Goal: Task Accomplishment & Management: Complete application form

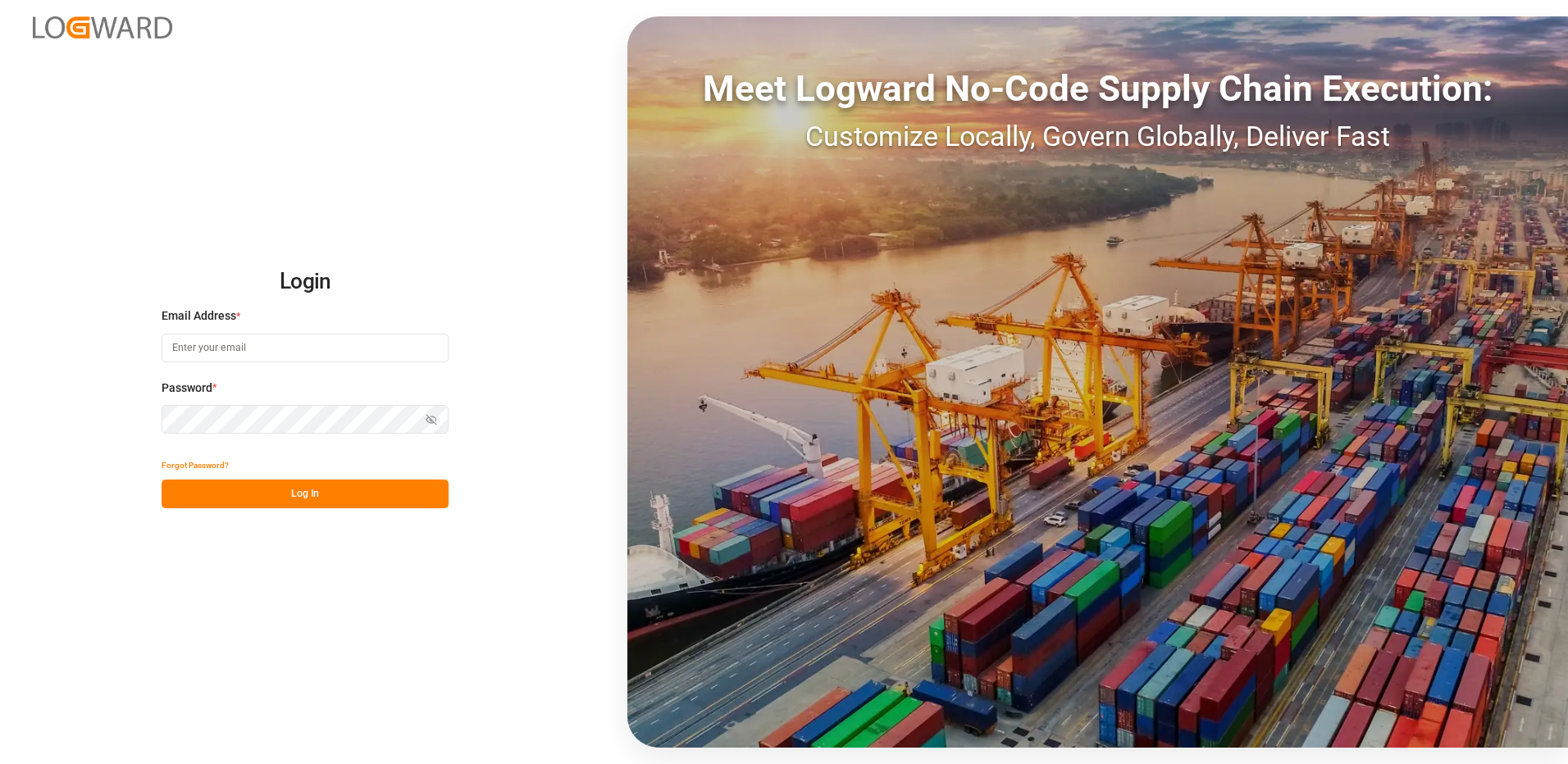
type input "[EMAIL_ADDRESS][DOMAIN_NAME]"
click at [320, 492] on button "Log In" at bounding box center [305, 493] width 287 height 29
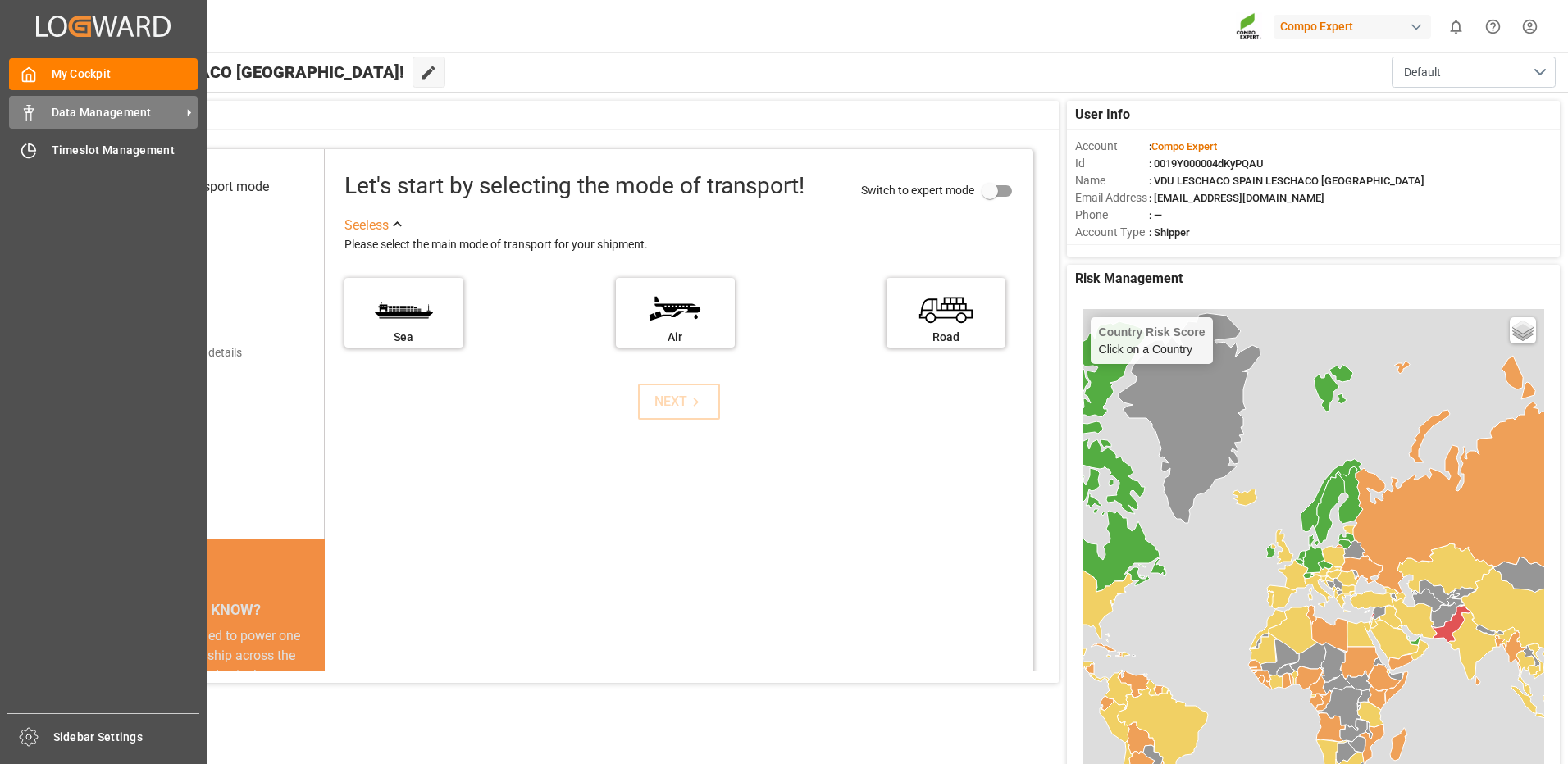
click at [69, 114] on span "Data Management" at bounding box center [116, 112] width 130 height 17
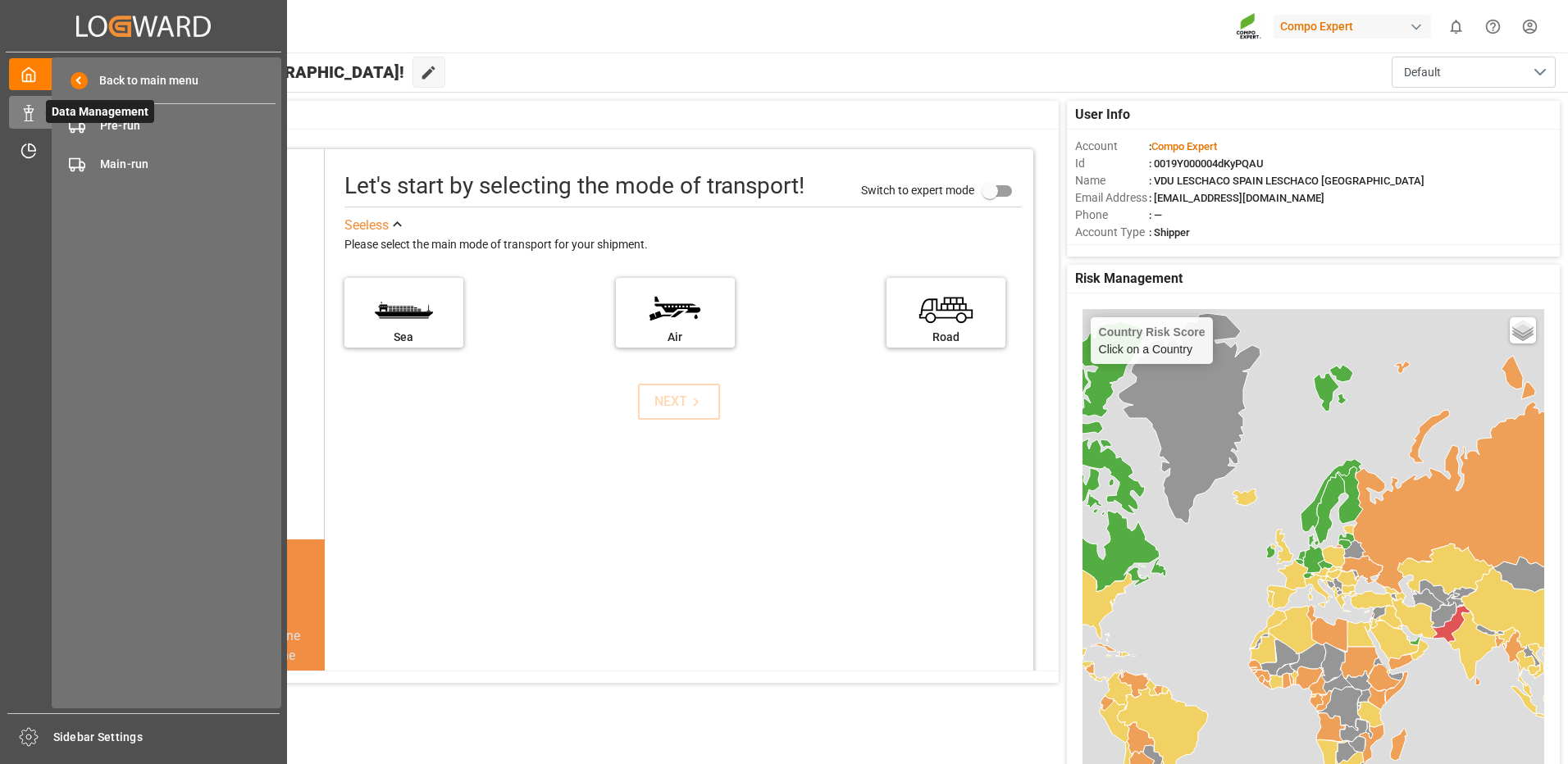
click at [112, 123] on span "Data Management" at bounding box center [100, 111] width 109 height 23
click at [131, 116] on div "Pre-run Pre-run" at bounding box center [166, 126] width 218 height 32
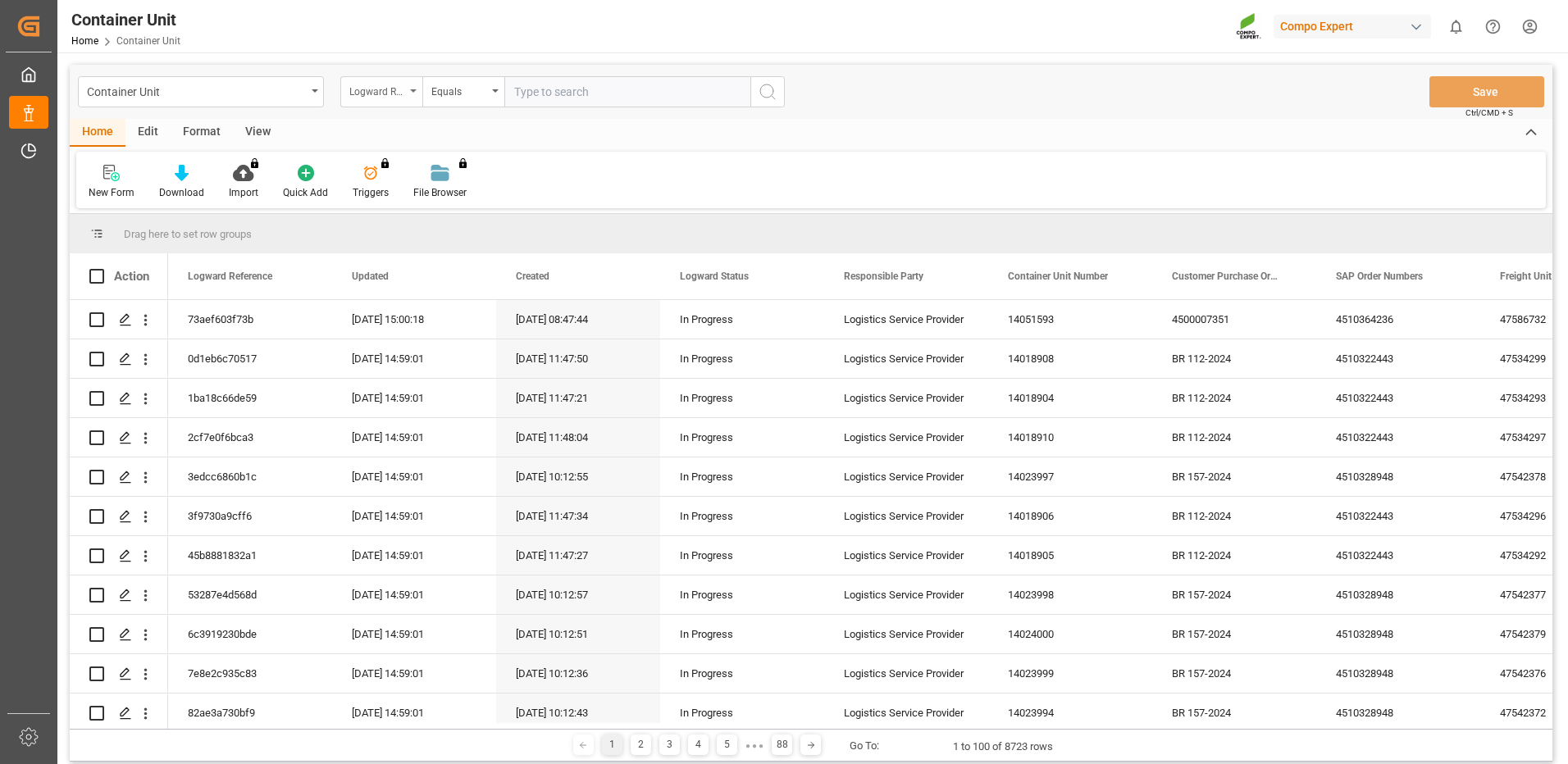
click at [392, 94] on div "Logward Reference" at bounding box center [377, 89] width 55 height 19
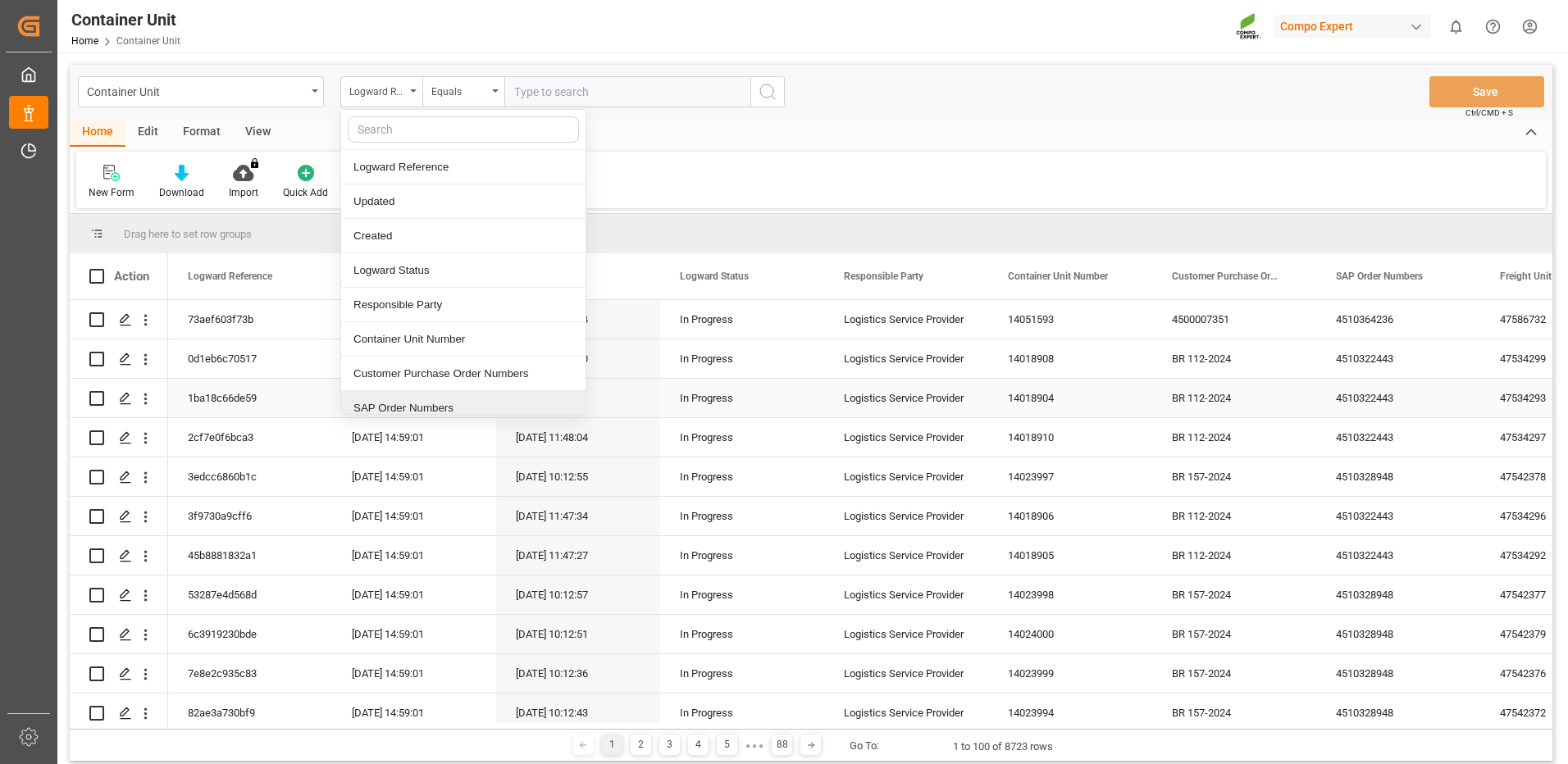
click at [376, 413] on div "SAP Order Numbers" at bounding box center [463, 408] width 244 height 35
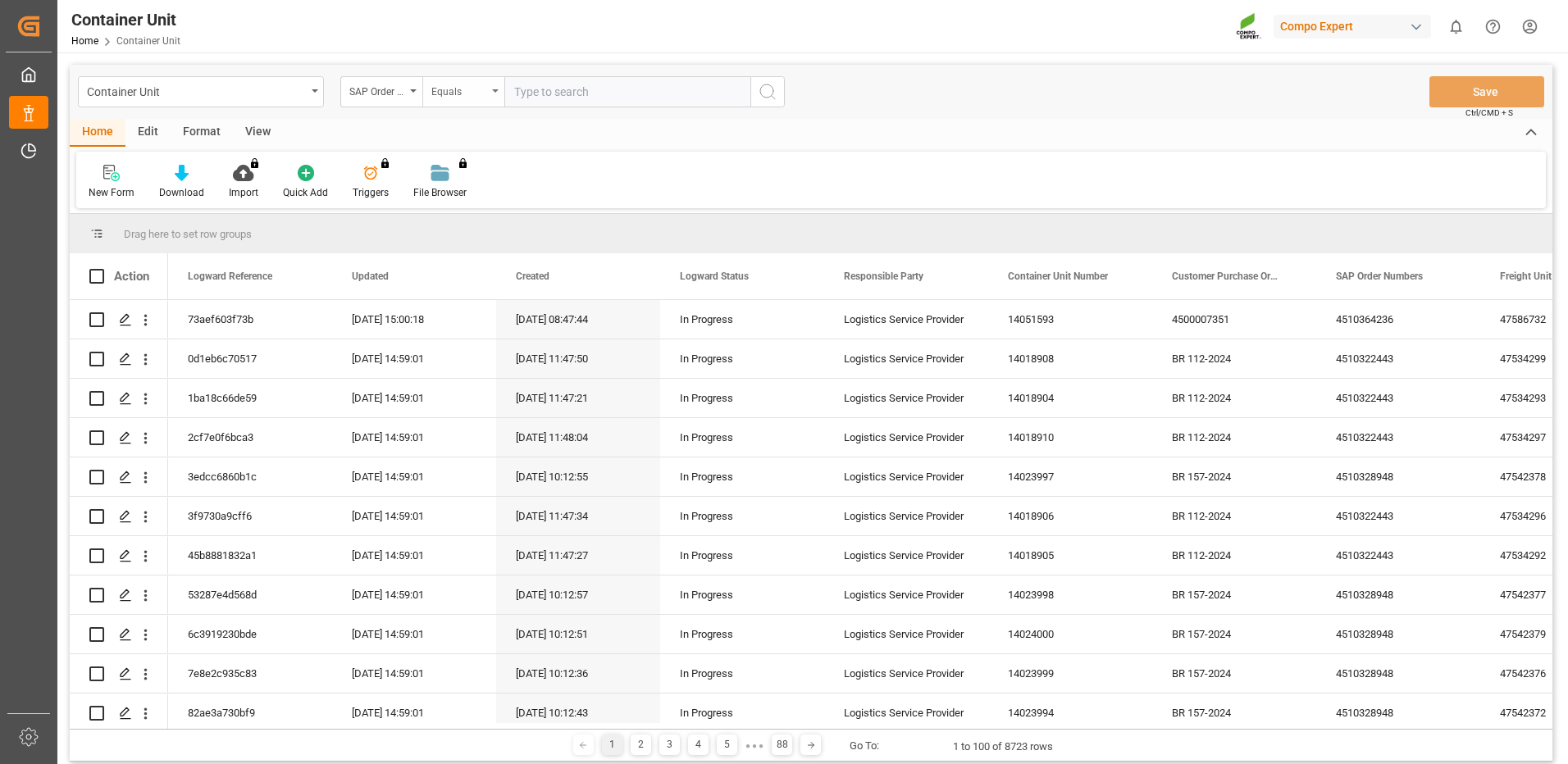
click at [467, 95] on div "Equals" at bounding box center [459, 89] width 55 height 19
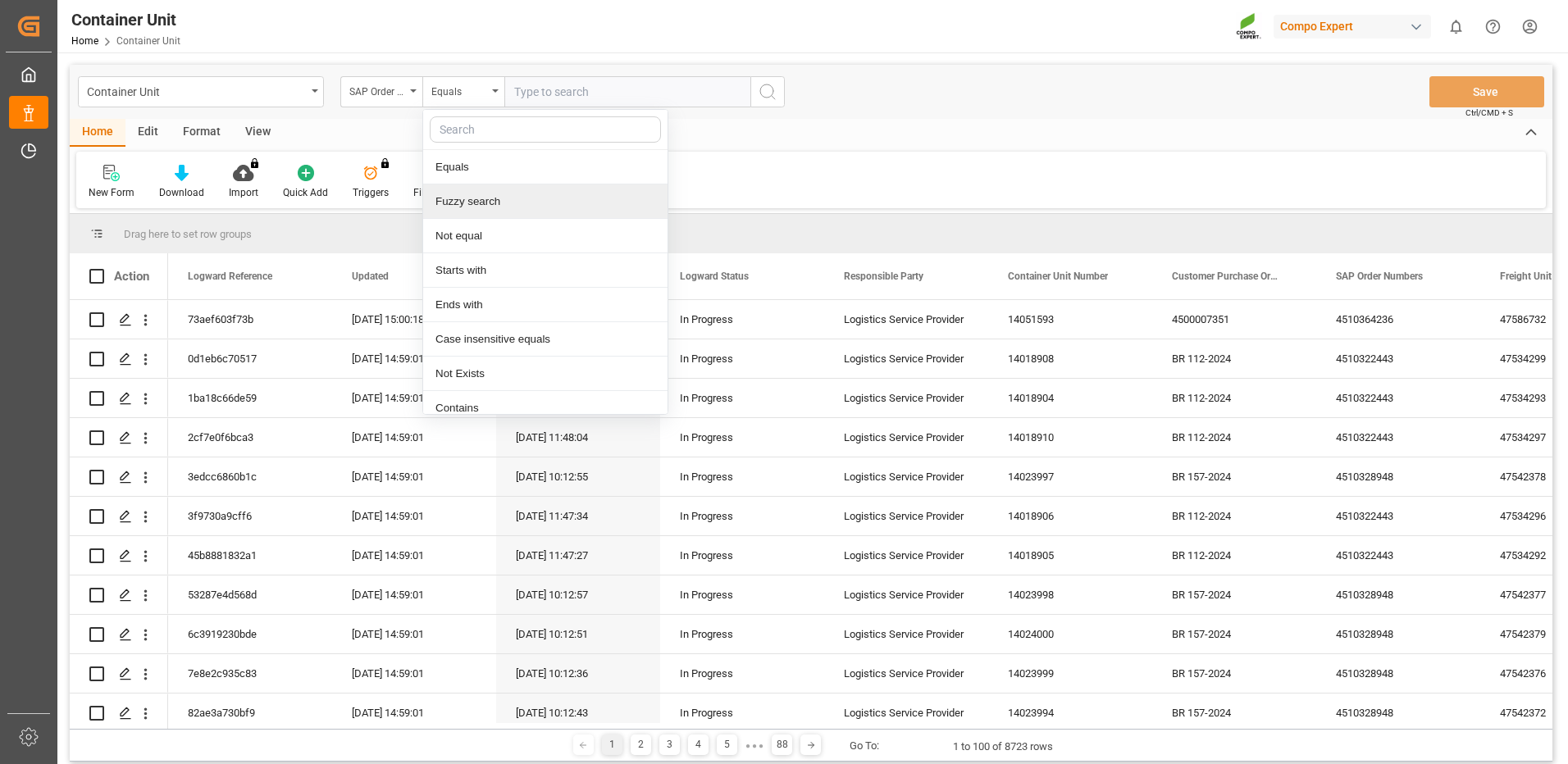
click at [466, 201] on div "Fuzzy search" at bounding box center [545, 202] width 244 height 35
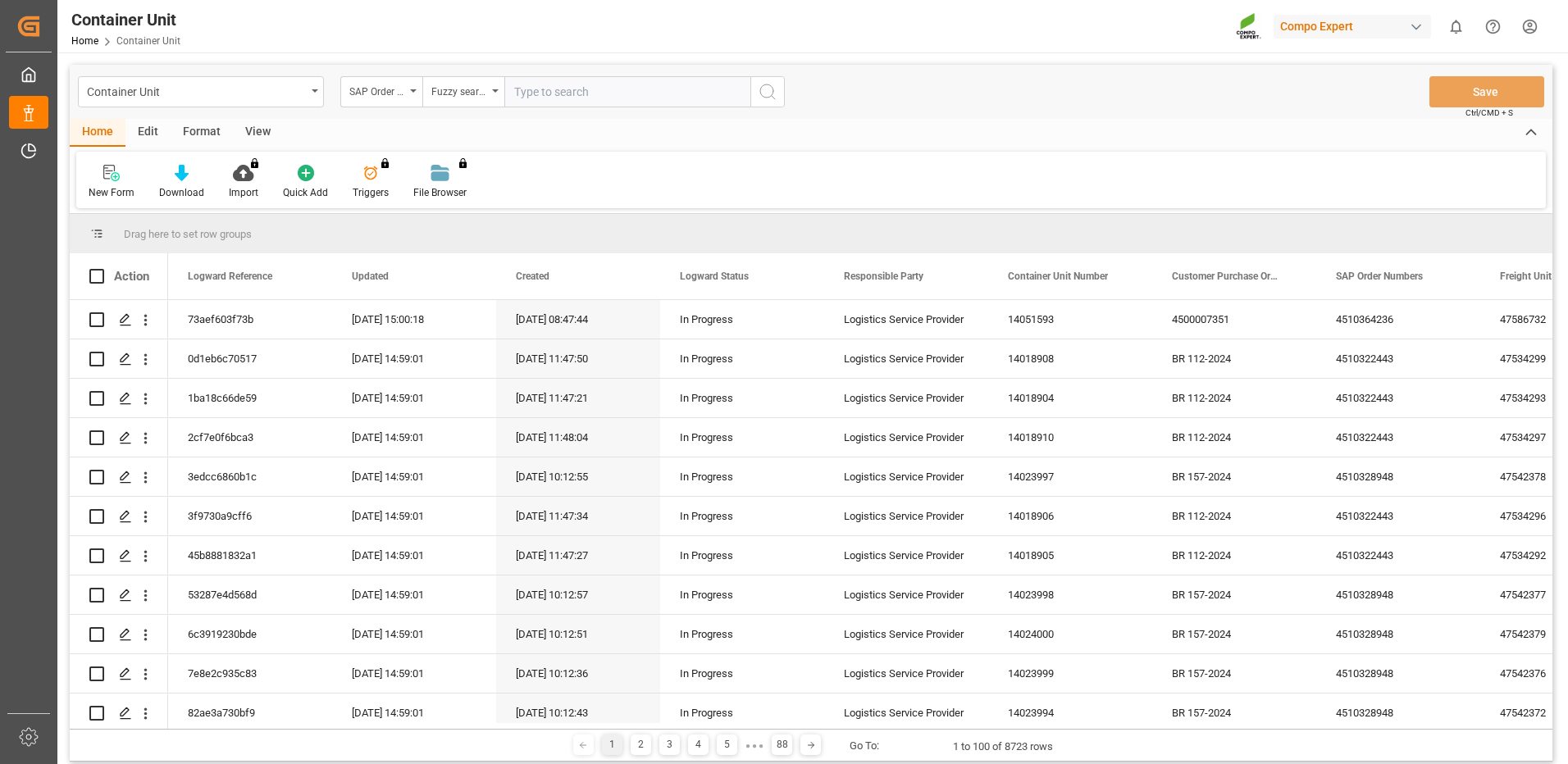
click at [588, 92] on input "text" at bounding box center [627, 92] width 246 height 32
paste input "251017010081"
type input "251017010081"
drag, startPoint x: 627, startPoint y: 100, endPoint x: 472, endPoint y: 76, distance: 156.8
click at [472, 76] on div "SAP Order Numbers Fuzzy search 251017010081" at bounding box center [563, 92] width 445 height 32
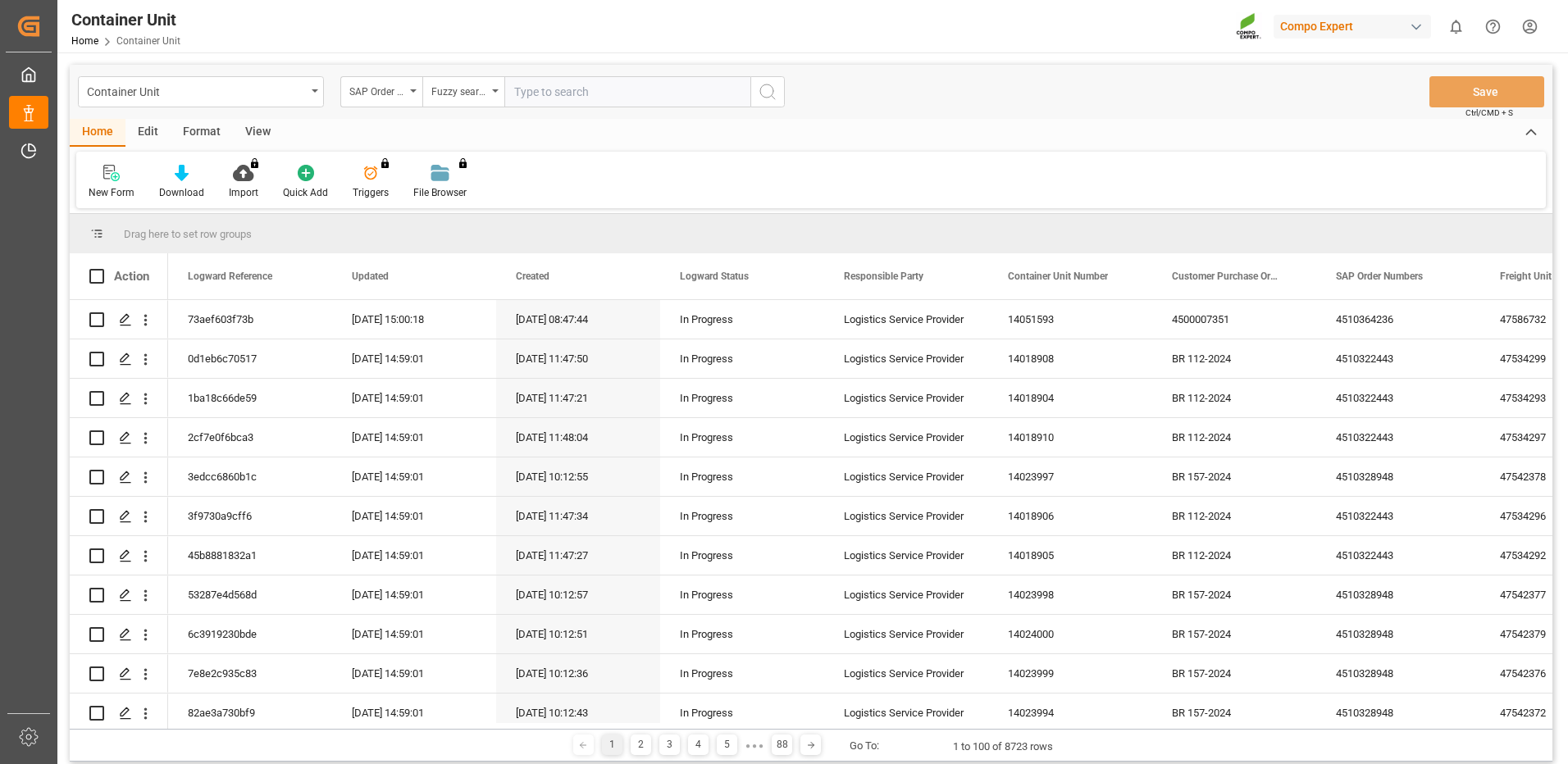
click at [601, 99] on input "text" at bounding box center [627, 92] width 246 height 32
paste input "4510364445"
type input "4510364445"
drag, startPoint x: 771, startPoint y: 95, endPoint x: 781, endPoint y: 123, distance: 29.7
click at [772, 95] on icon "search button" at bounding box center [768, 92] width 20 height 20
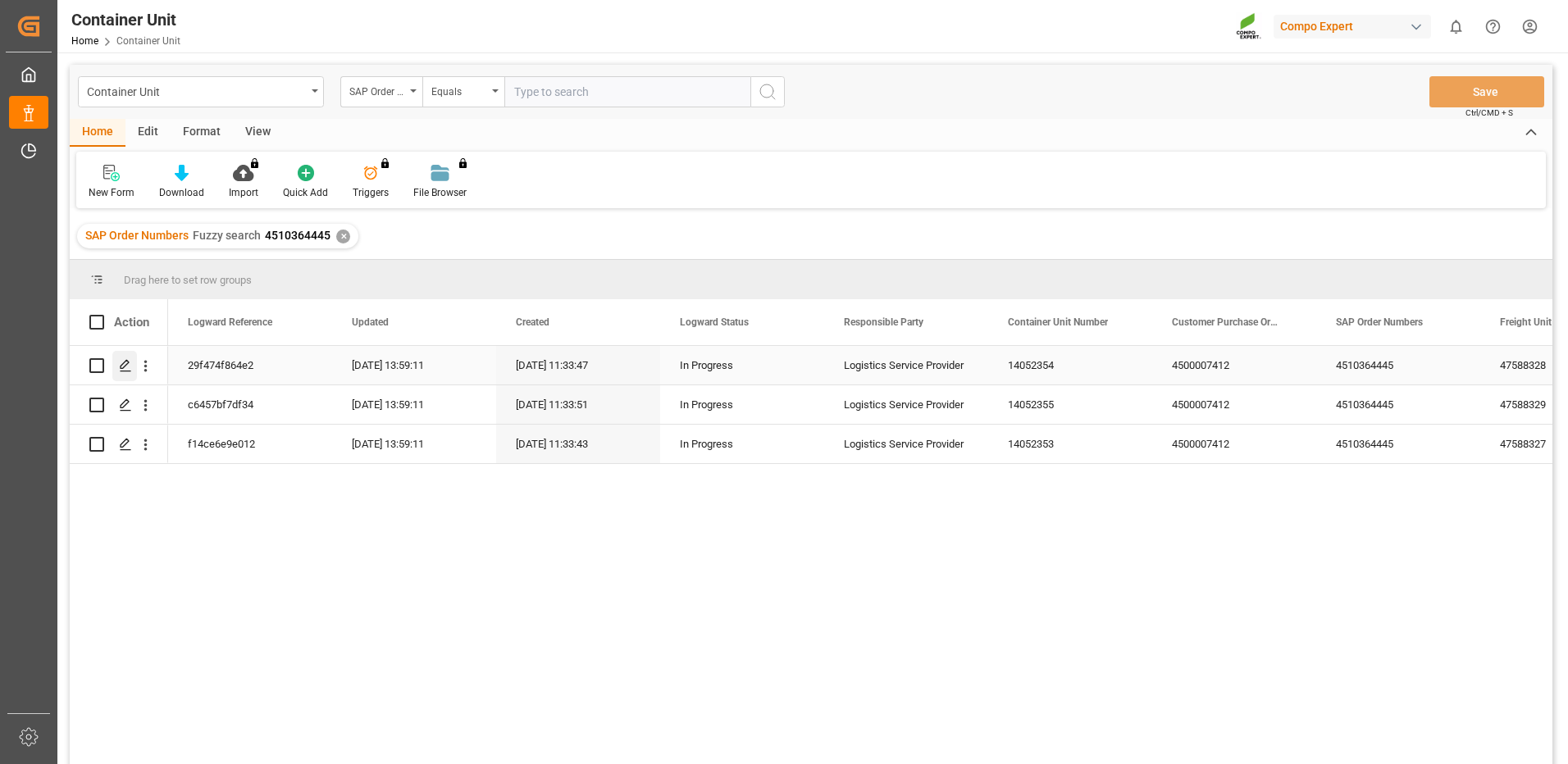
click at [129, 369] on icon "Press SPACE to select this row." at bounding box center [125, 365] width 13 height 13
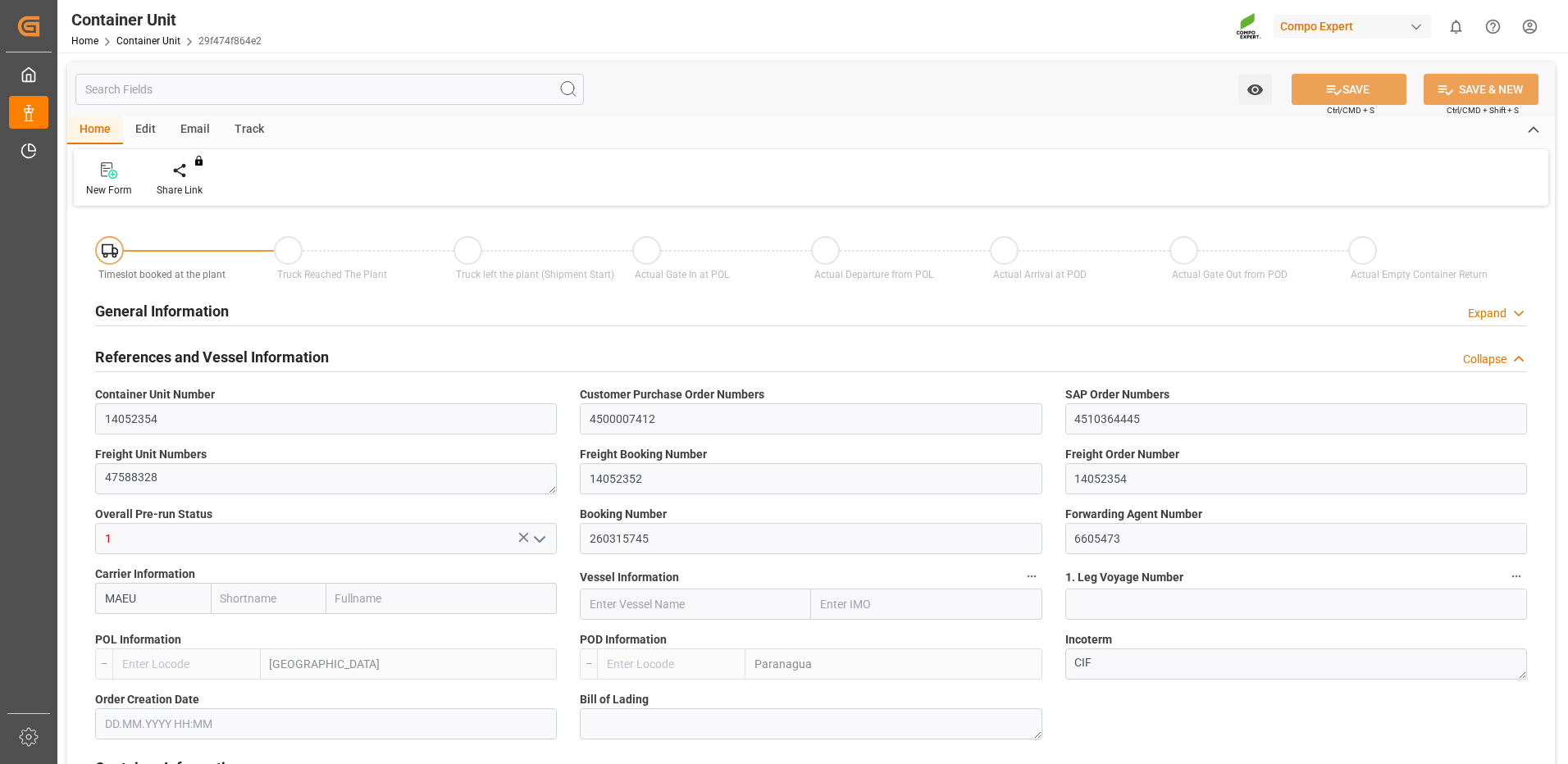
type input "MAEU"
type input "ESVLC"
type input "BRPNG"
type input "10"
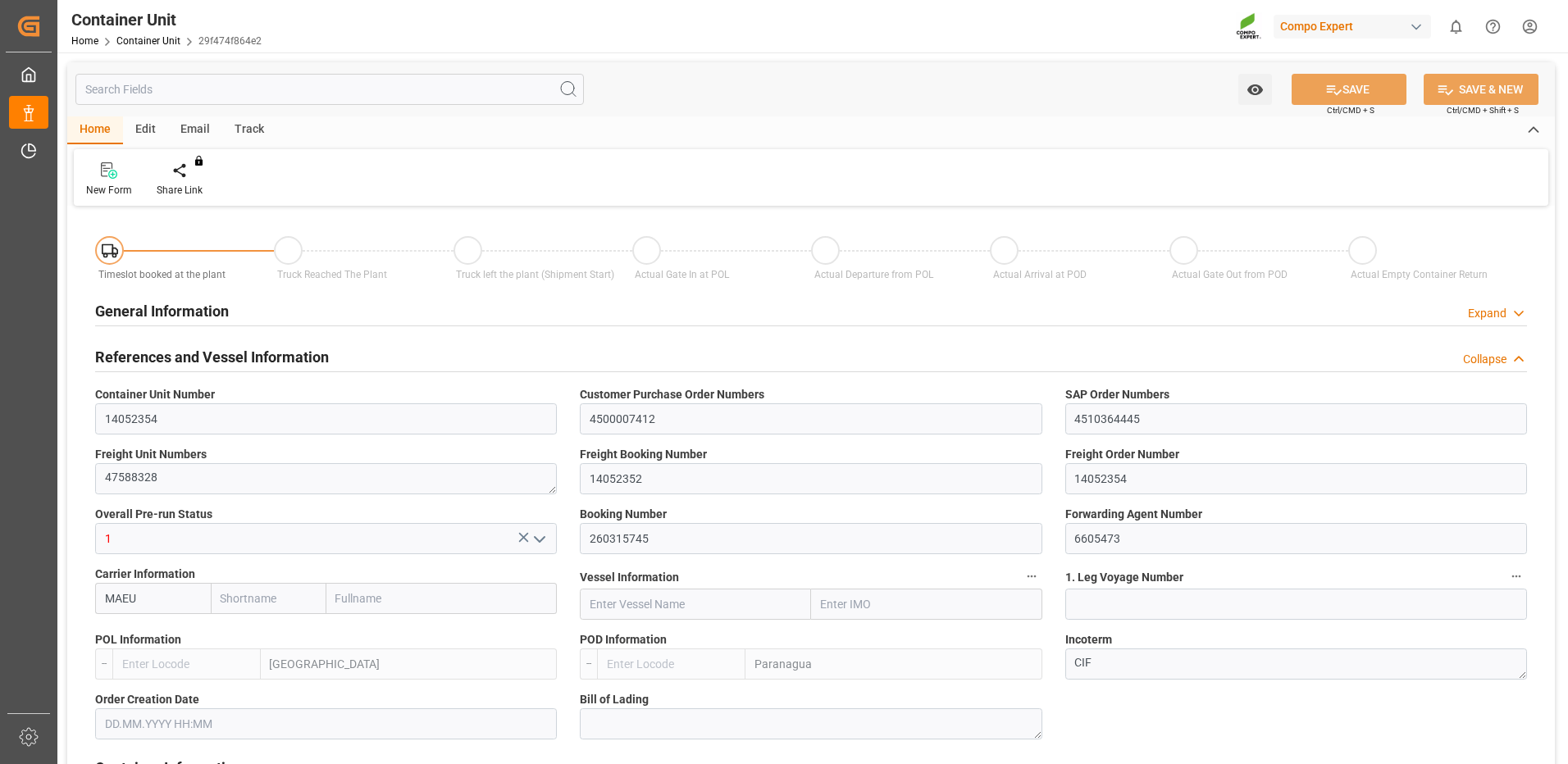
type input "0"
type input "10"
type input "0"
type input "60"
type input "24576"
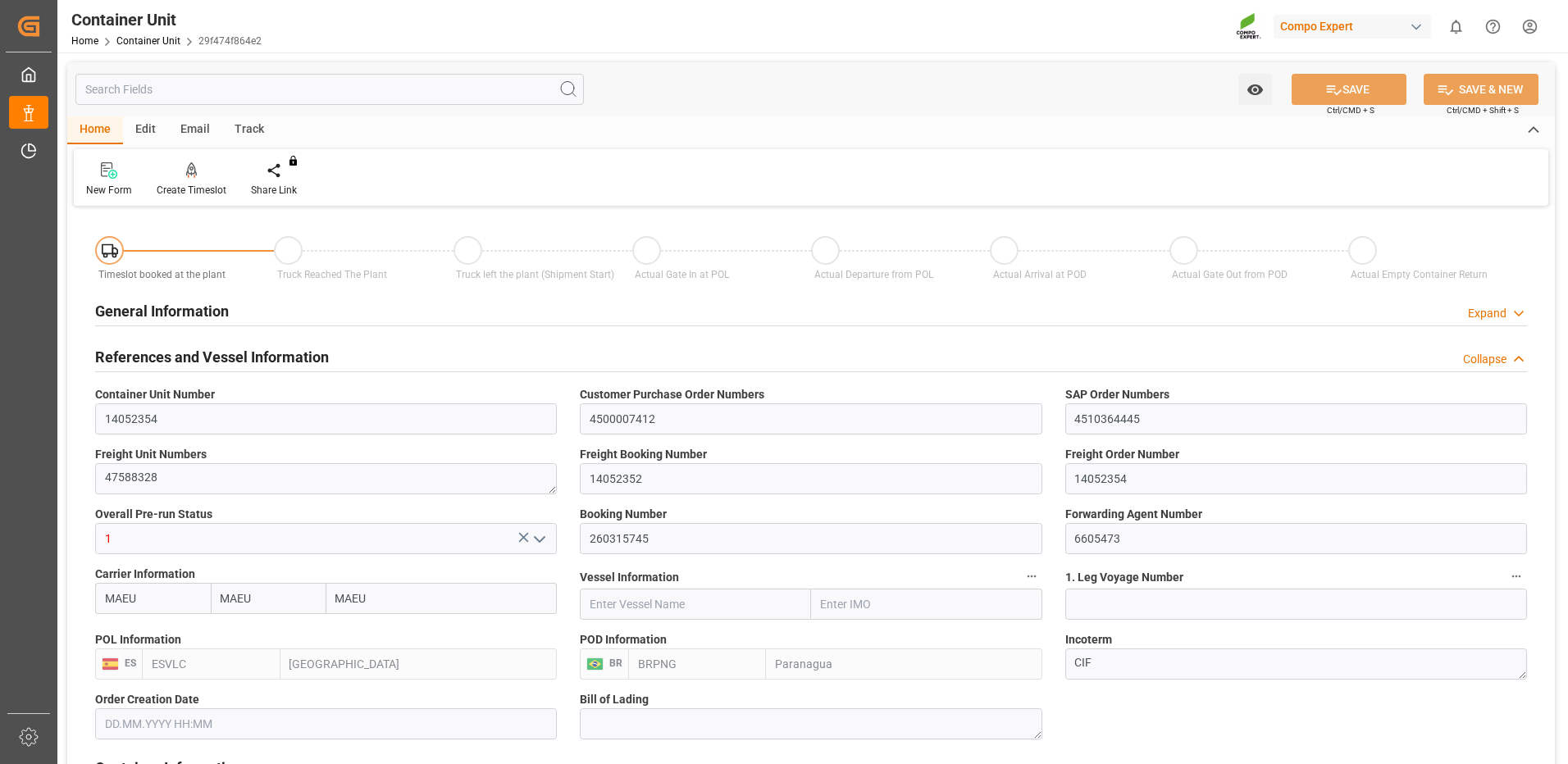
type input "[DATE]"
click at [177, 187] on div "Create Timeslot" at bounding box center [191, 190] width 70 height 15
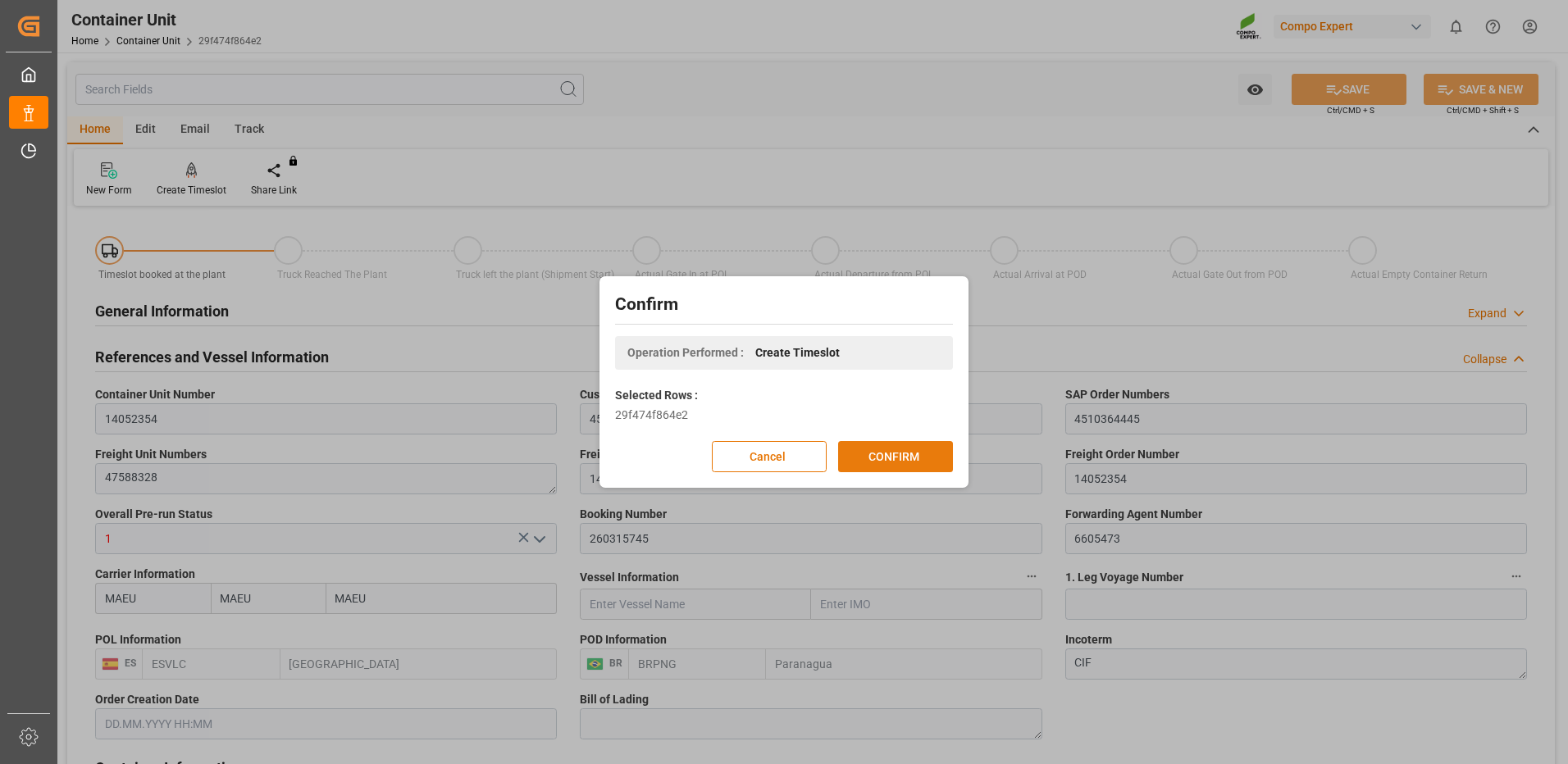
click at [867, 465] on button "CONFIRM" at bounding box center [896, 457] width 115 height 32
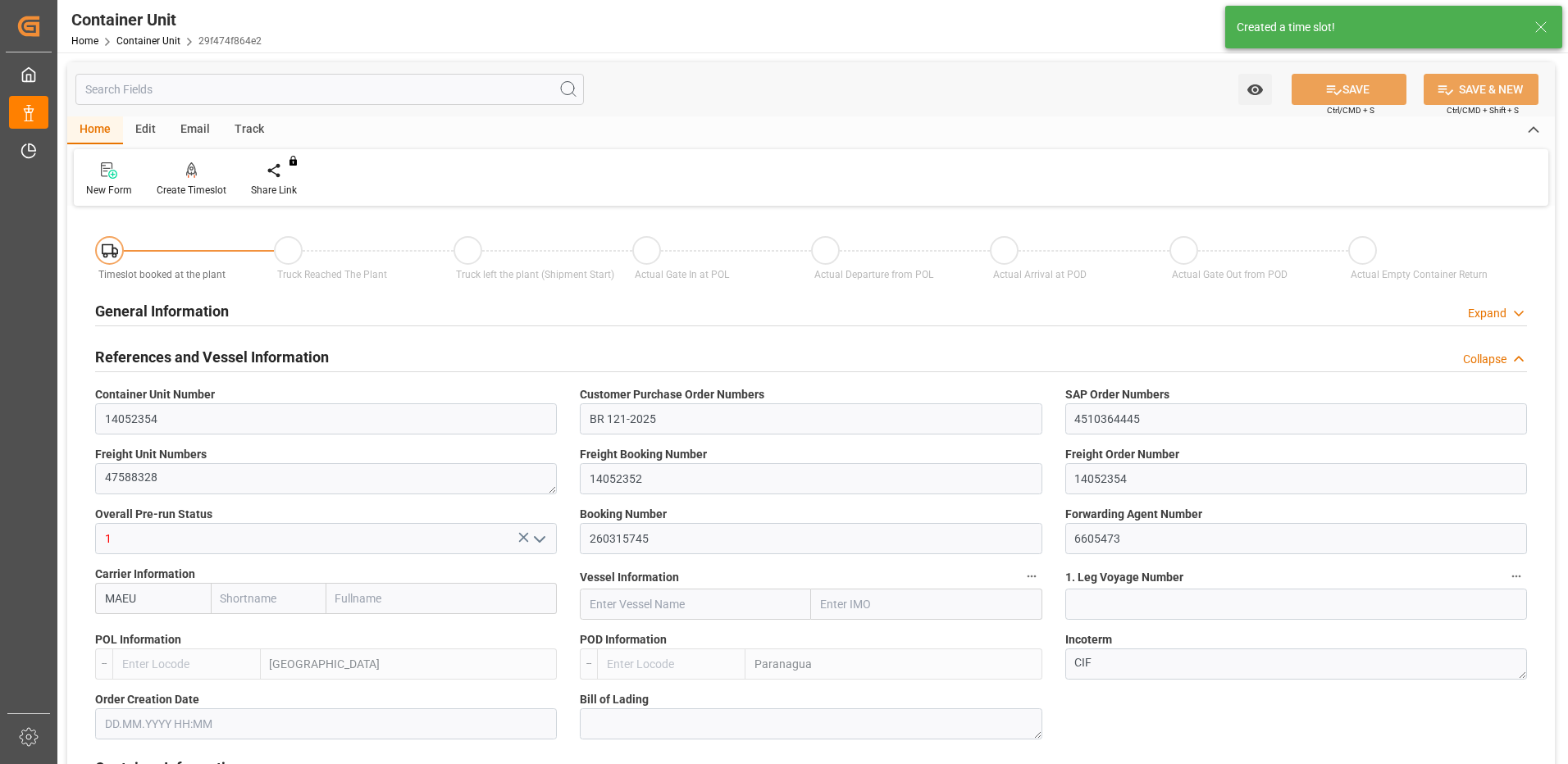
type input "MAEU"
type input "ESVLC"
type input "BRPNG"
type input "10"
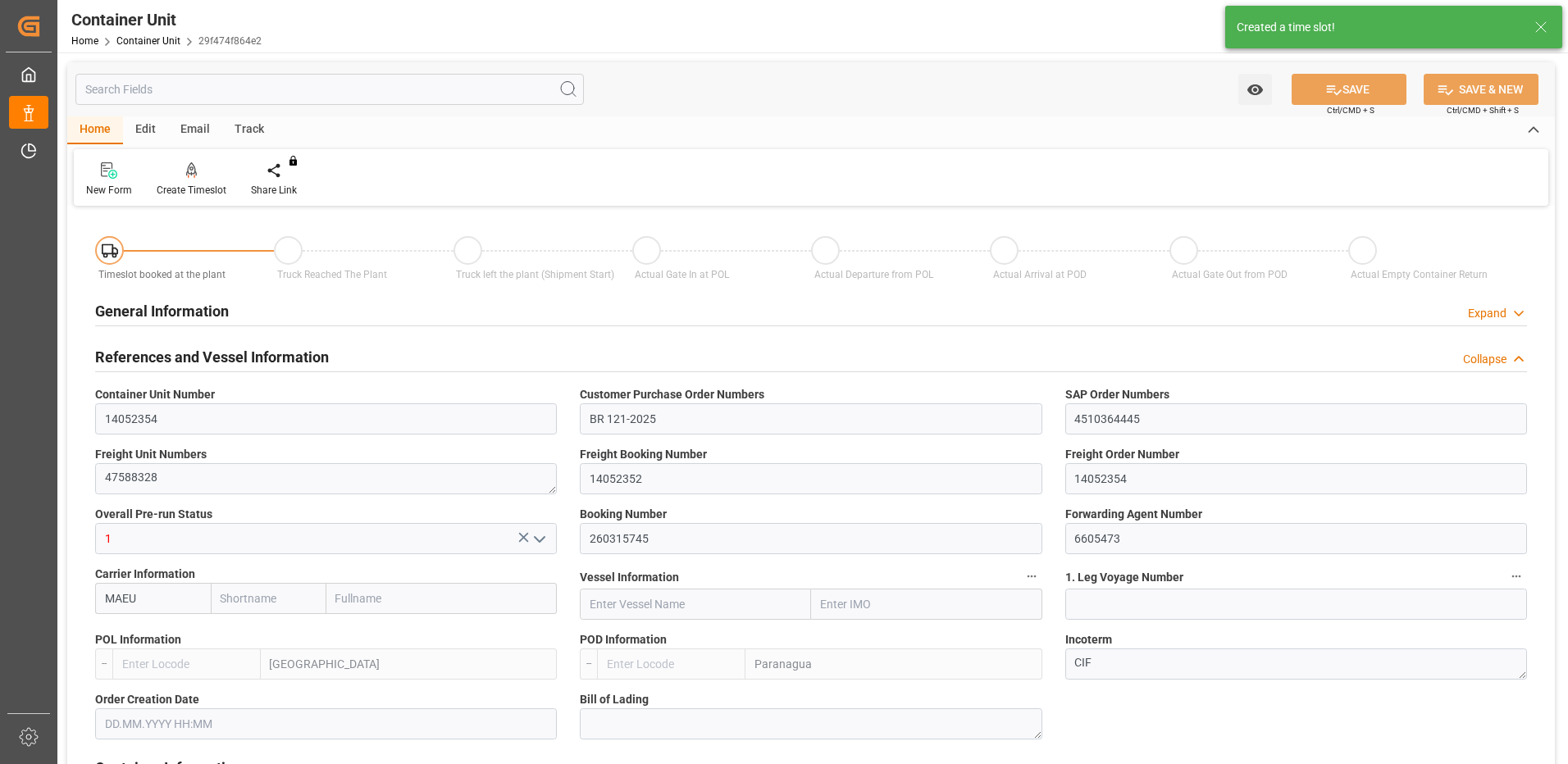
type input "0"
type input "10"
type input "0"
type input "60"
type input "24576"
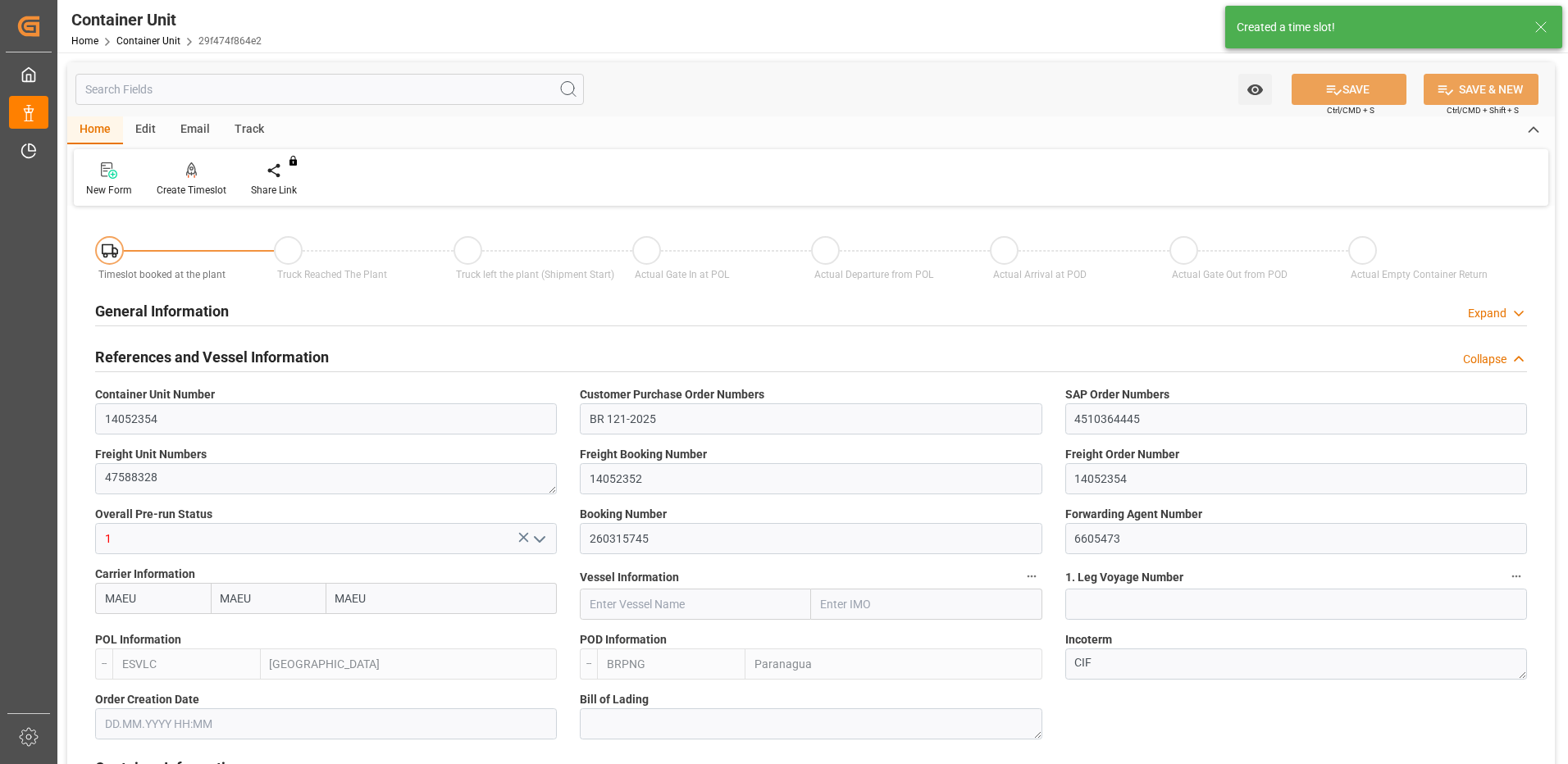
type input "[DATE]"
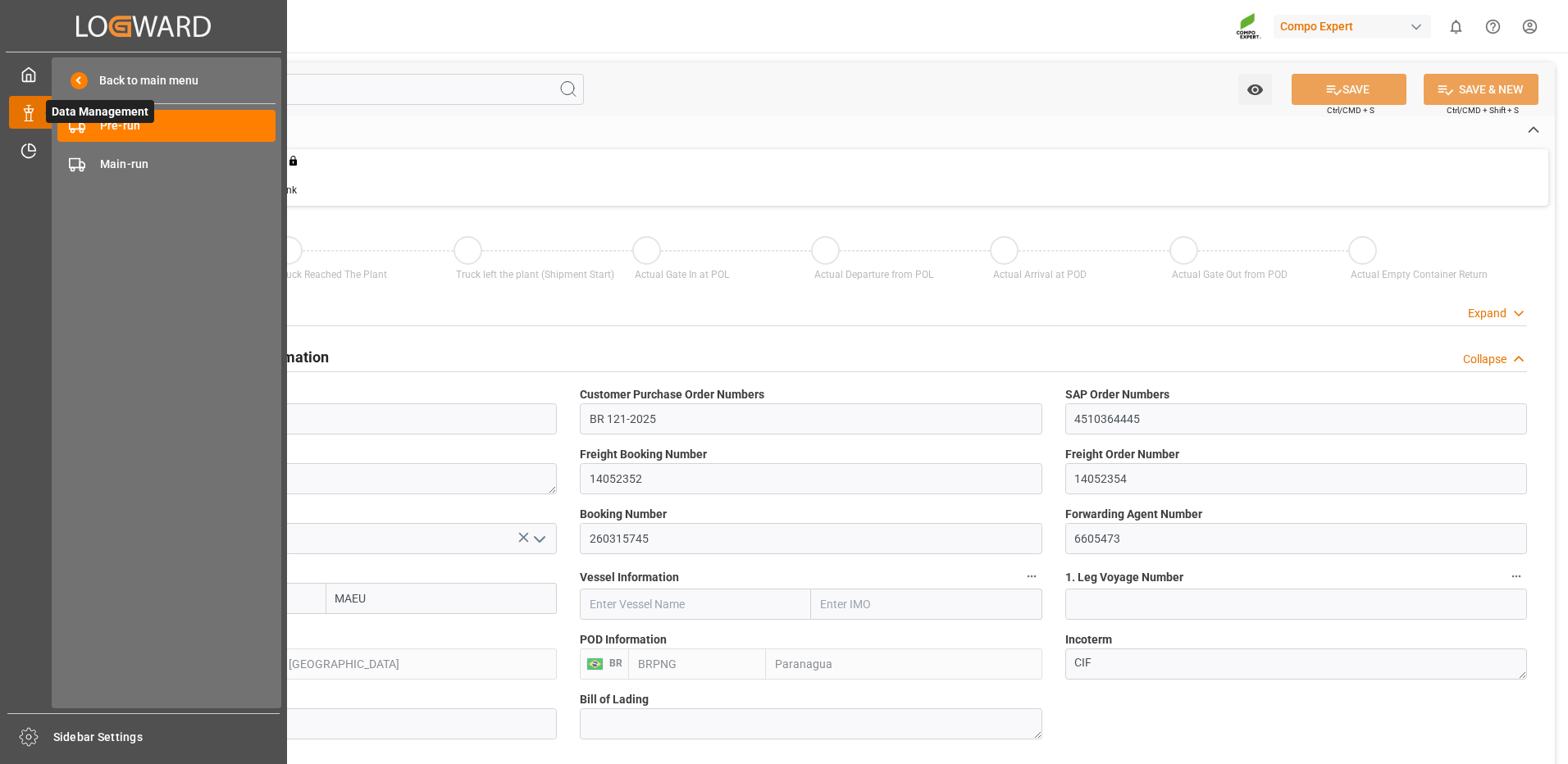
click at [44, 113] on icon at bounding box center [48, 112] width 35 height 35
click at [115, 127] on span "Pre-run" at bounding box center [188, 126] width 176 height 17
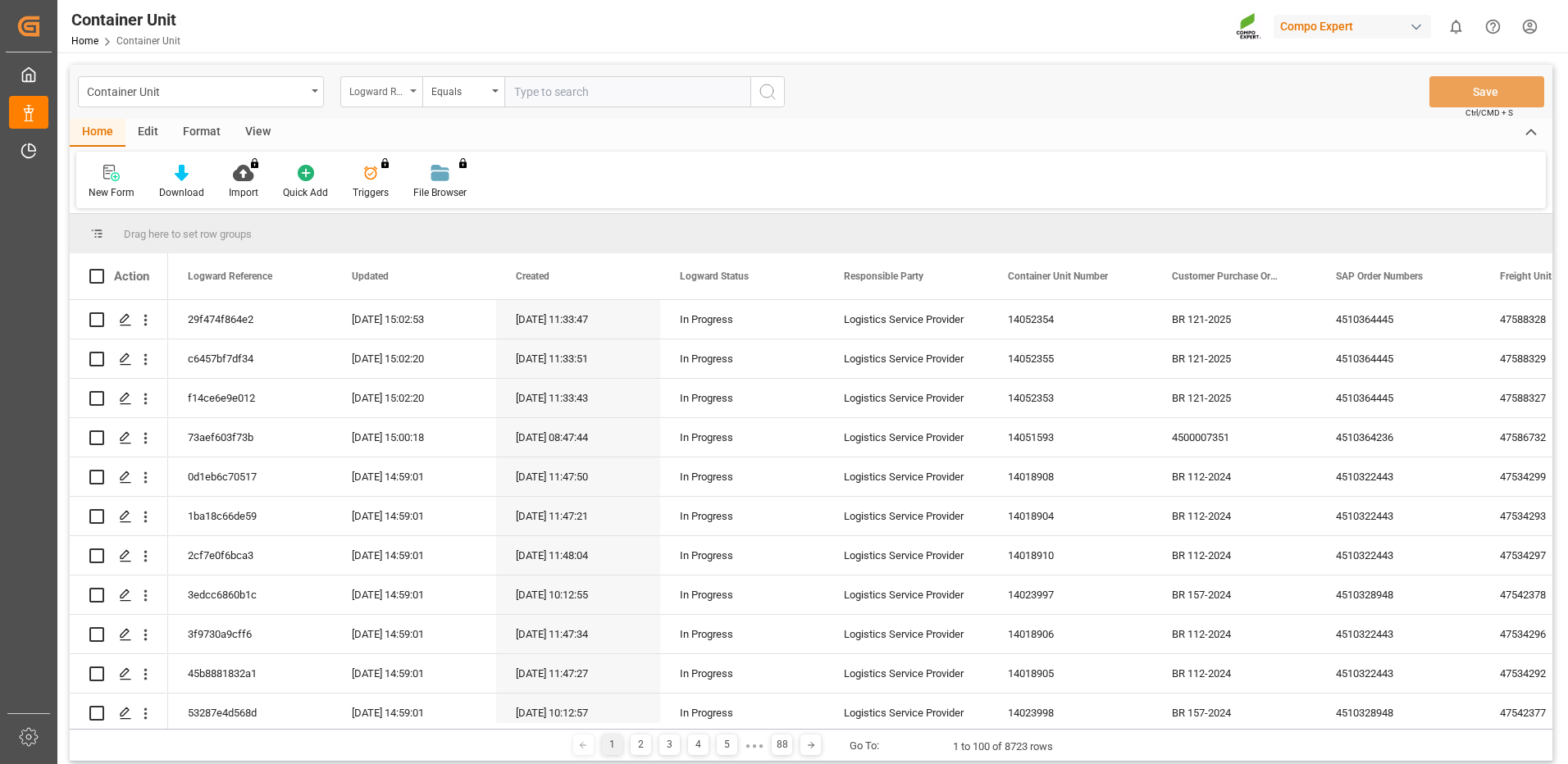
click at [388, 96] on div "Logward Reference" at bounding box center [377, 89] width 55 height 19
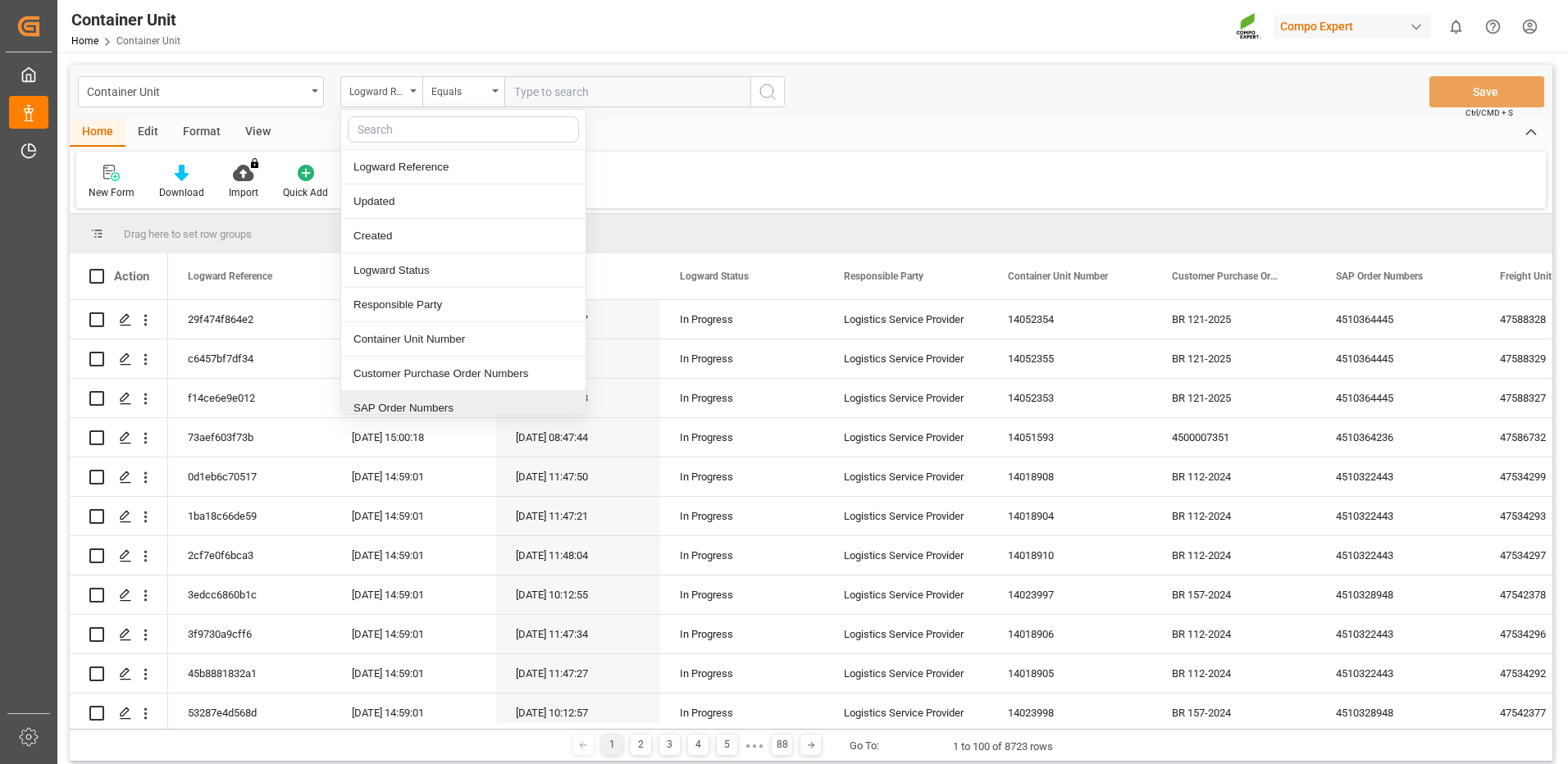
click at [421, 409] on div "SAP Order Numbers" at bounding box center [463, 408] width 244 height 35
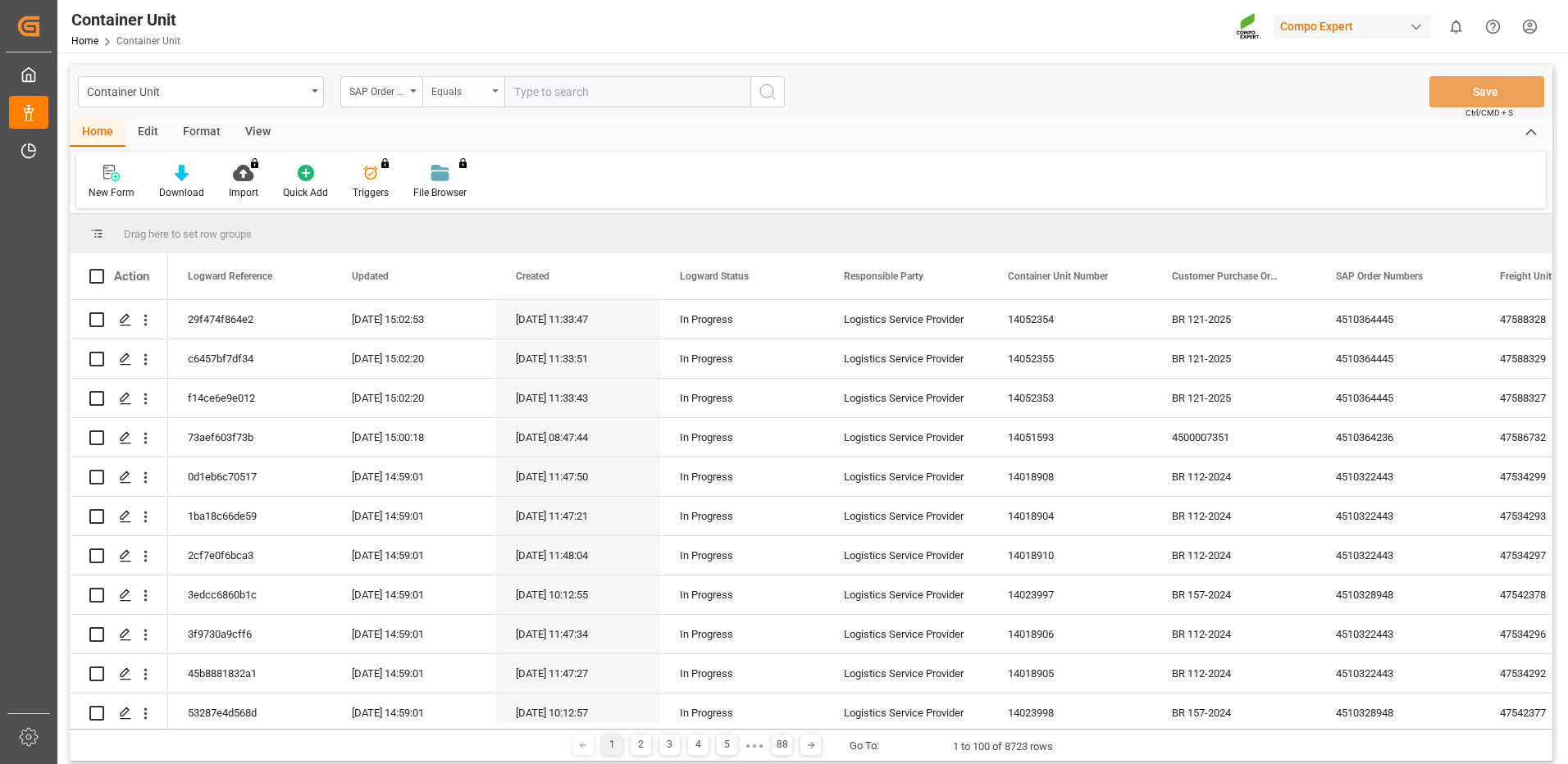
click at [470, 84] on div "Equals" at bounding box center [459, 89] width 55 height 19
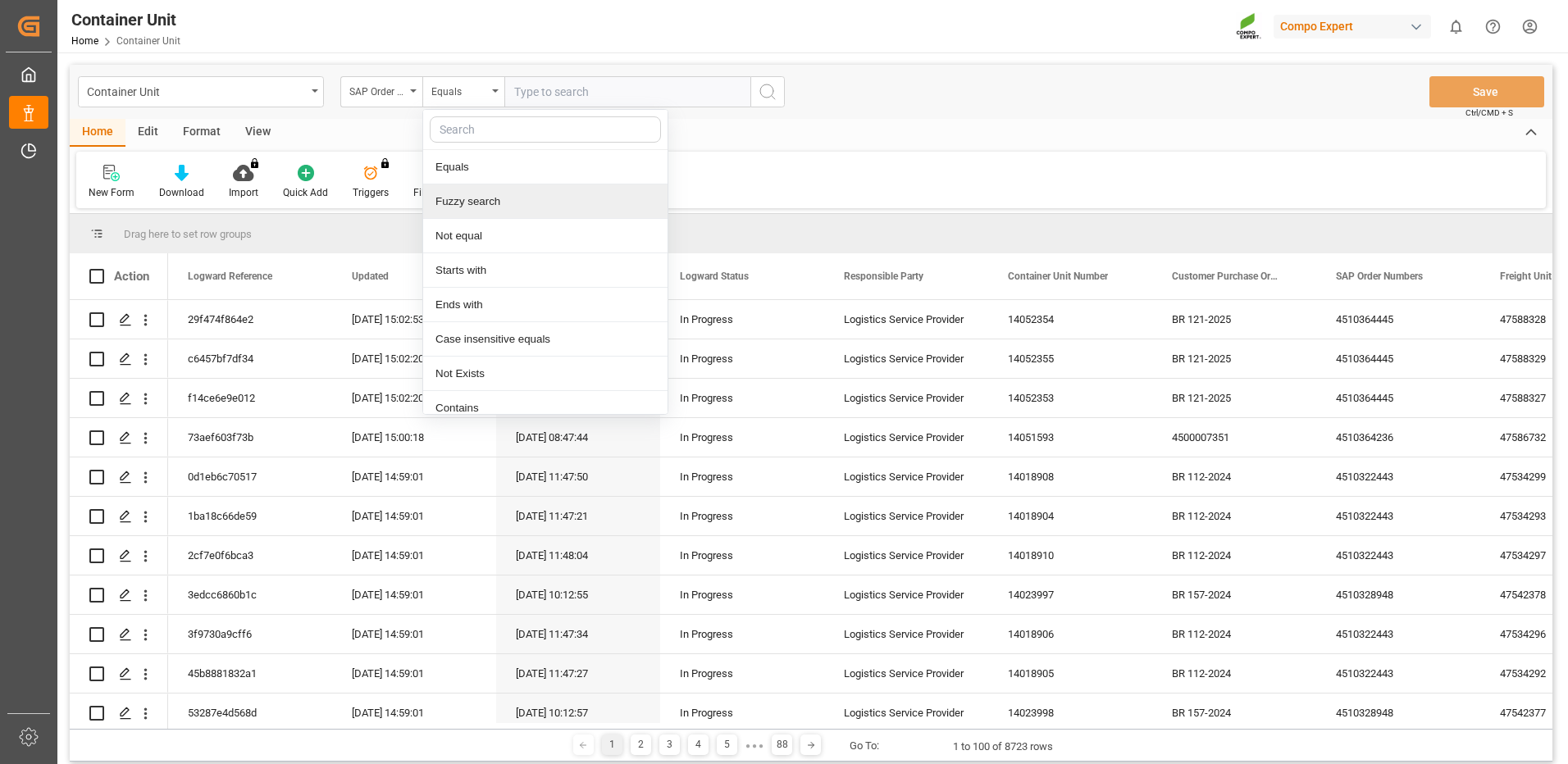
click at [468, 200] on div "Fuzzy search" at bounding box center [545, 202] width 244 height 35
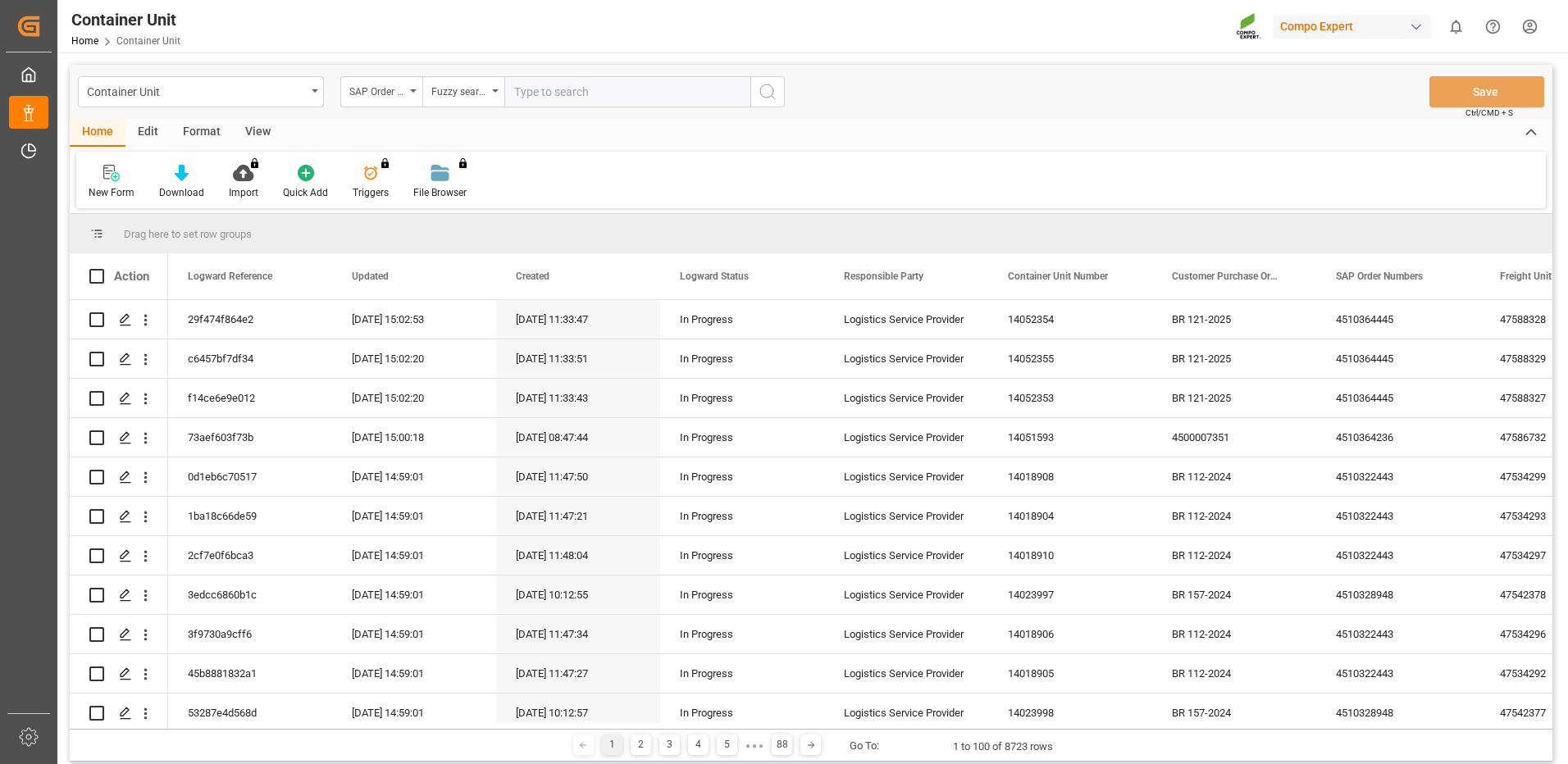
click at [580, 88] on input "text" at bounding box center [627, 92] width 246 height 32
paste input "4510364445"
type input "4510364445"
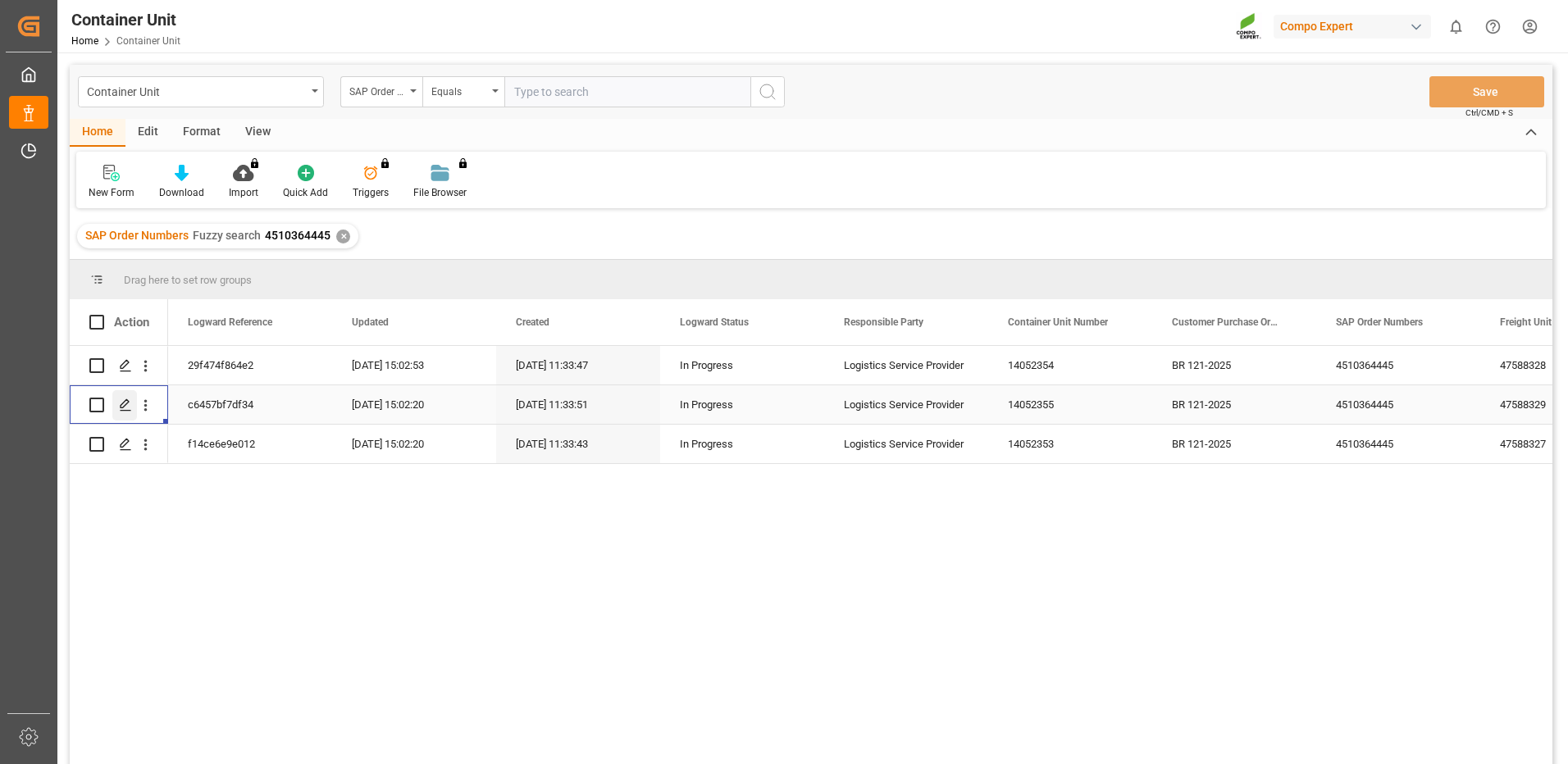
click at [122, 409] on icon "Press SPACE to select this row." at bounding box center [125, 404] width 13 height 13
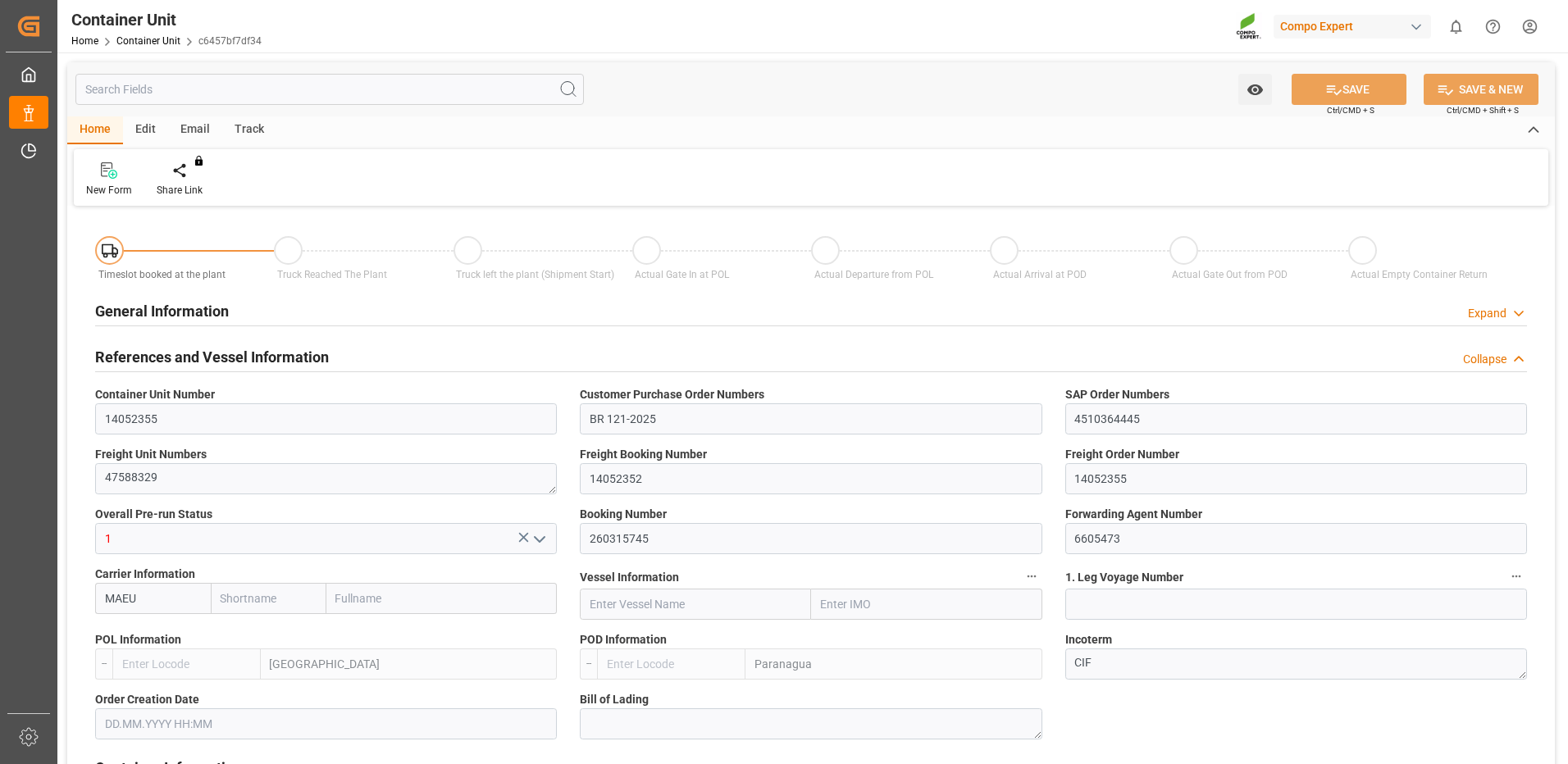
type input "MAEU"
type input "ESVLC"
type input "BRPNG"
type input "10"
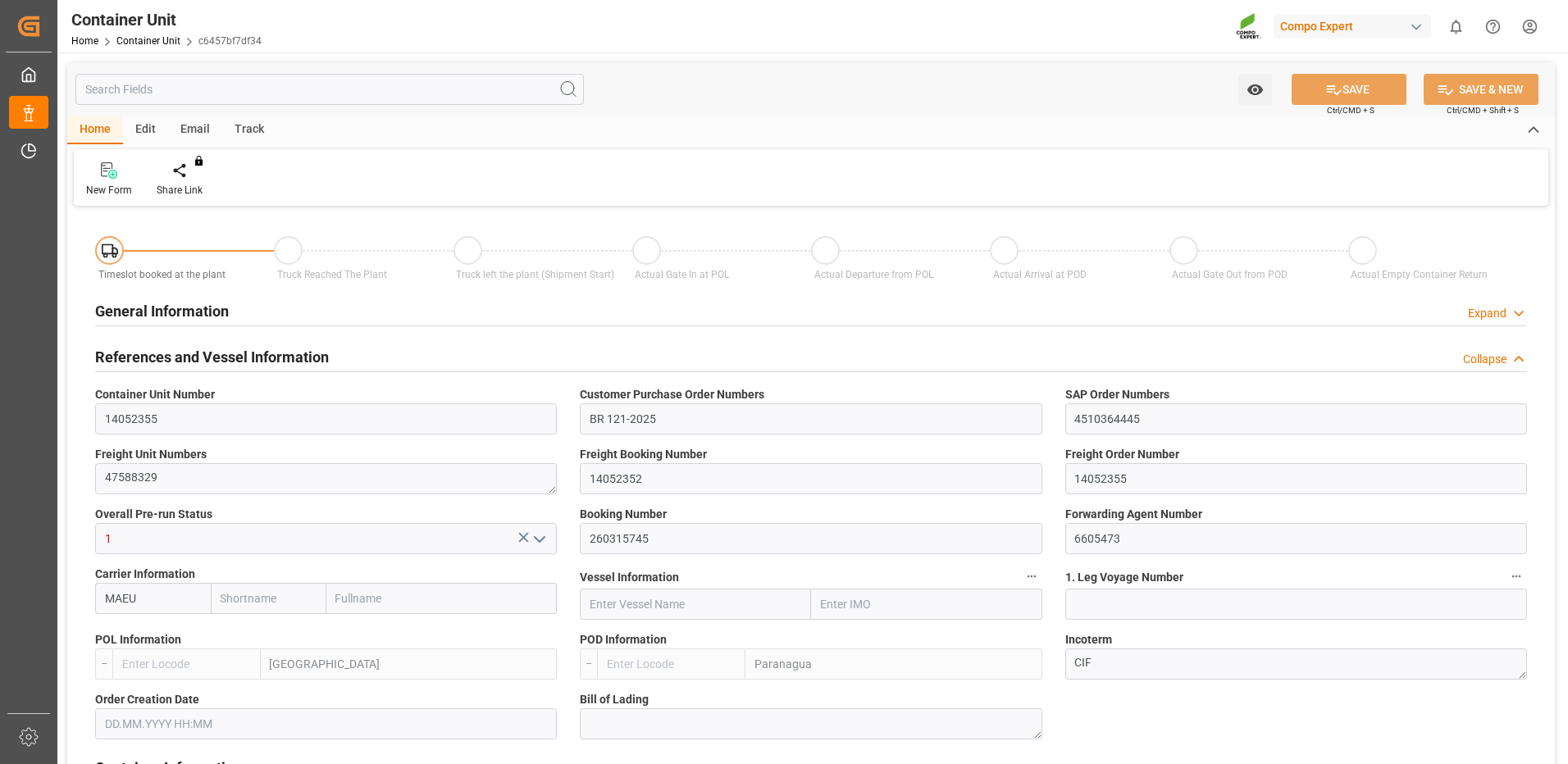
type input "0"
type input "10"
type input "0"
type input "60"
type input "24576"
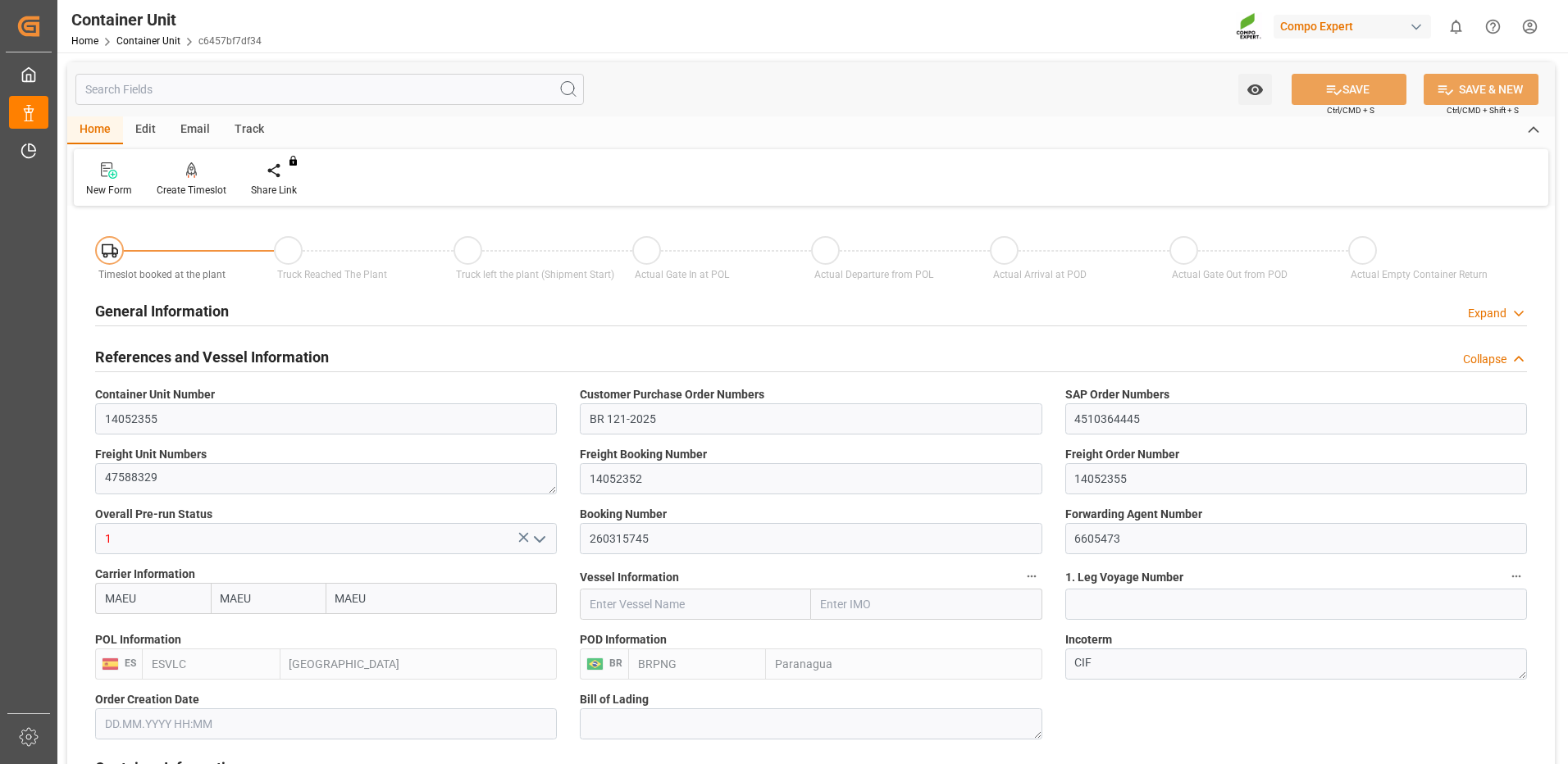
type input "[DATE]"
click at [197, 181] on div "Create Timeslot" at bounding box center [191, 179] width 94 height 37
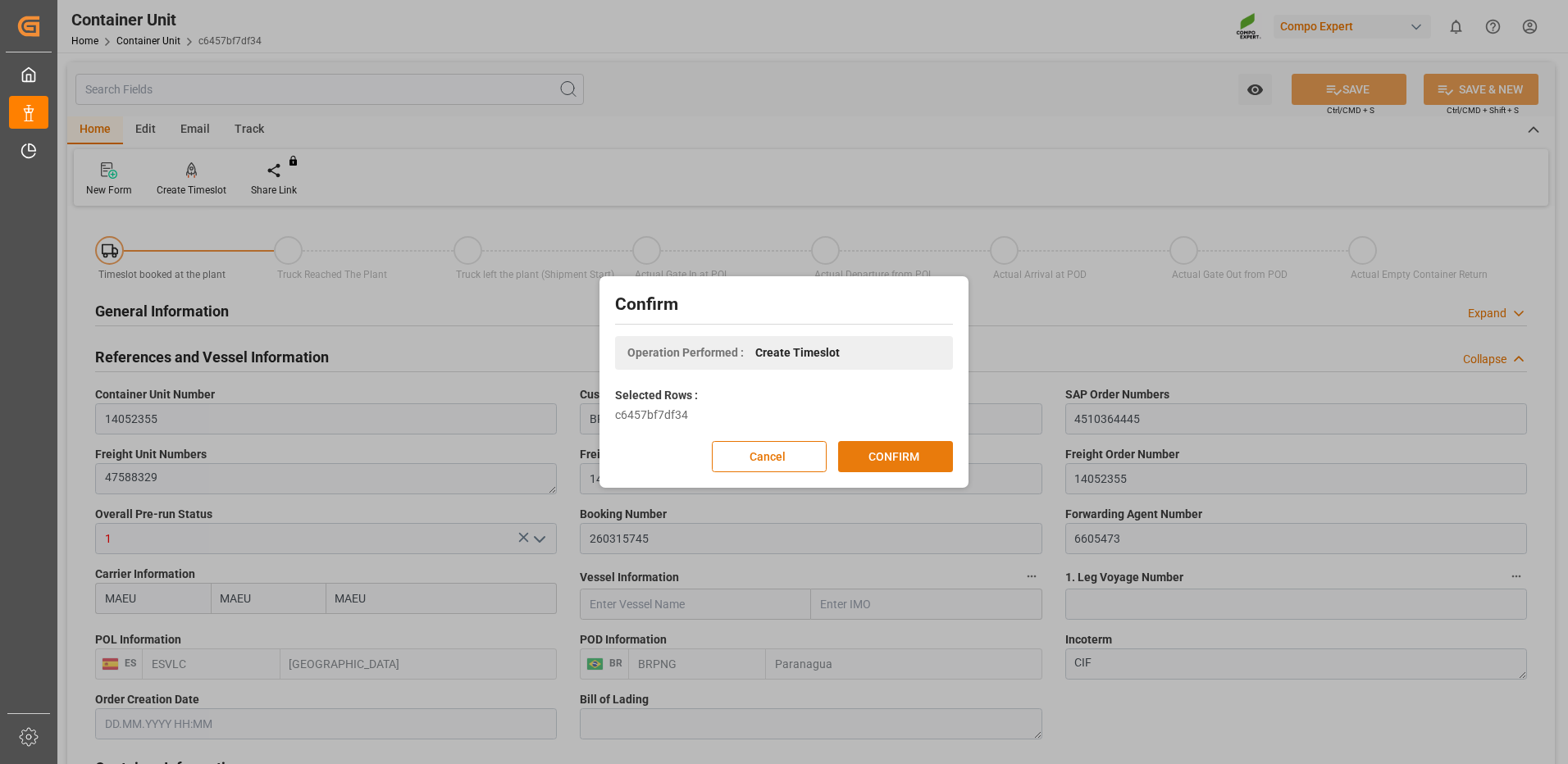
click at [909, 468] on button "CONFIRM" at bounding box center [896, 457] width 115 height 32
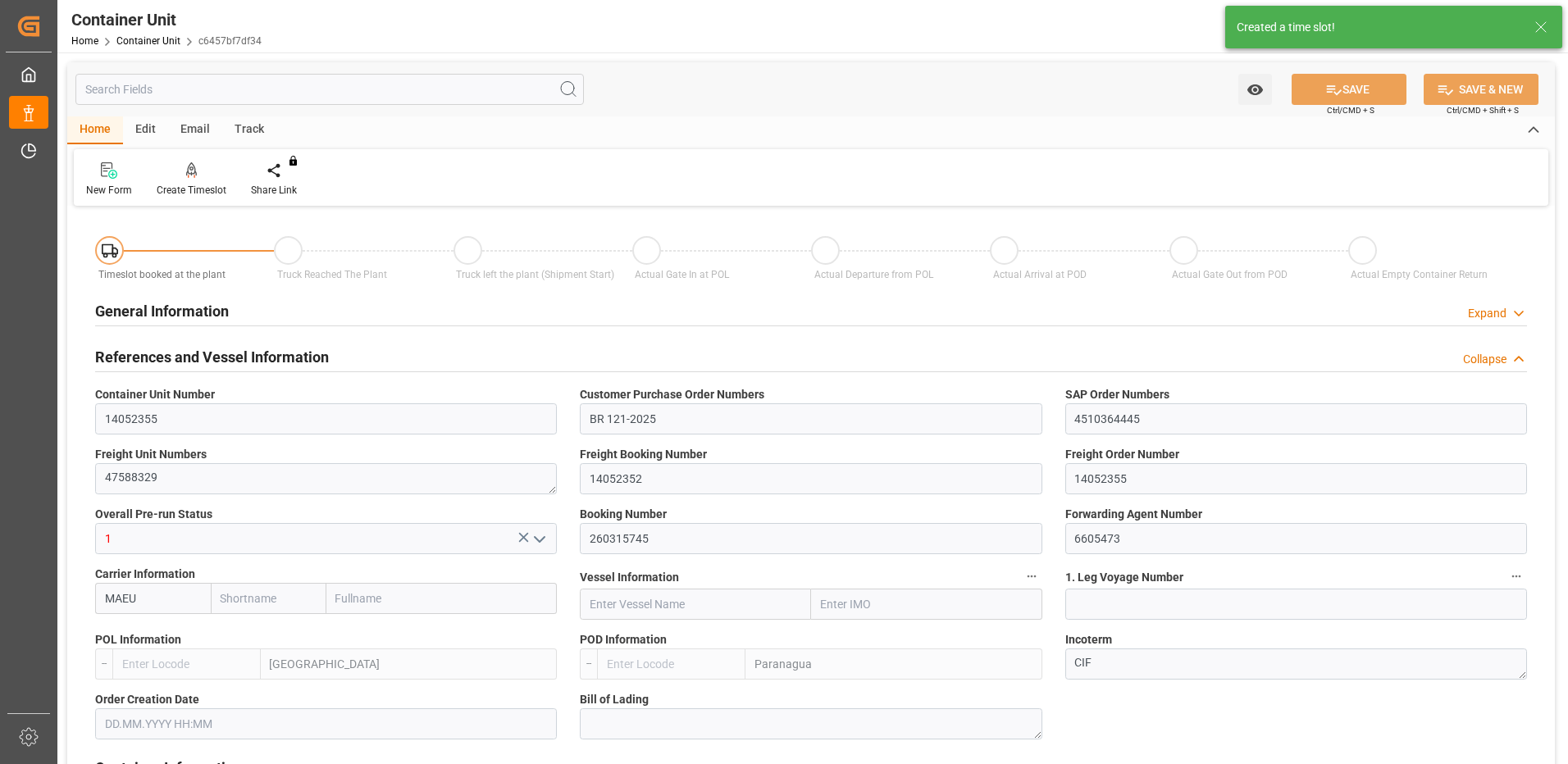
type input "MAEU"
type input "ESVLC"
type input "BRPNG"
type input "10"
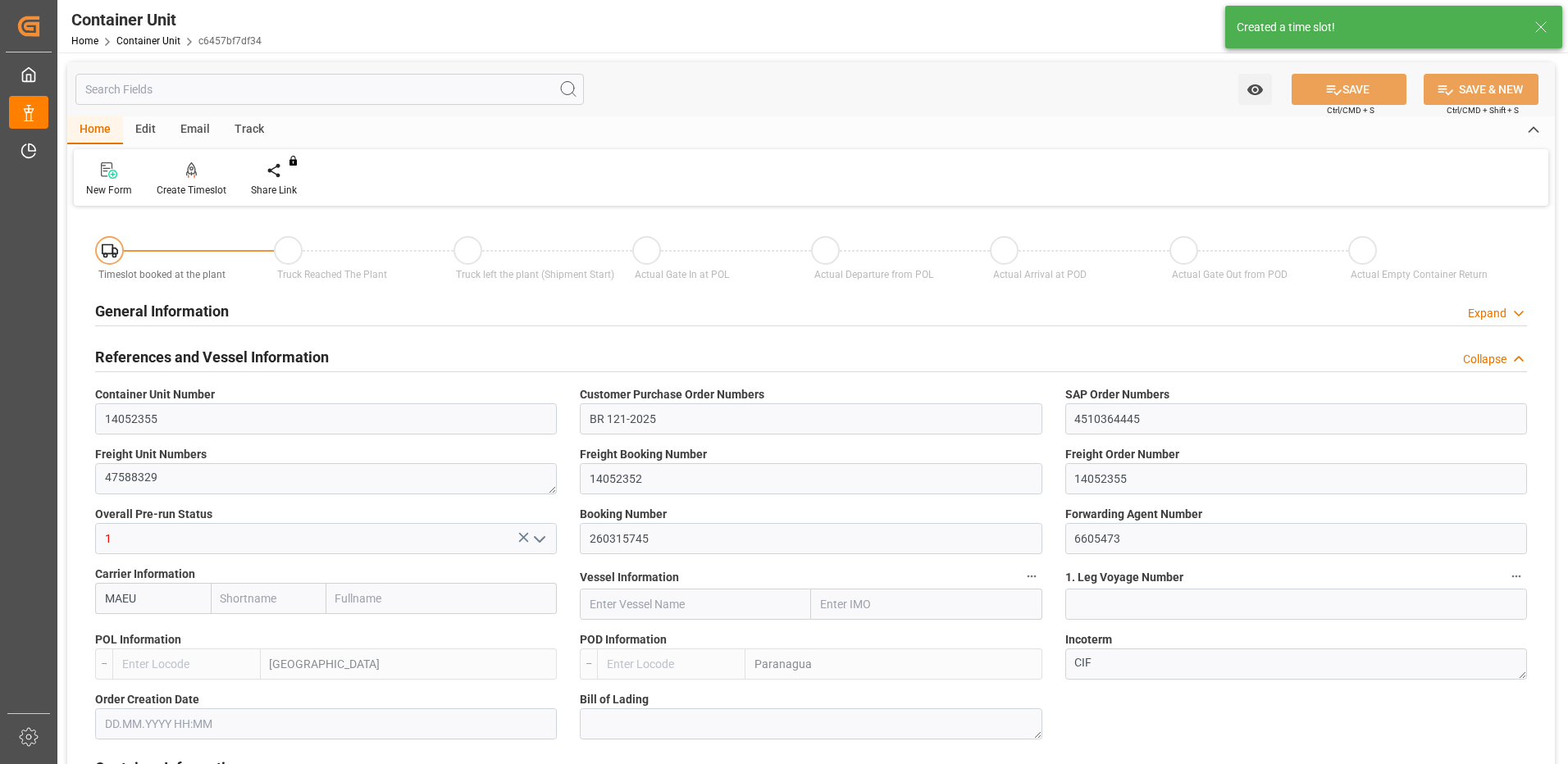
type input "0"
type input "10"
type input "0"
type input "60"
type input "24576"
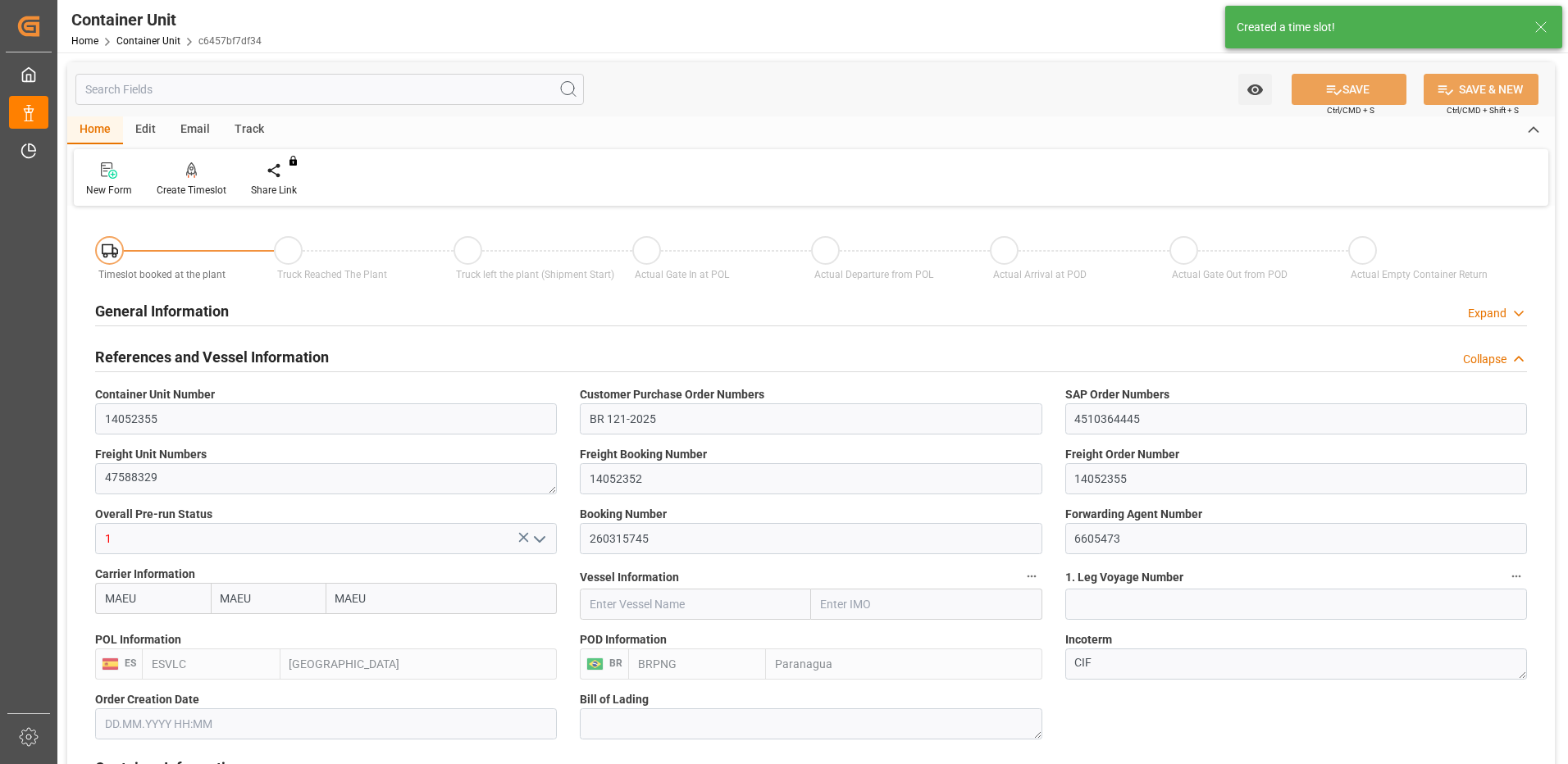
type input "[DATE]"
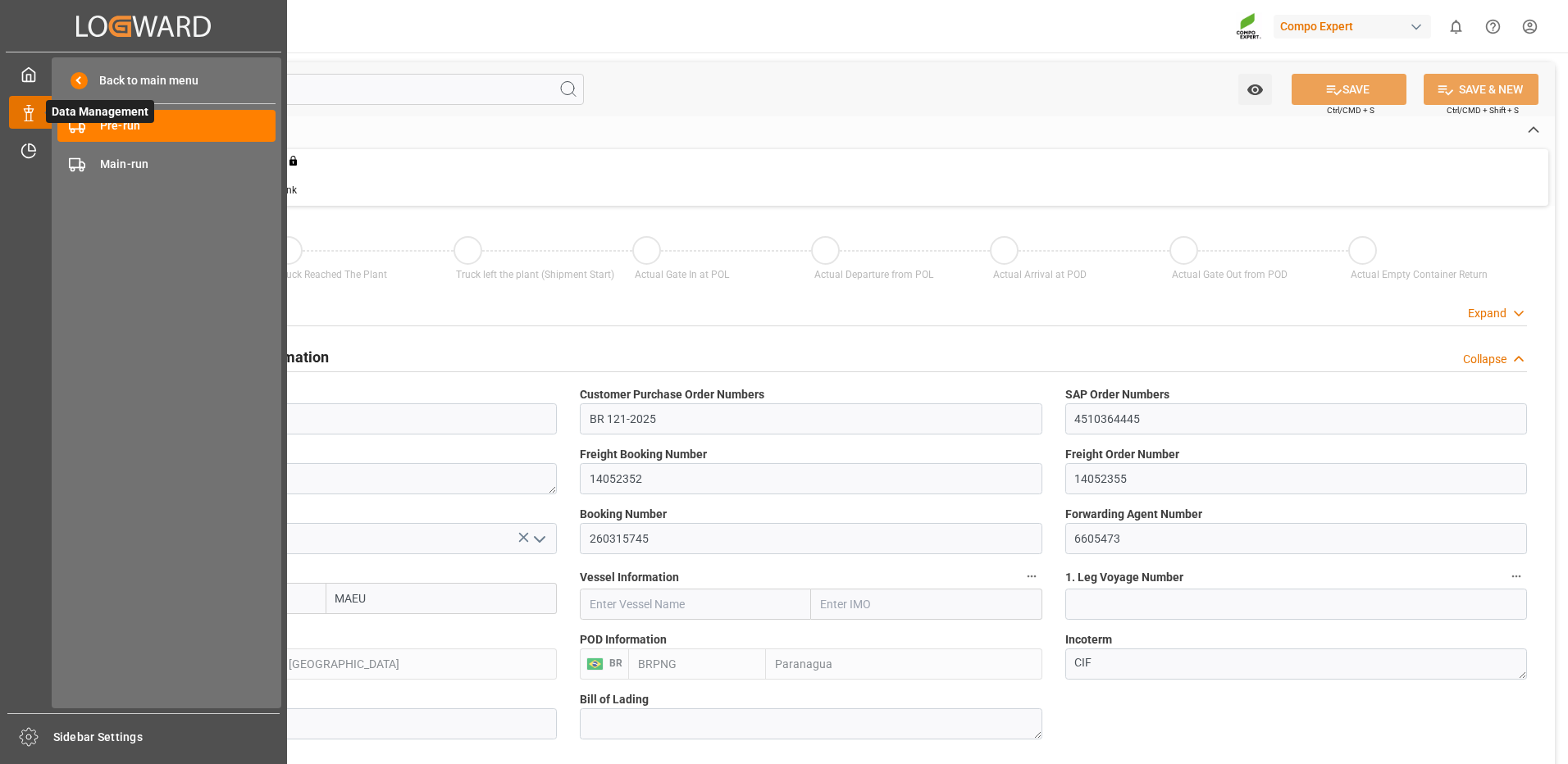
click at [33, 108] on icon at bounding box center [48, 112] width 35 height 35
click at [88, 127] on div "Pre-run Pre-run" at bounding box center [166, 126] width 218 height 32
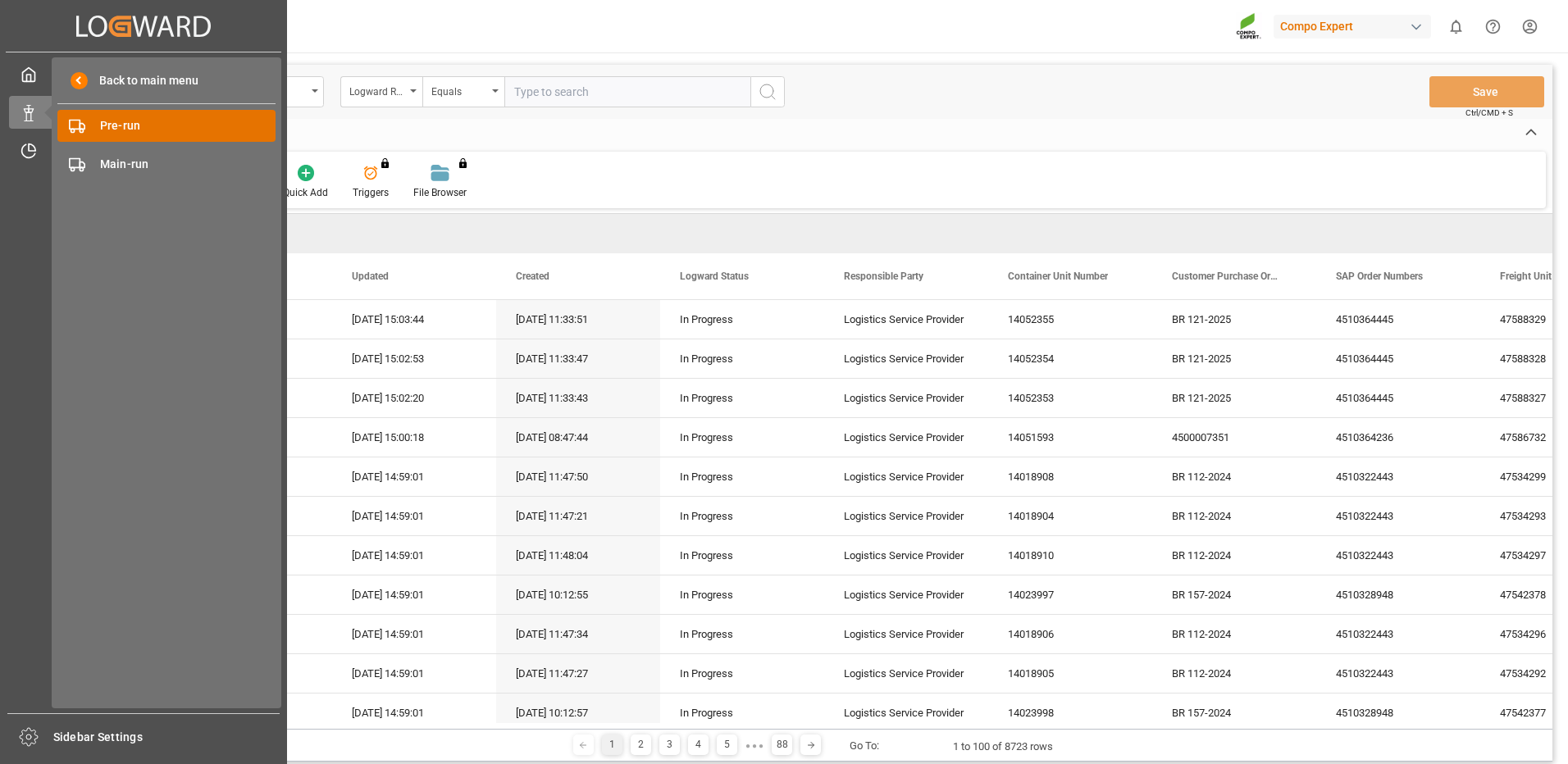
click at [134, 123] on span "Pre-run" at bounding box center [188, 126] width 176 height 17
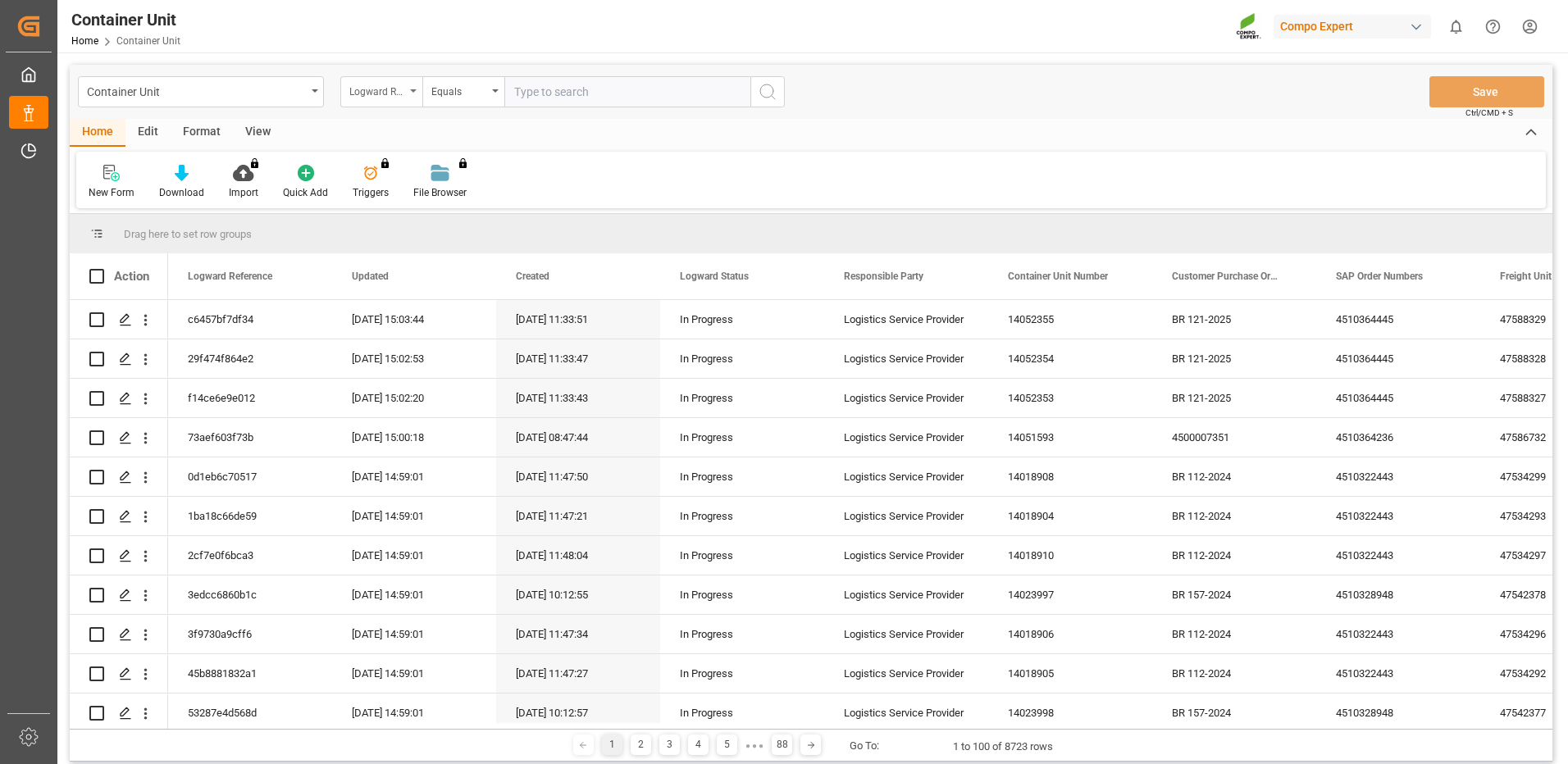
click at [377, 96] on div "Logward Reference" at bounding box center [377, 89] width 55 height 19
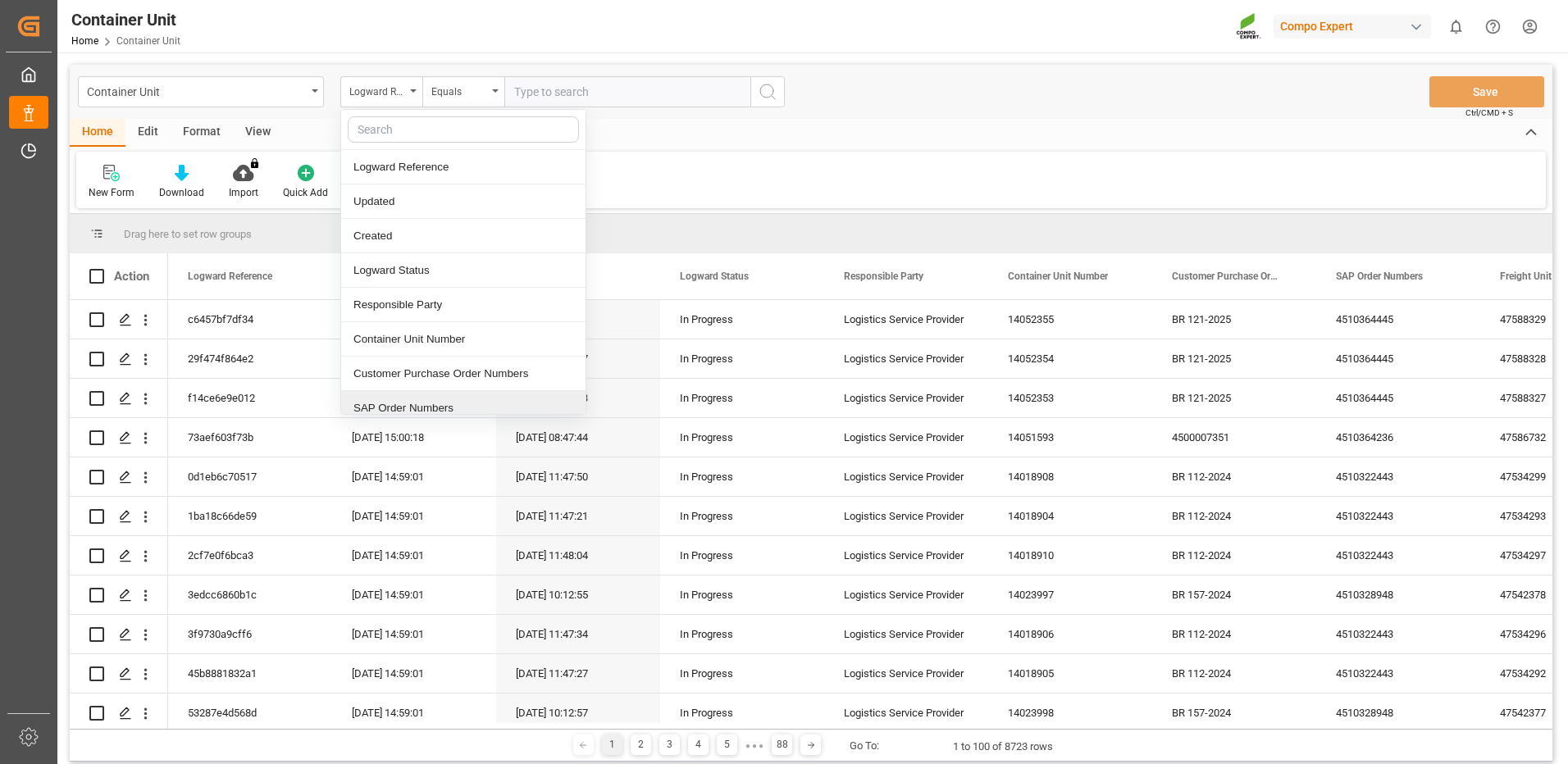
click at [395, 413] on div "SAP Order Numbers" at bounding box center [463, 408] width 244 height 35
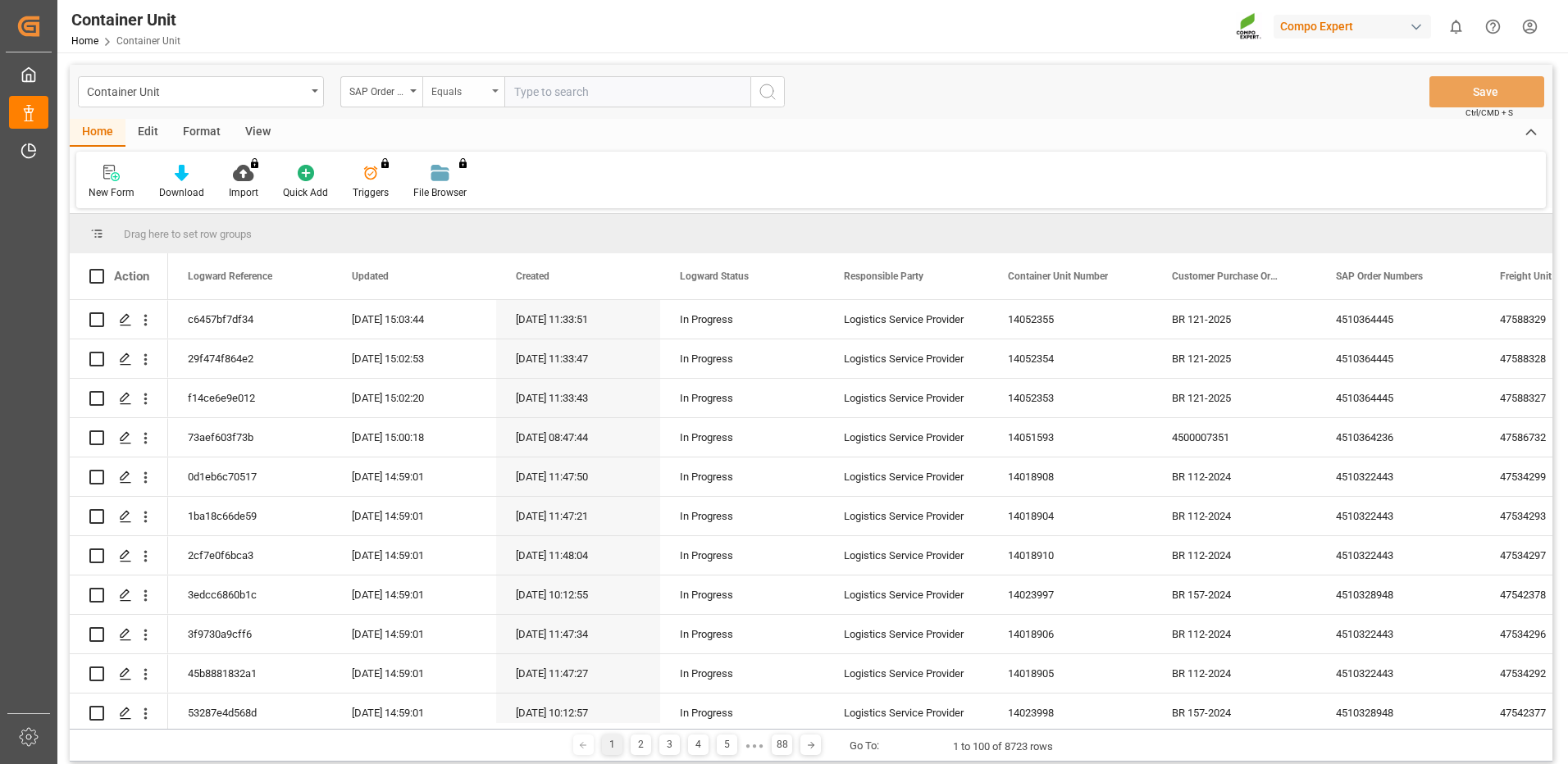
click at [460, 92] on div "Equals" at bounding box center [459, 89] width 55 height 19
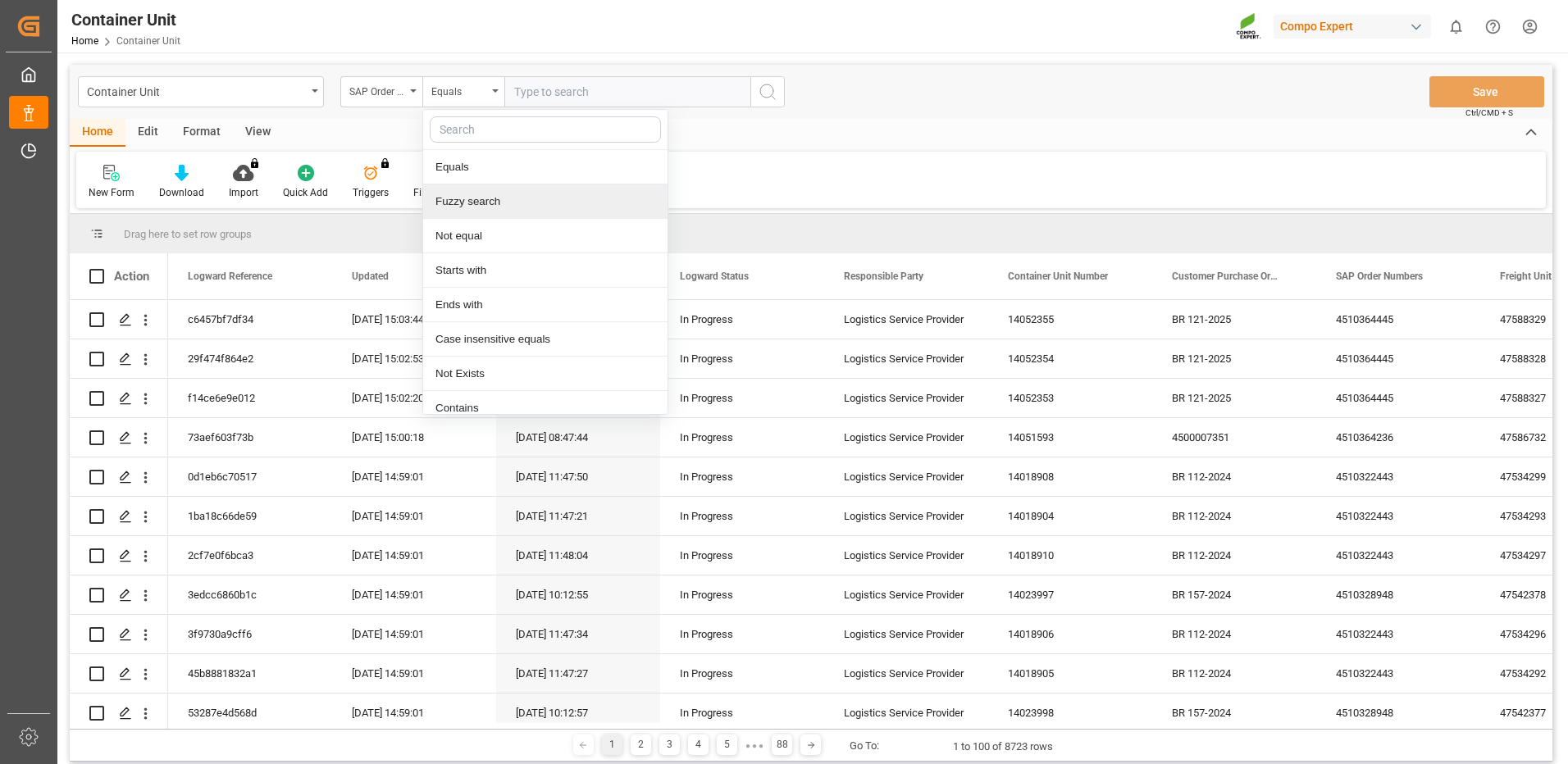
click at [474, 198] on div "Fuzzy search" at bounding box center [545, 202] width 244 height 35
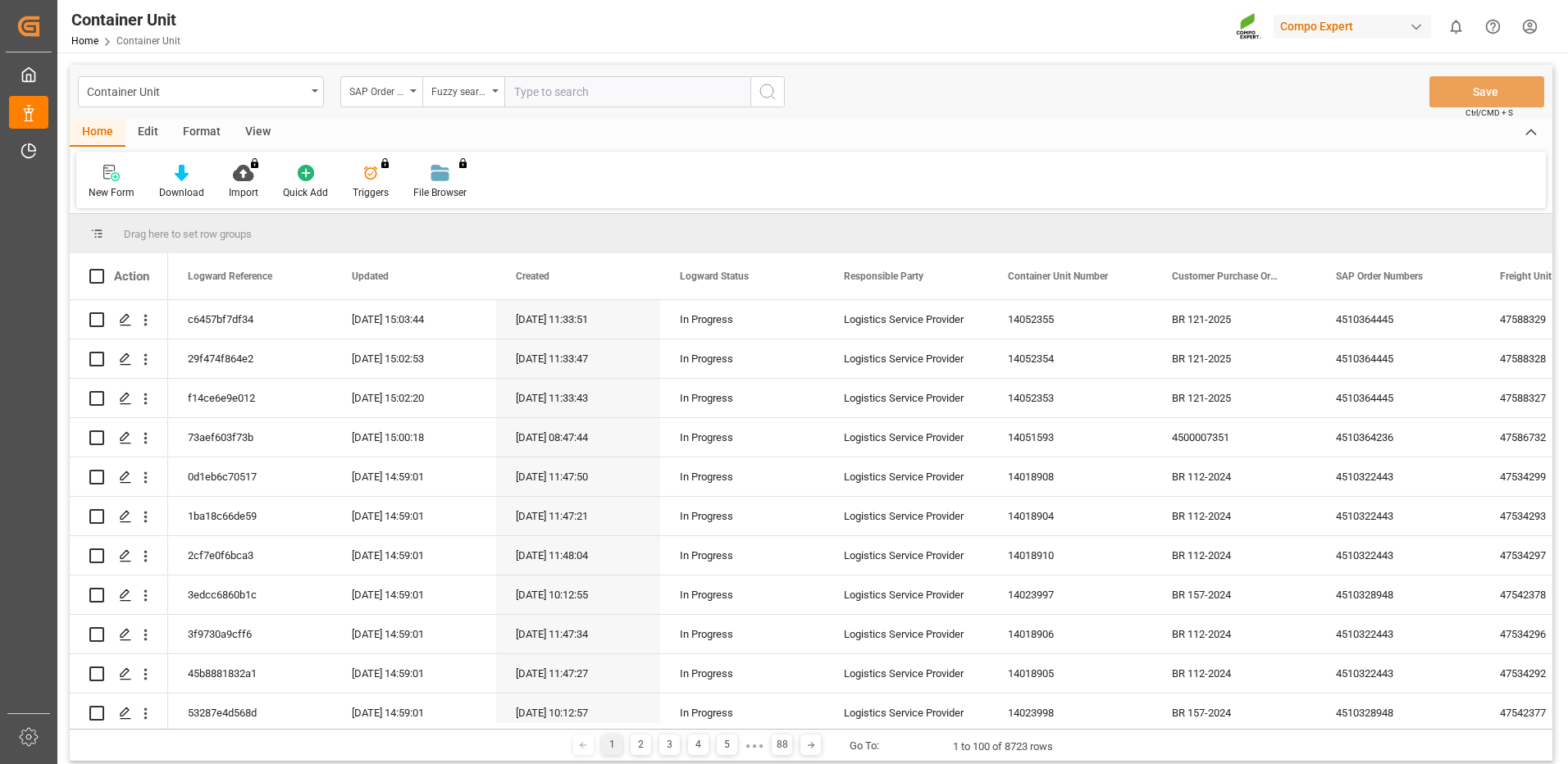
click at [580, 99] on input "text" at bounding box center [627, 92] width 246 height 32
paste input "4510364445"
type input "4510364445"
click at [768, 97] on icon "search button" at bounding box center [768, 92] width 20 height 20
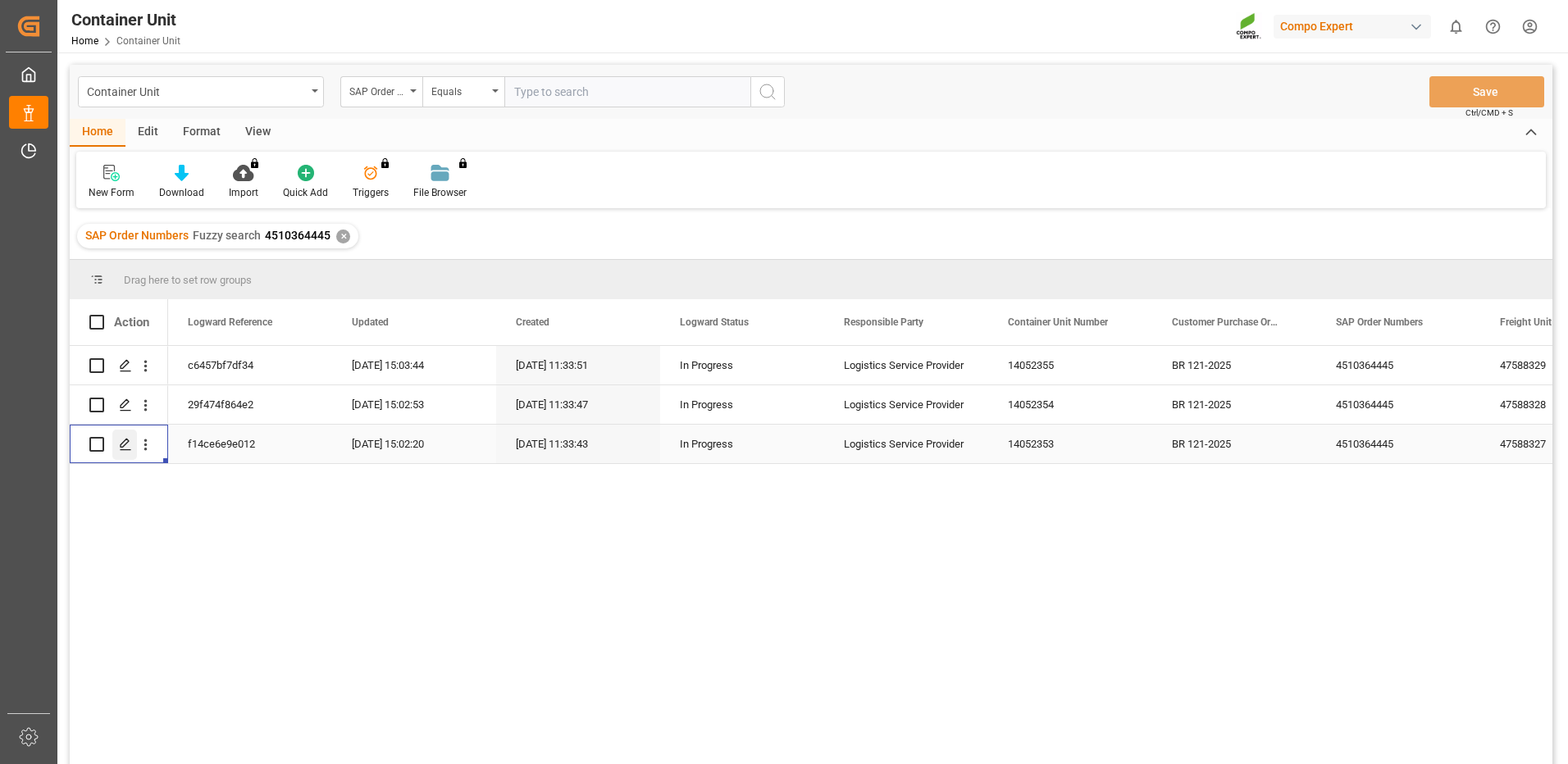
click at [121, 449] on icon "Press SPACE to select this row." at bounding box center [125, 444] width 13 height 13
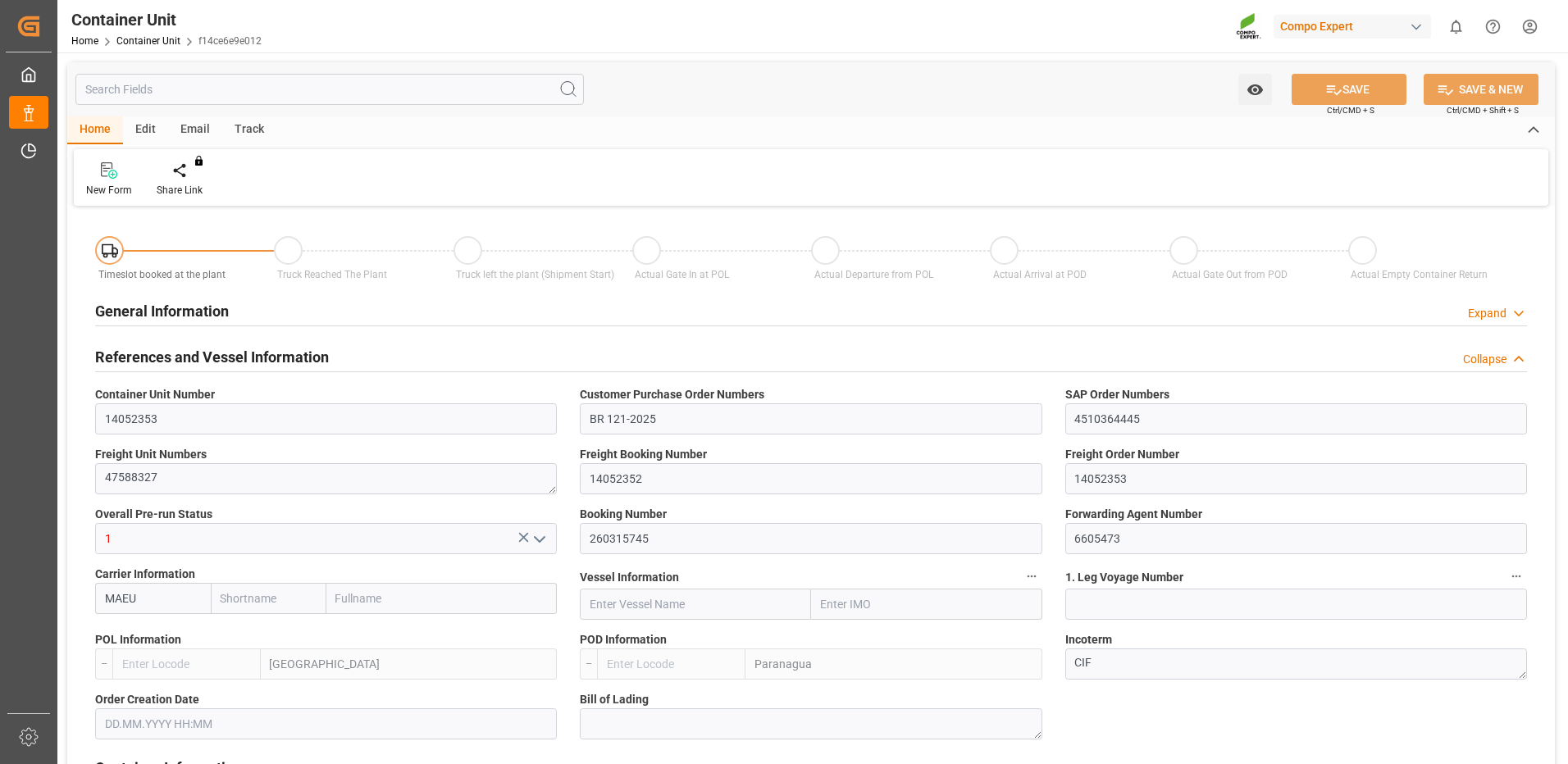
type input "MAEU"
type input "ESVLC"
type input "BRPNG"
type input "10"
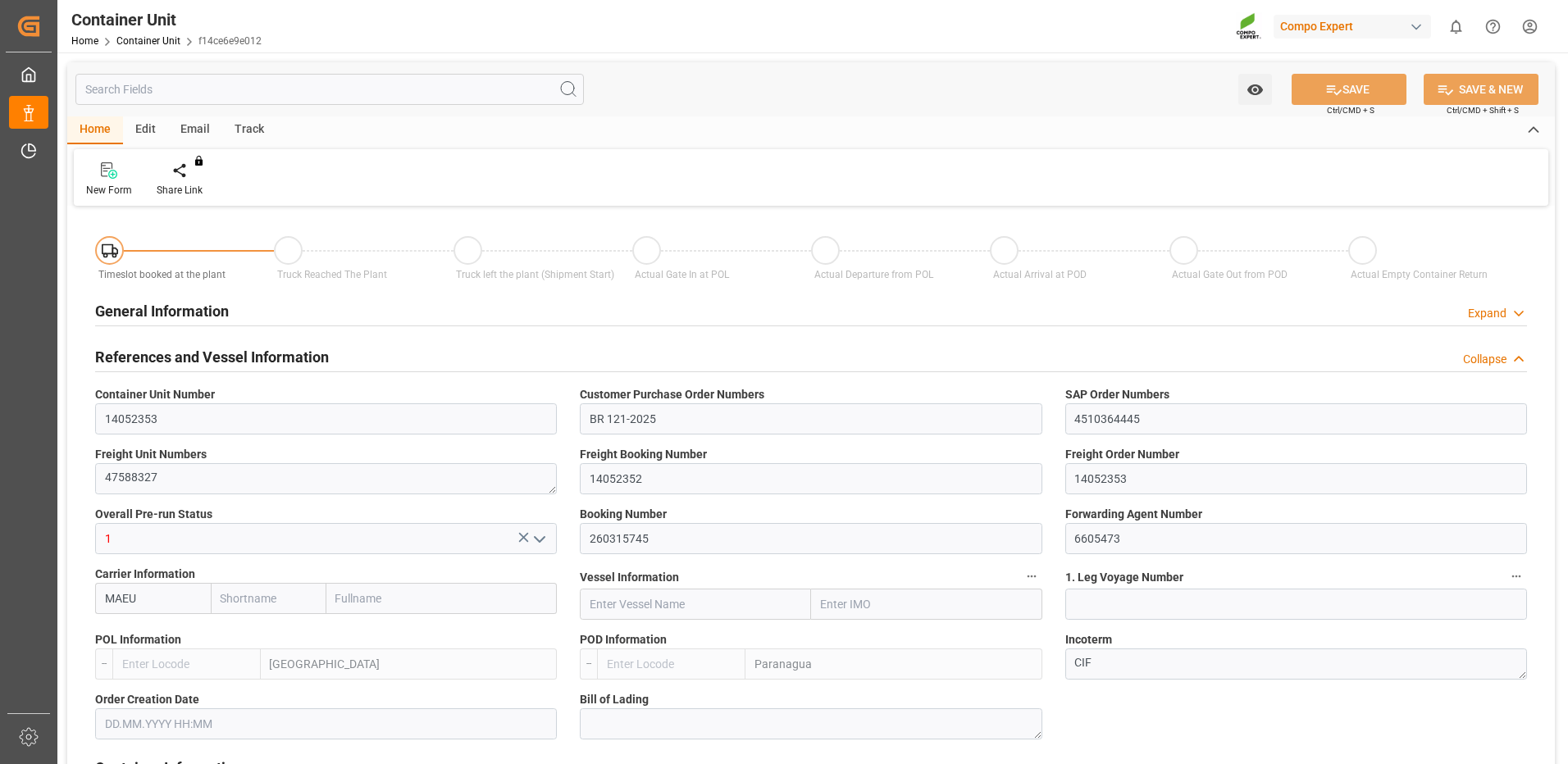
type input "0"
type input "10"
type input "0"
type input "60"
type input "24576"
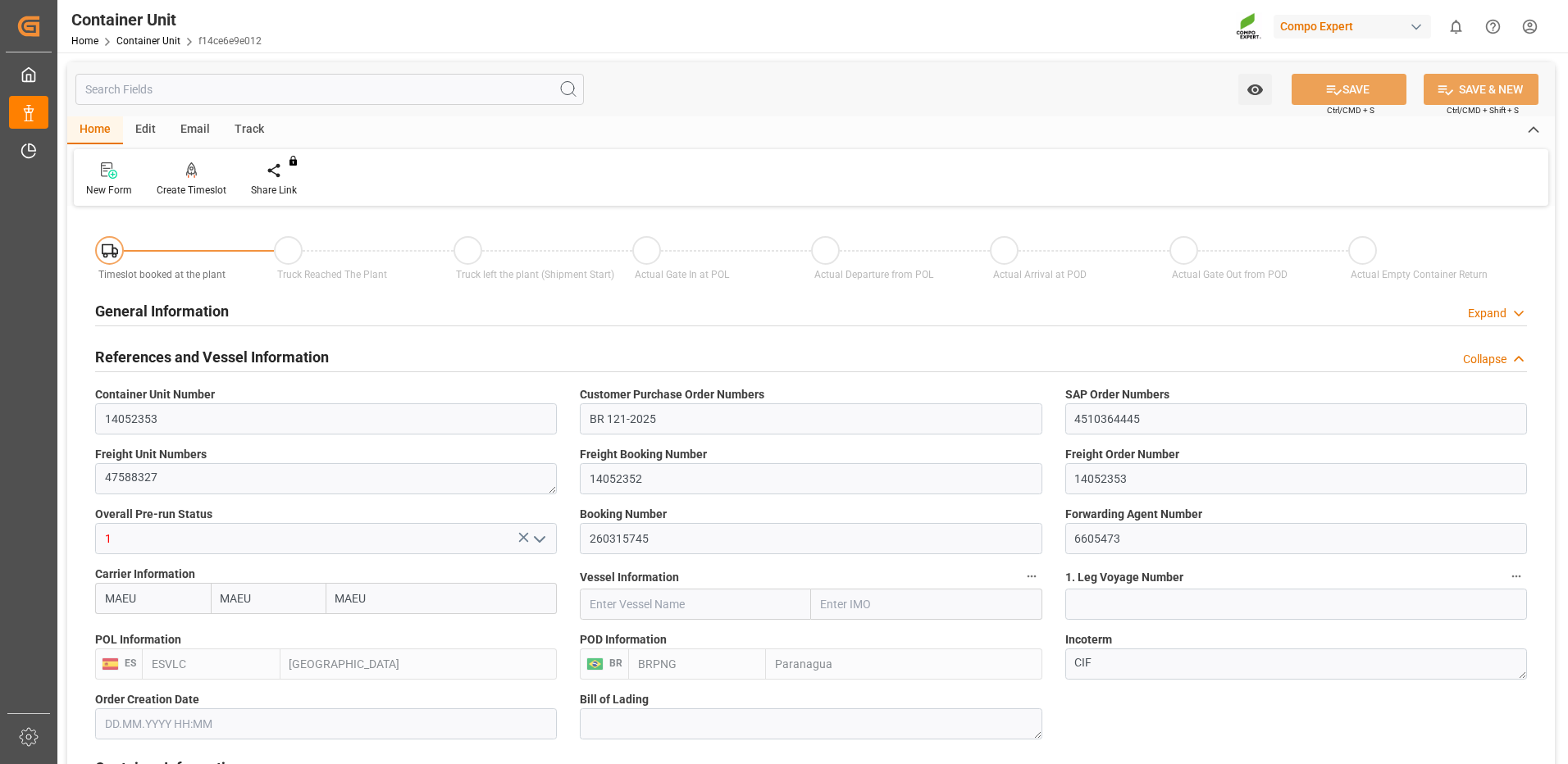
type input "[DATE]"
click at [186, 182] on div "Create Timeslot" at bounding box center [191, 179] width 94 height 37
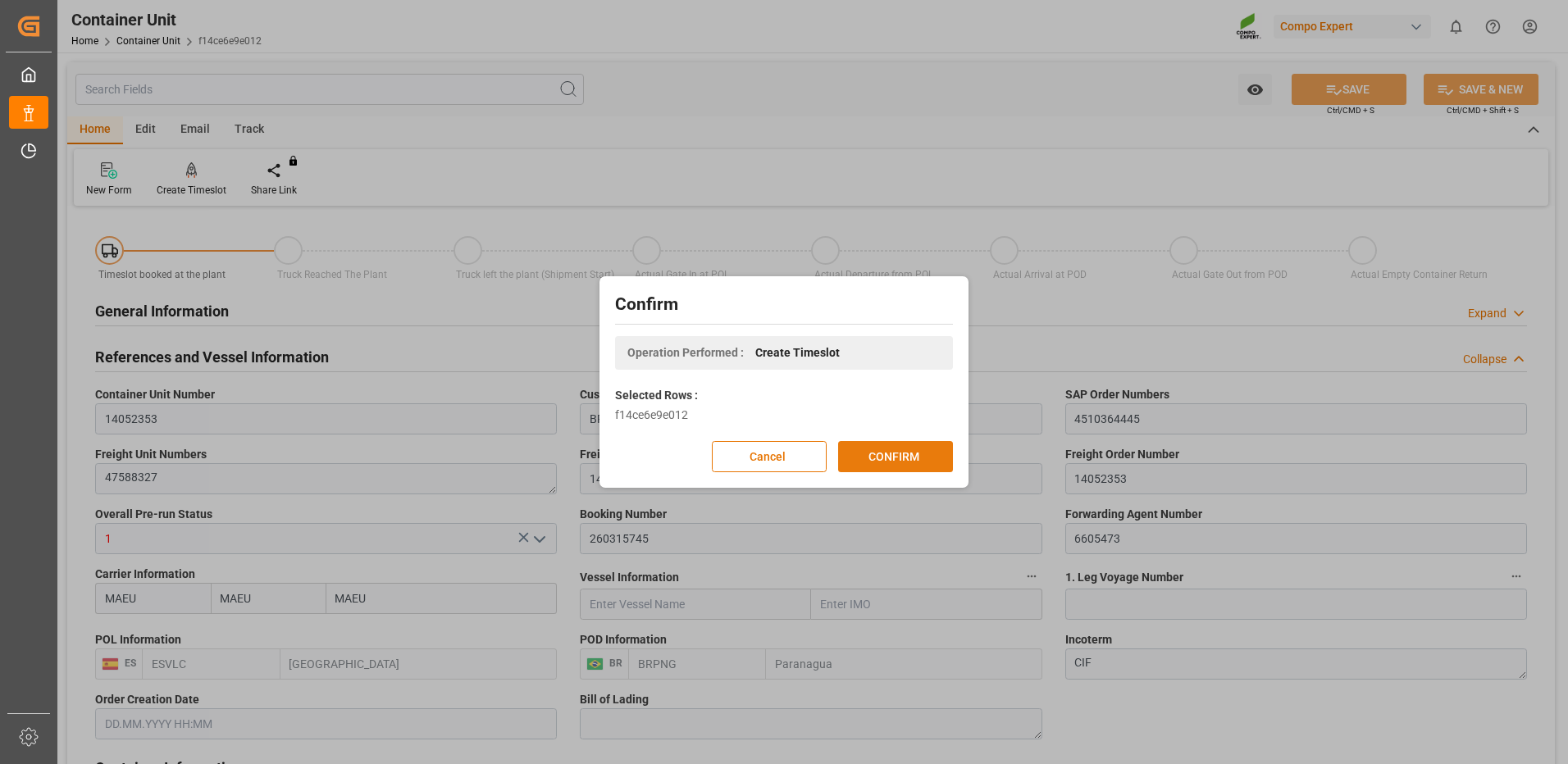
click at [894, 458] on button "CONFIRM" at bounding box center [896, 457] width 115 height 32
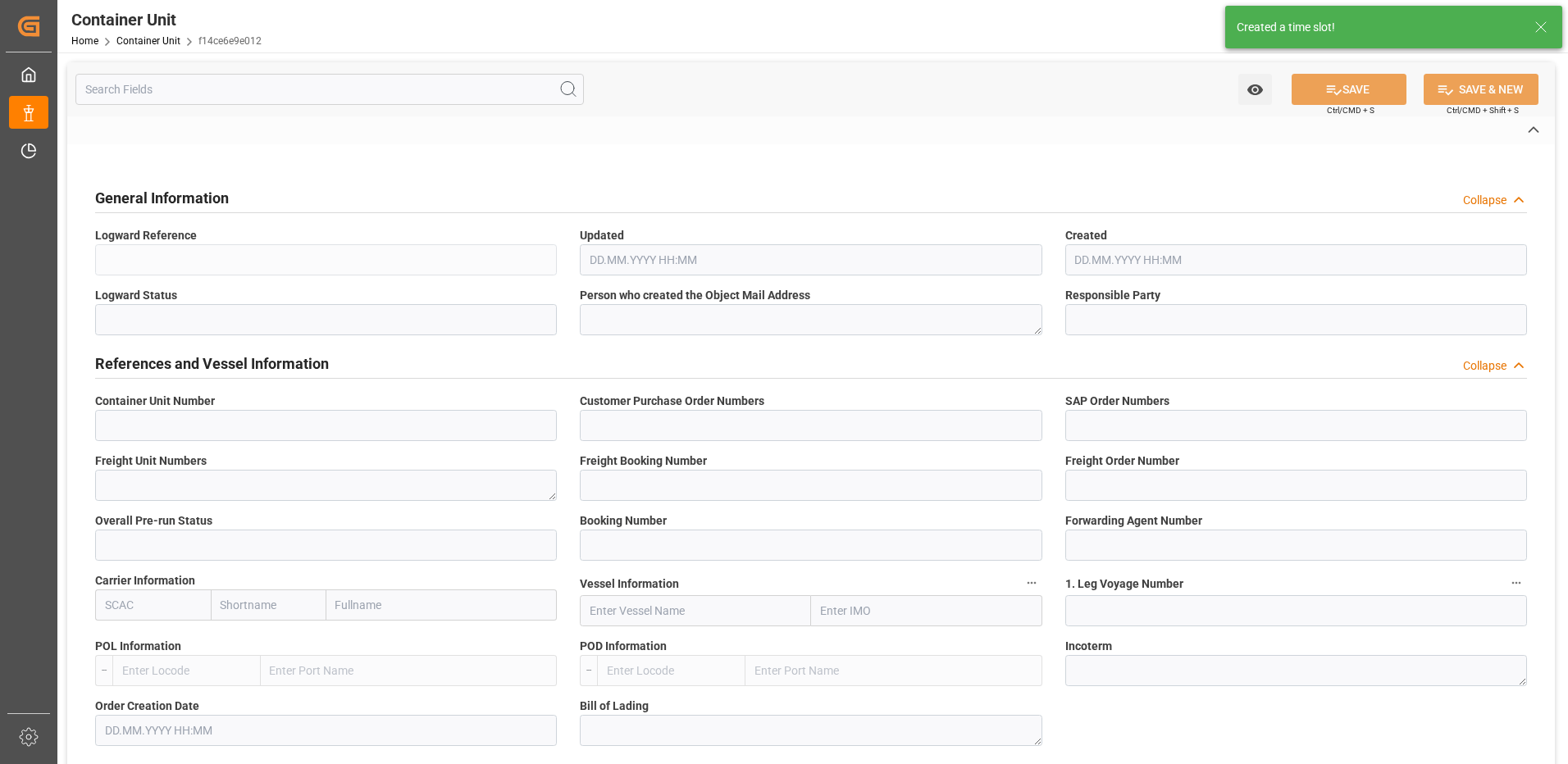
type input "14052353"
type input "BR 121-2025"
type input "4510364445"
type textarea "47588327"
type input "14052352"
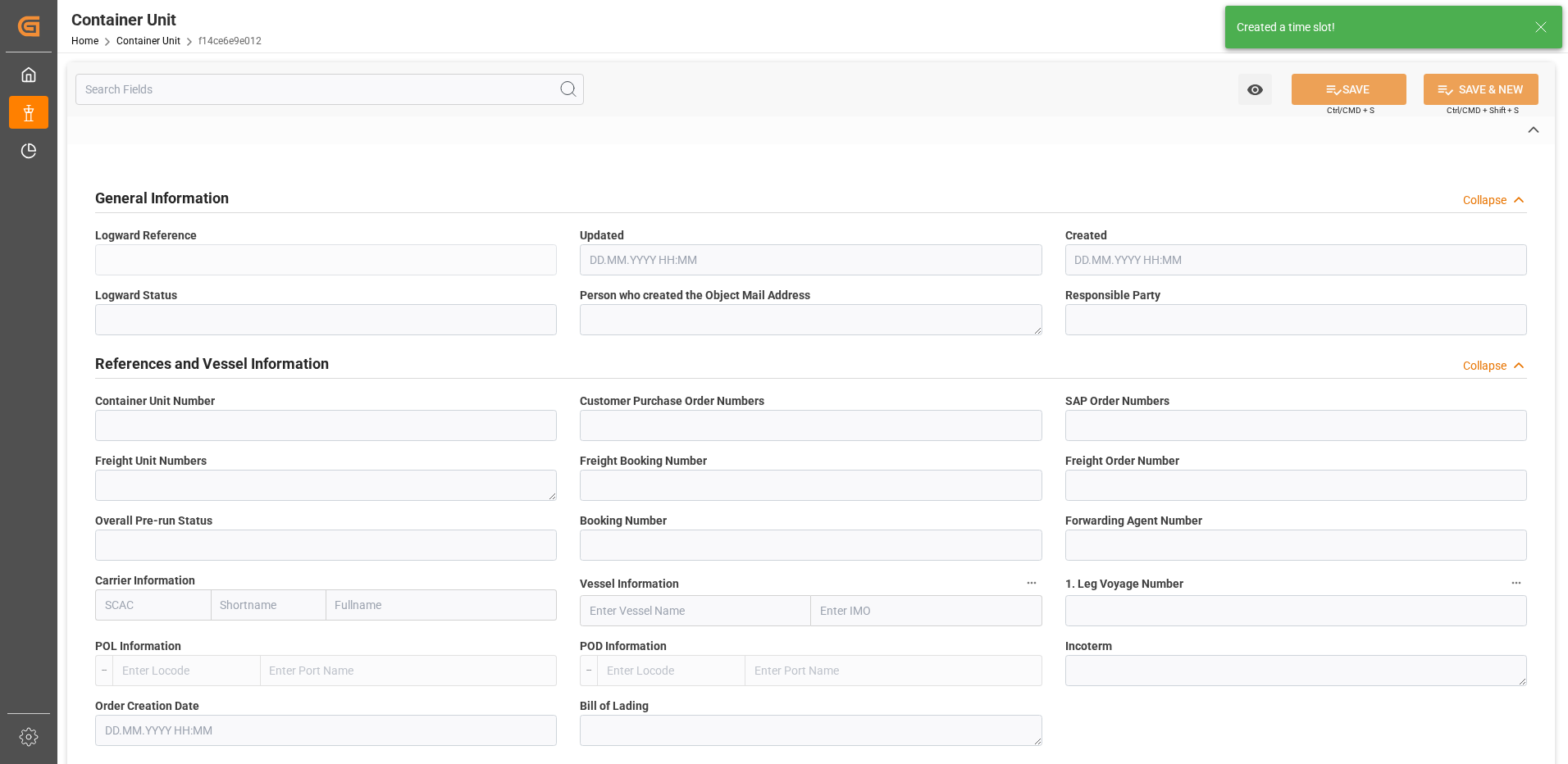
type input "14052353"
type input "1"
type input "260315745"
type input "6605473"
type input "MAEU"
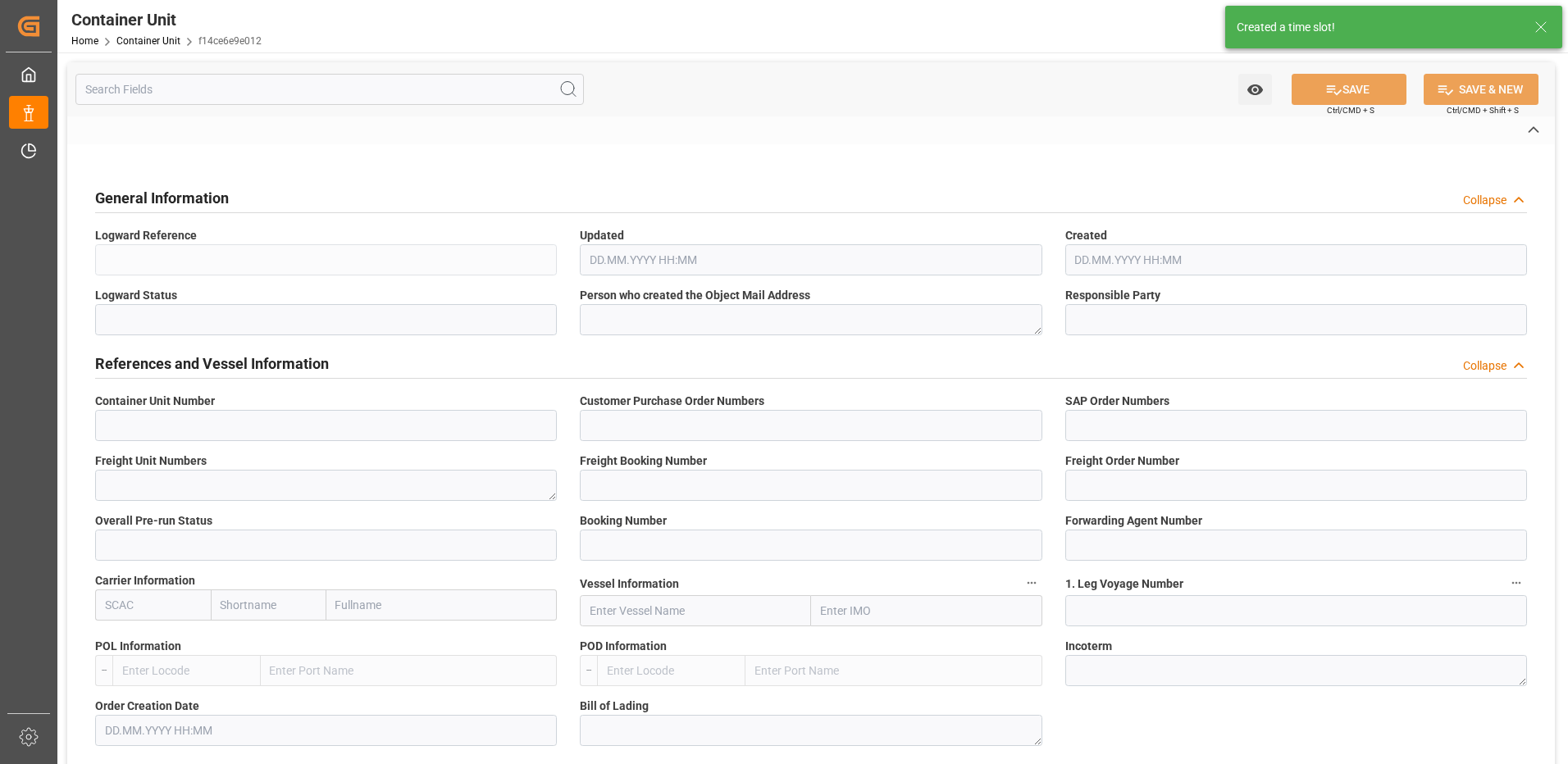
type input "[GEOGRAPHIC_DATA]"
type input "Paranagua"
type textarea "CIF"
type input "No"
type input "20GP"
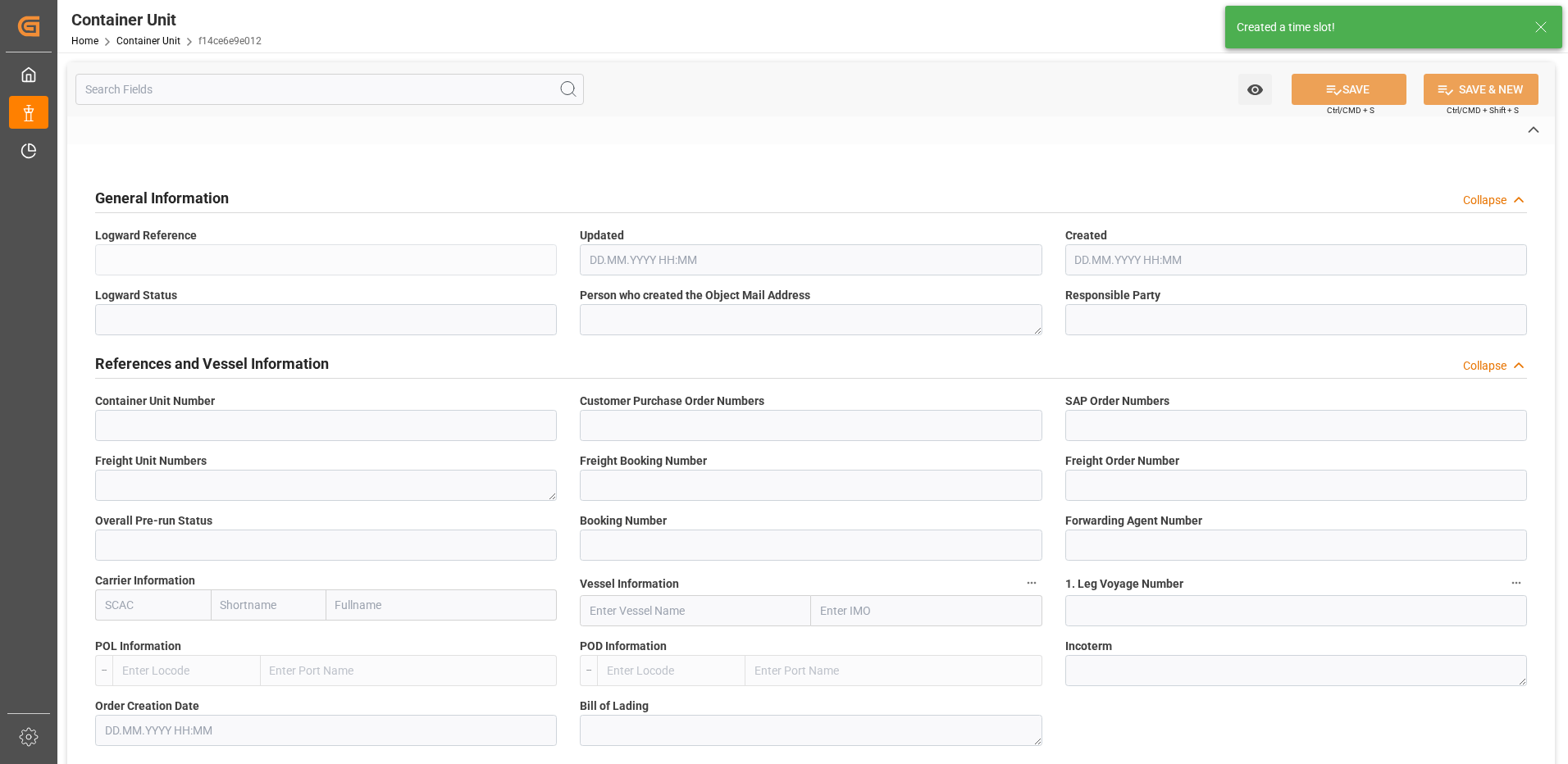
type input "2"
type textarea "30"
type textarea "Z3"
type input "[DATE]"
type textarea "COMPO Centro de Producción"
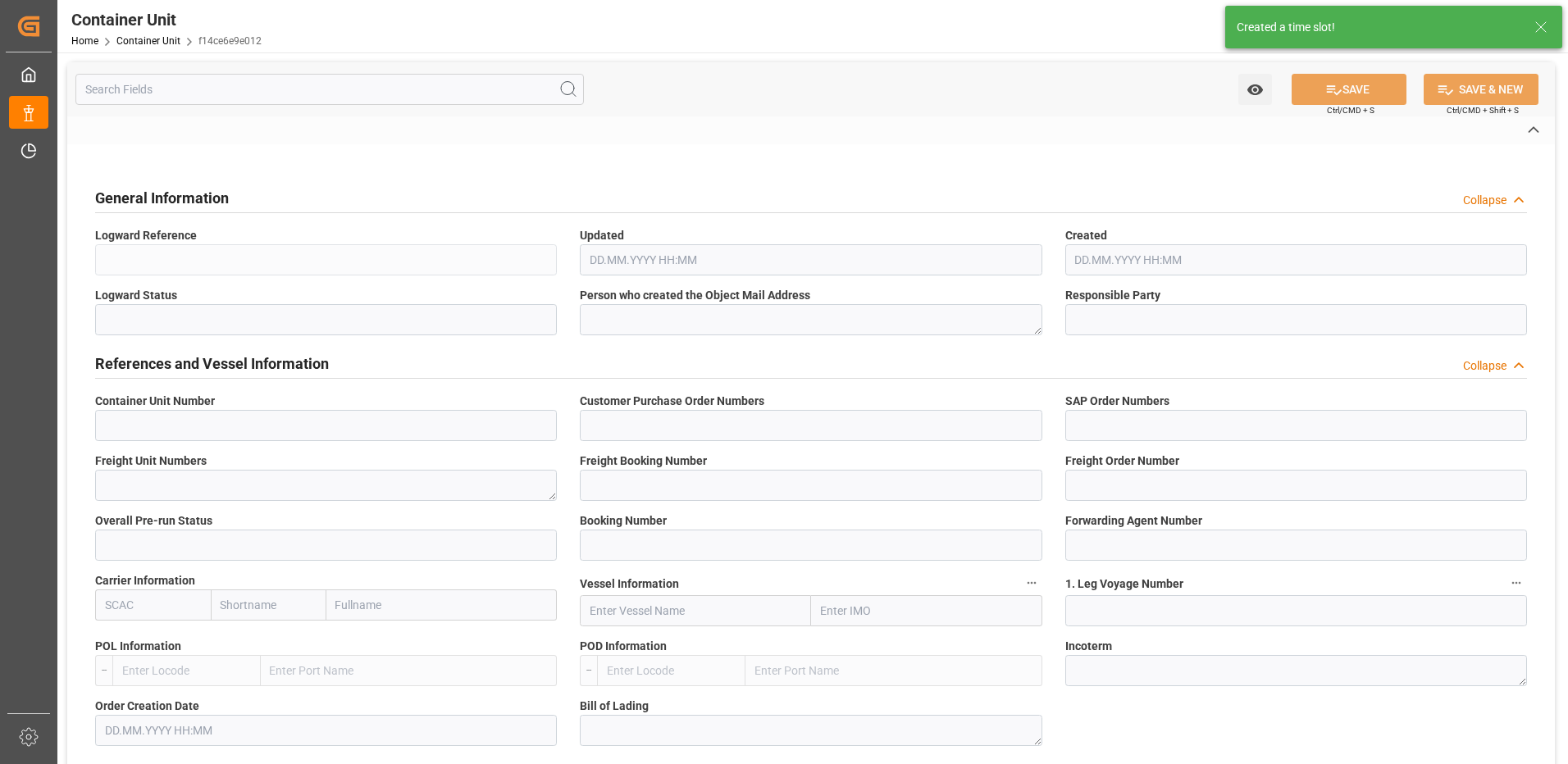
type textarea "12600"
type input "[GEOGRAPHIC_DATA]"
type textarea "01317-890"
type input "[GEOGRAPHIC_DATA]"
type input "EUR"
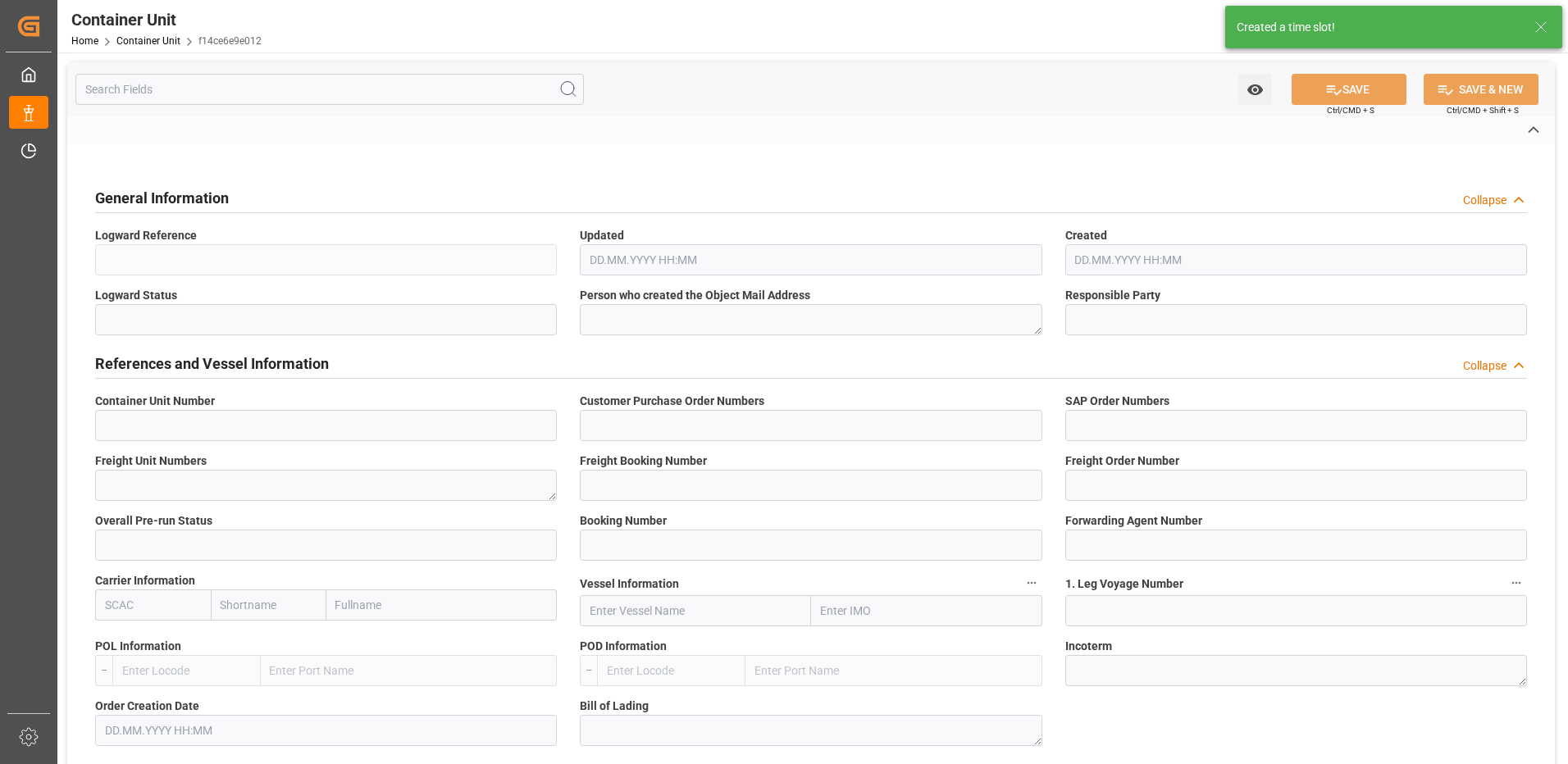
type textarea "[DATE]"
type textarea "[PERSON_NAME] 13-40-13 25kg (x48) BR"
type textarea "4370702508"
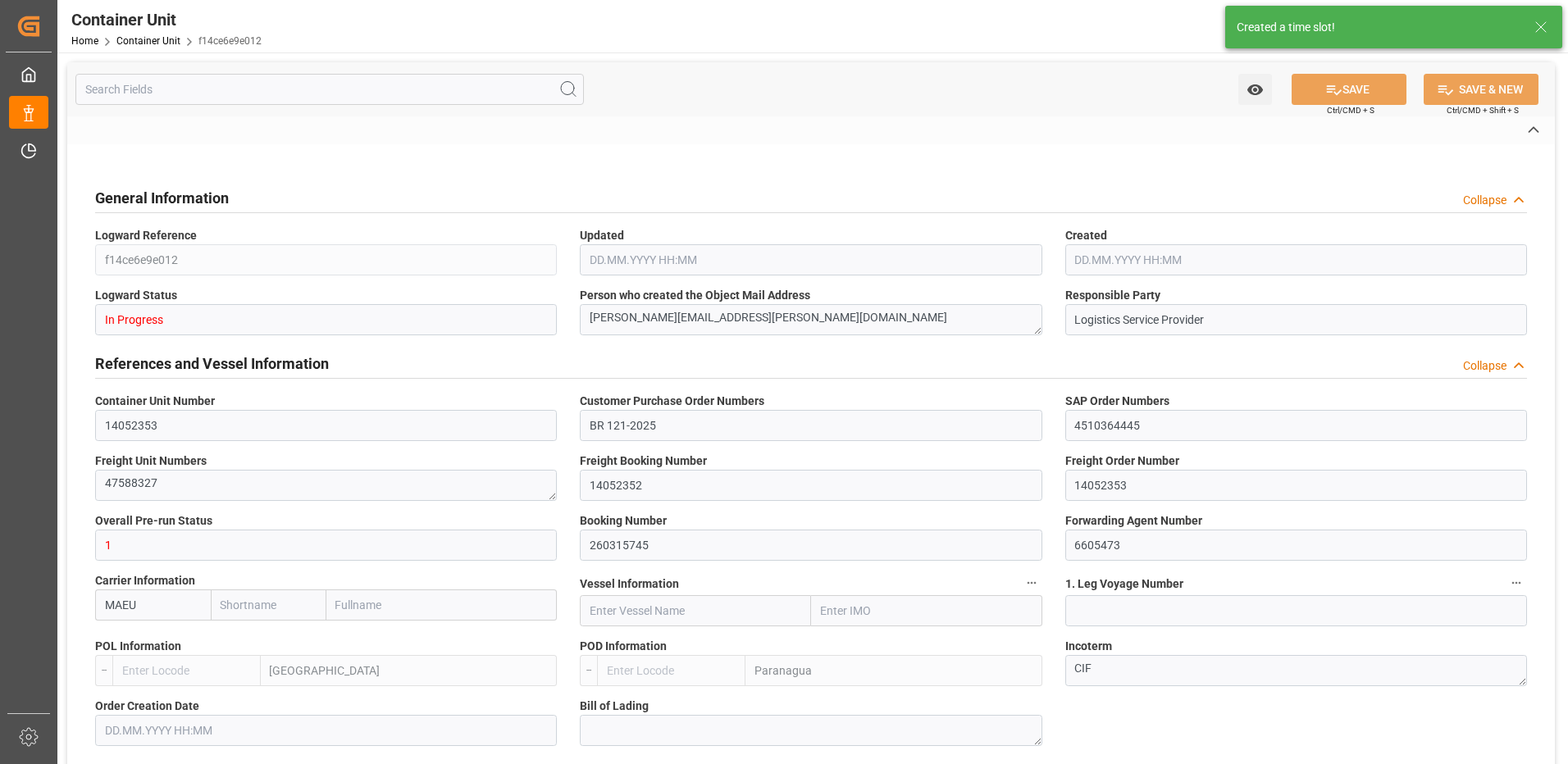
type input "MAEU"
type input "ESVLC"
type input "BRPNG"
type input "10"
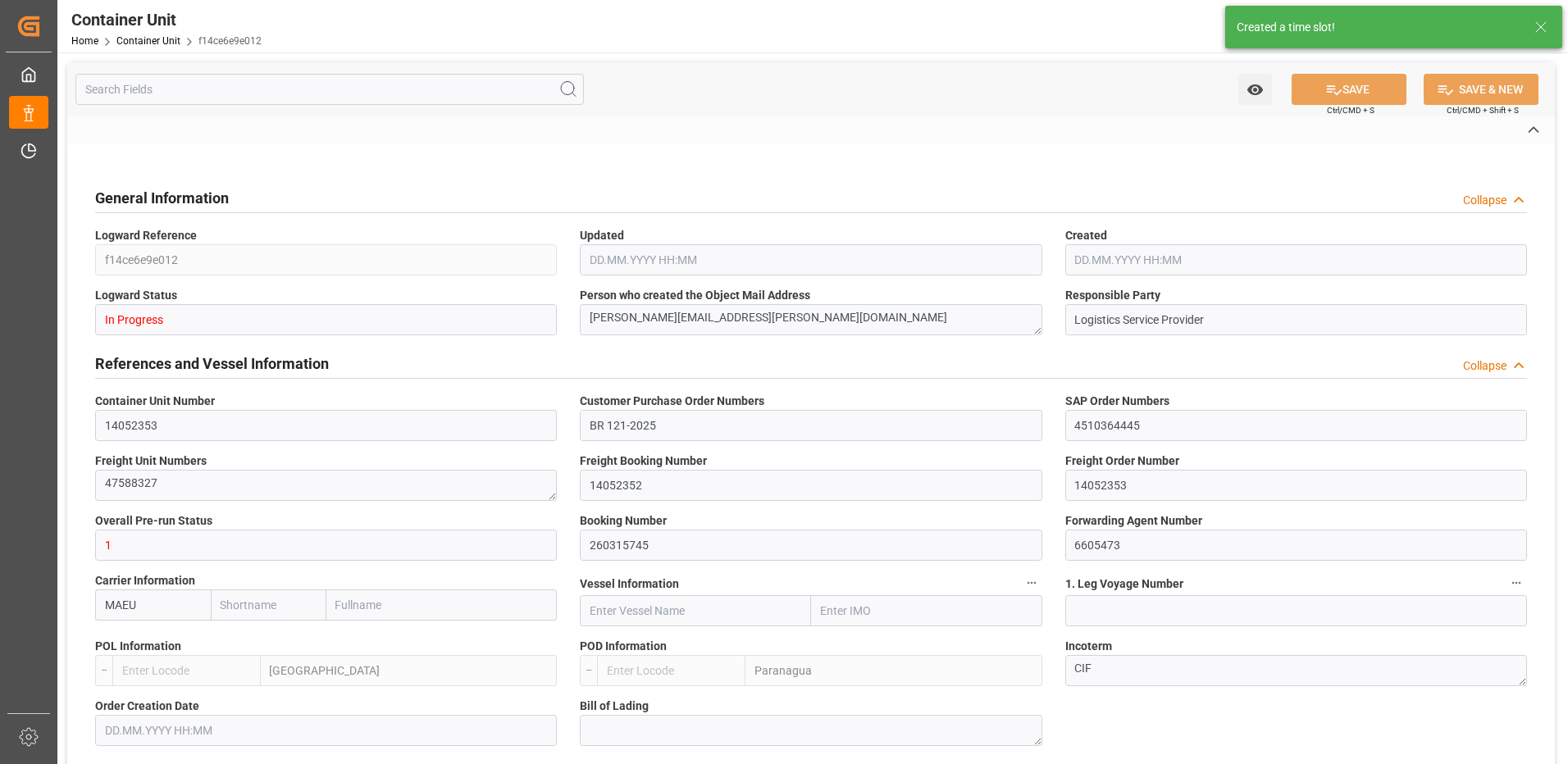
type input "0"
type input "10"
type input "0"
type input "60"
type input "24576"
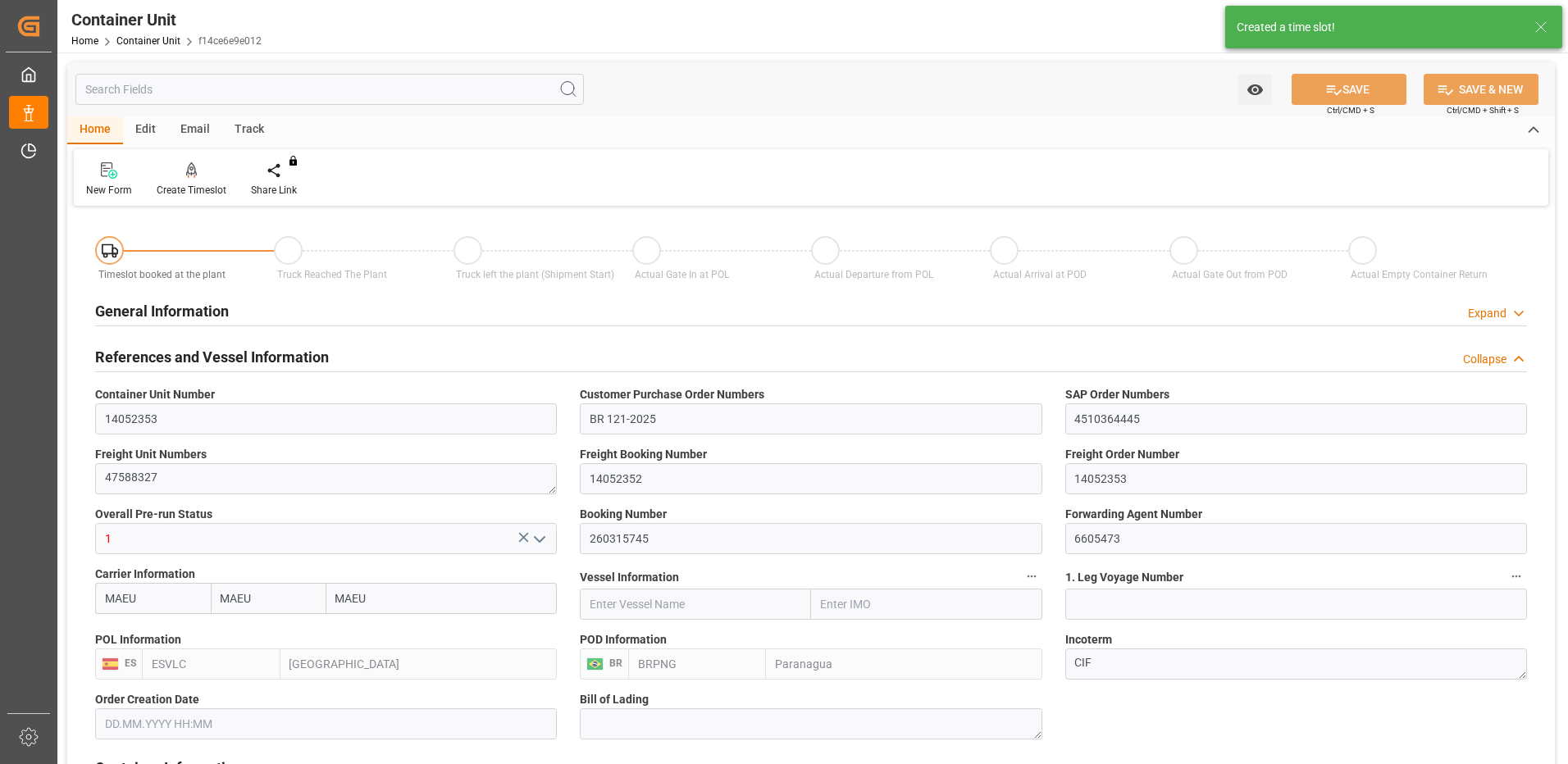
type input "[DATE]"
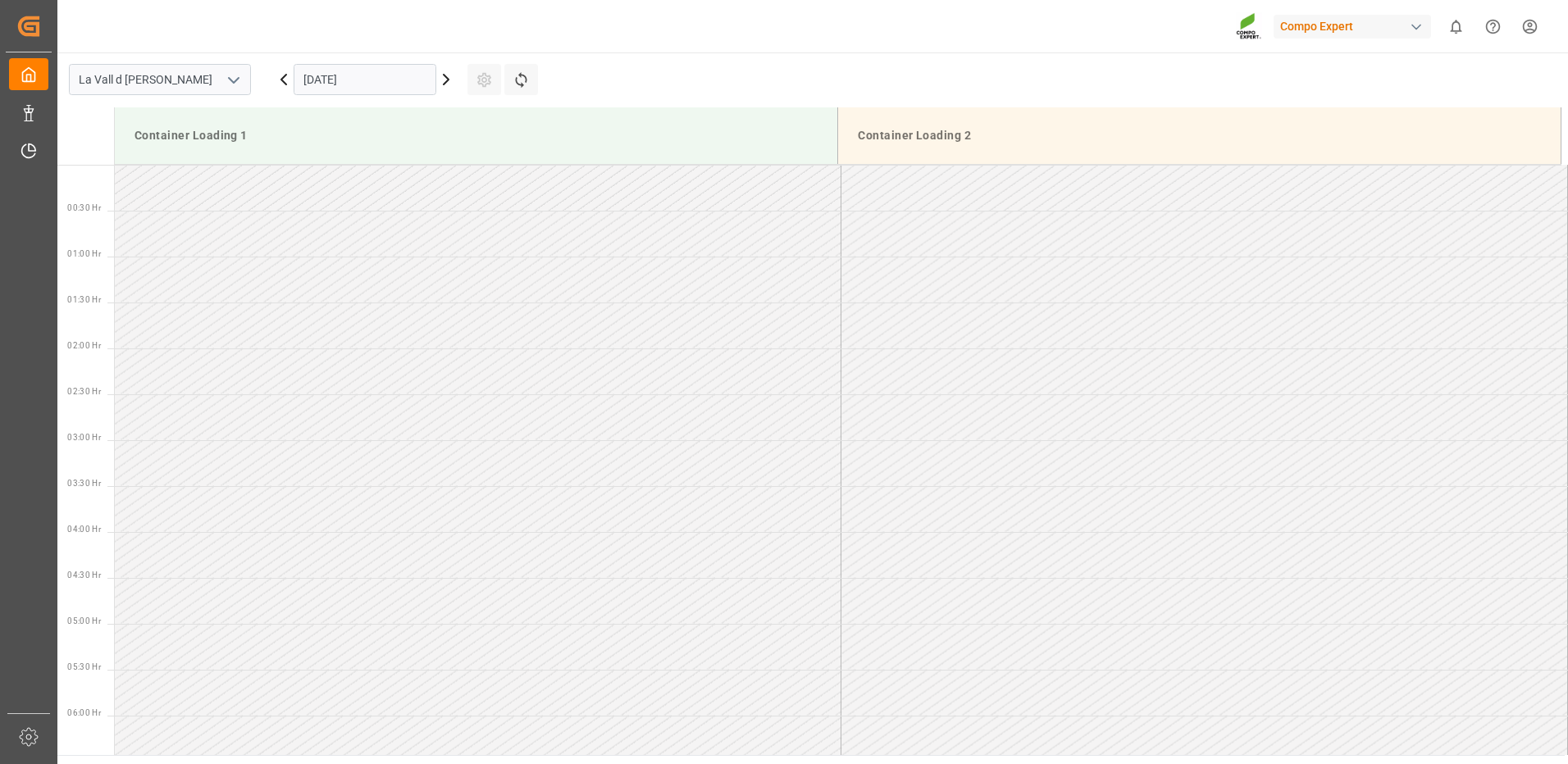
scroll to position [1275, 0]
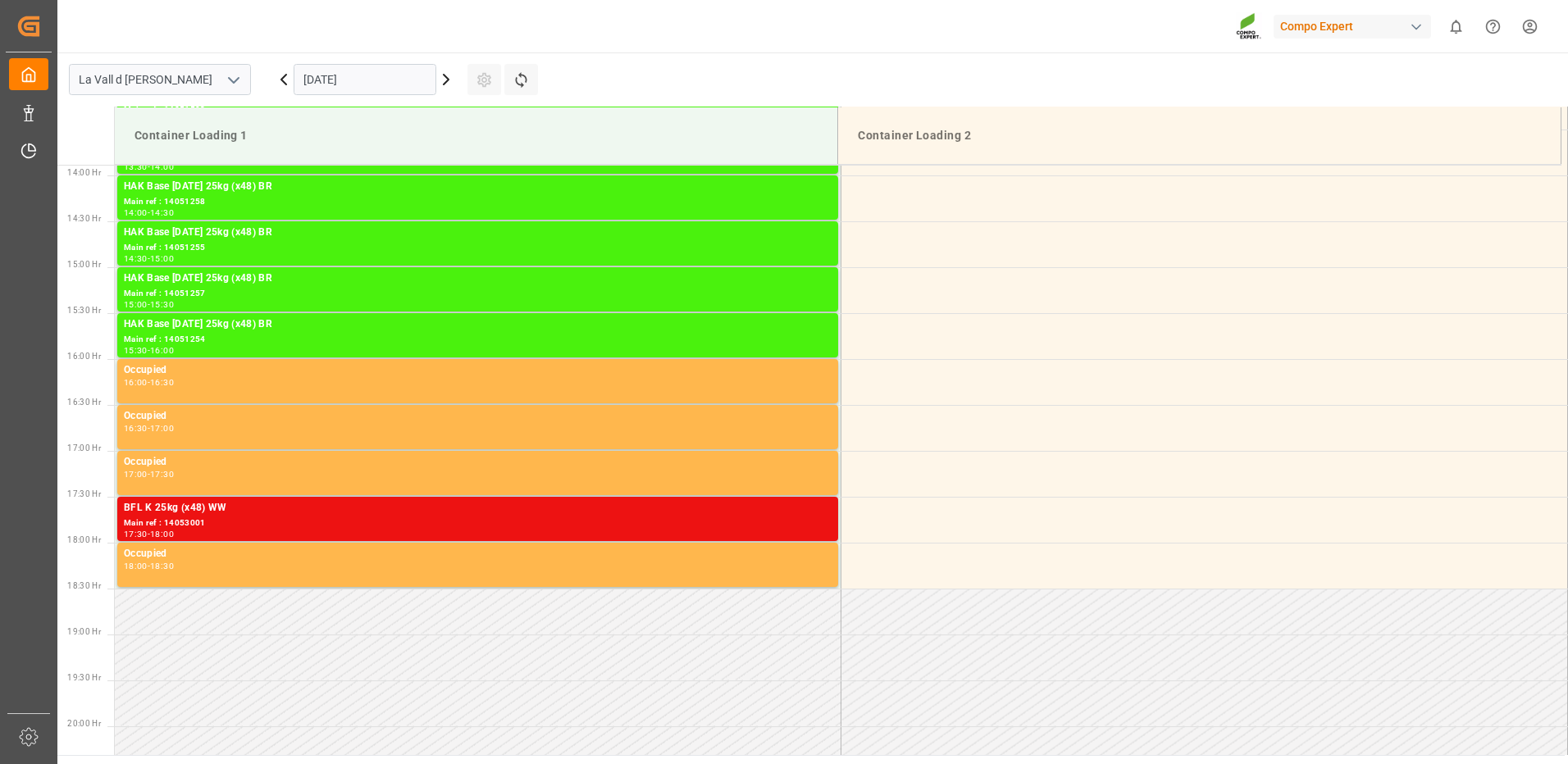
click at [325, 84] on input "07.10.2025" at bounding box center [365, 80] width 142 height 32
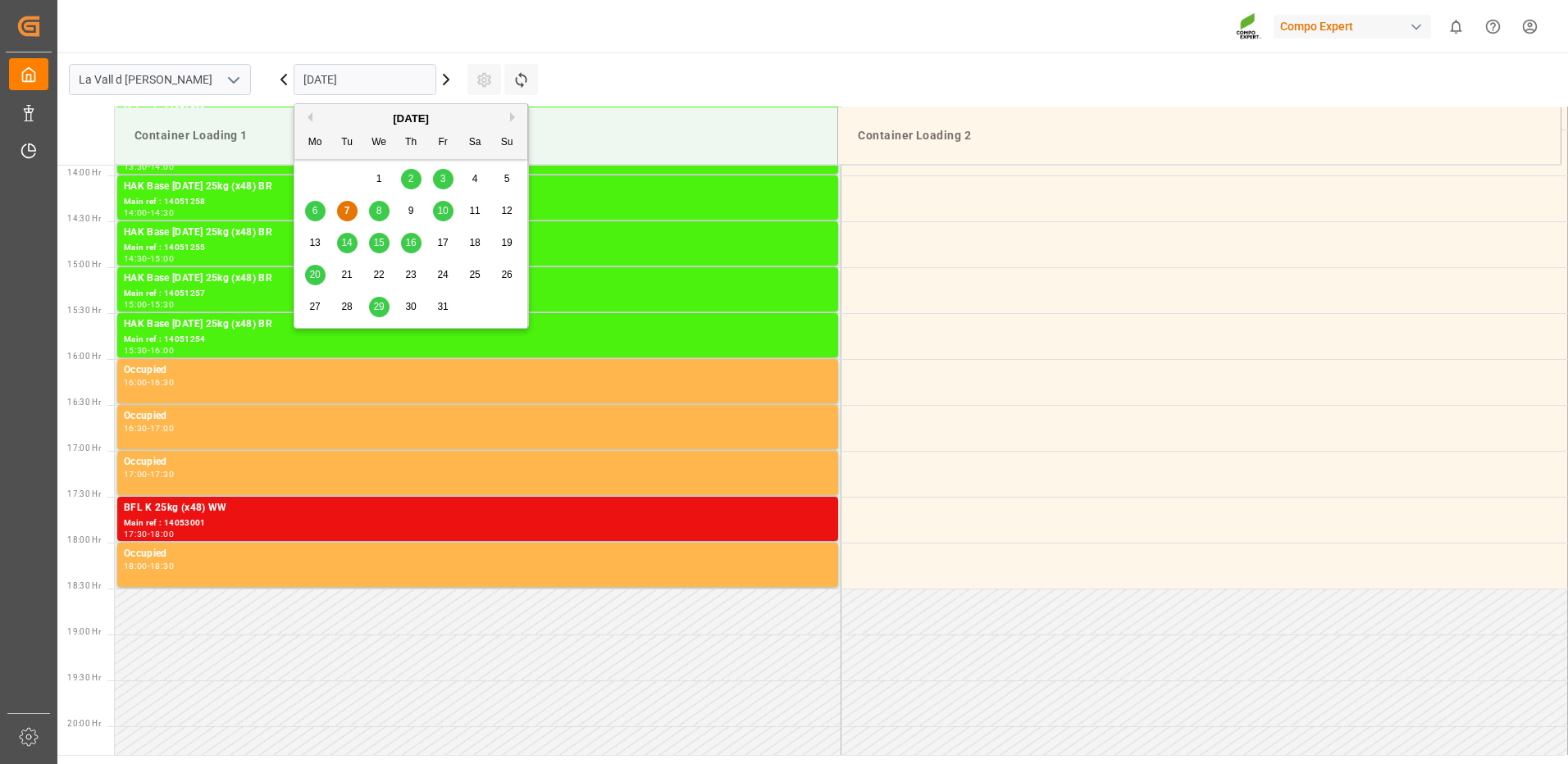
click at [382, 305] on span "29" at bounding box center [378, 306] width 11 height 12
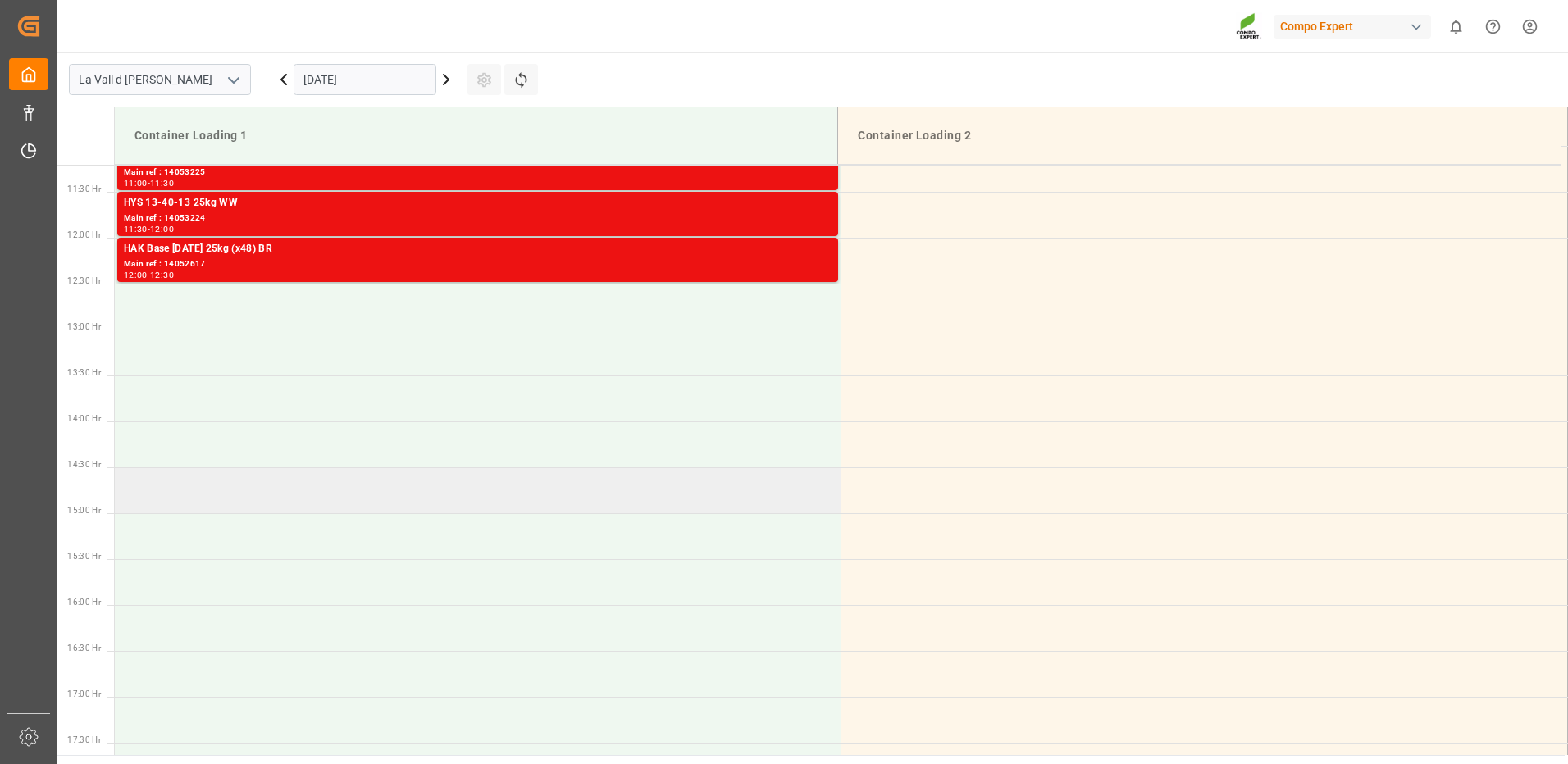
scroll to position [865, 0]
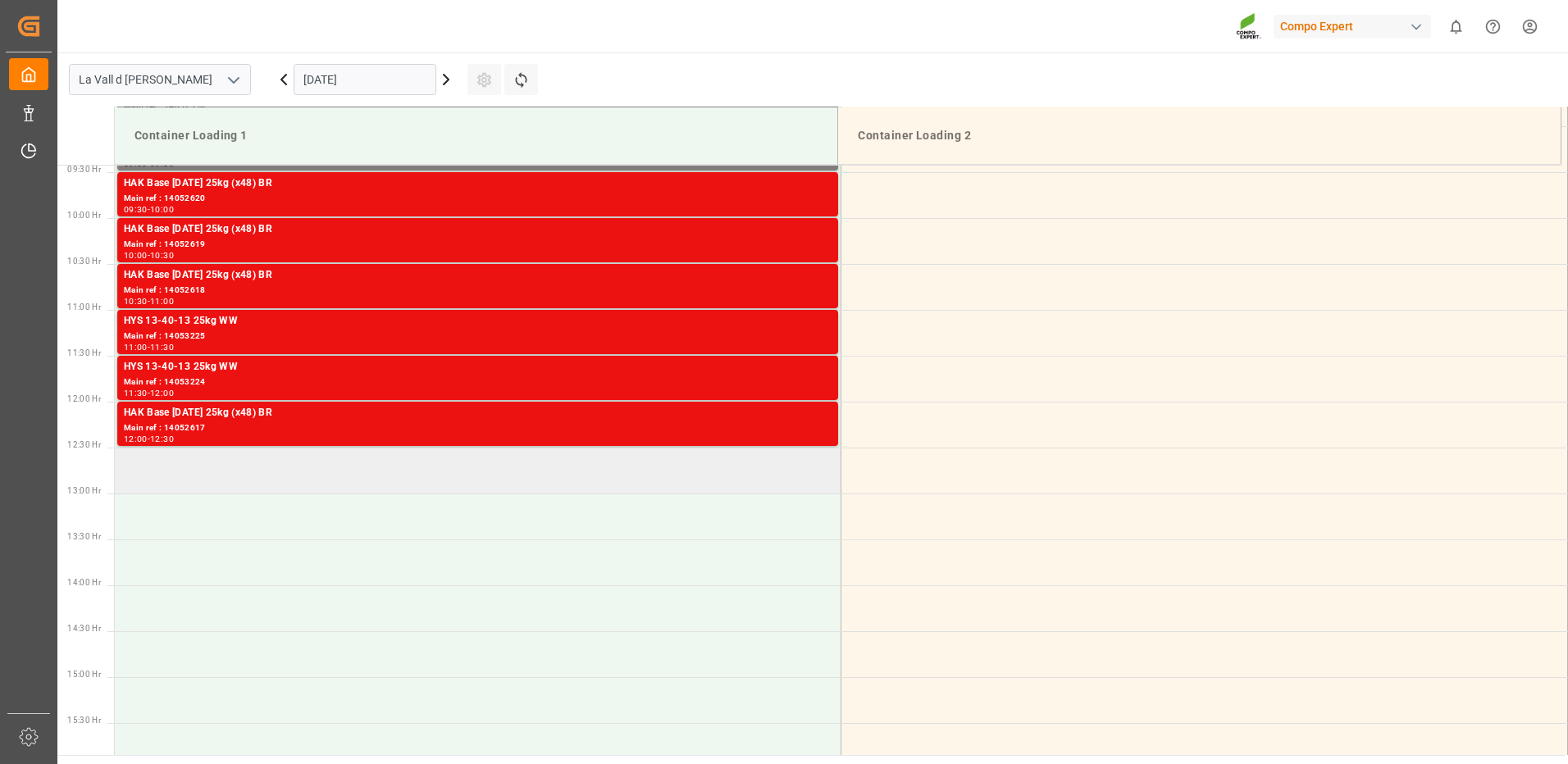
click at [206, 474] on td at bounding box center [478, 470] width 727 height 45
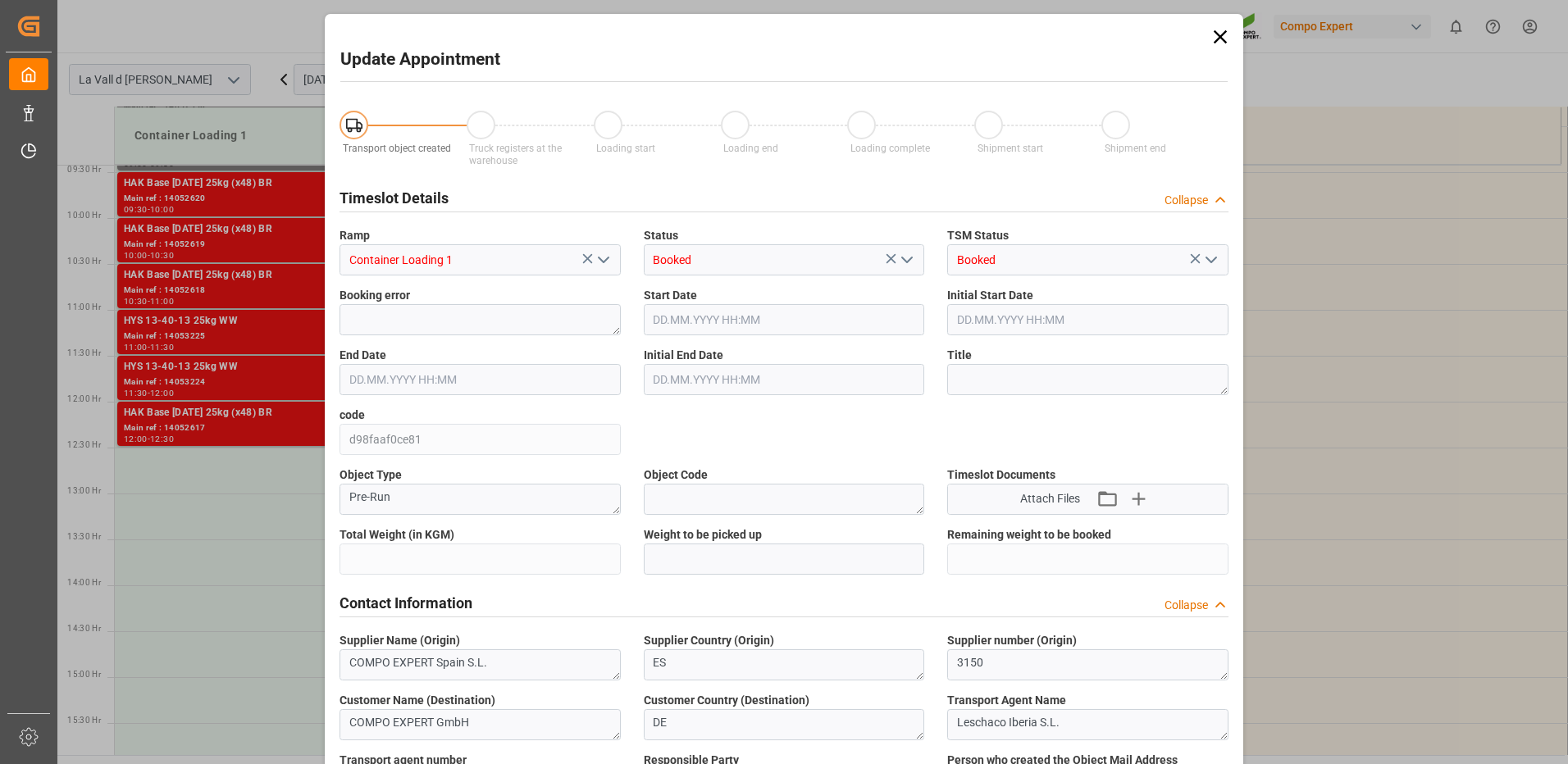
type input "24576"
type input "60"
type input "29.10.2025 12:30"
type input "29.10.2025 13:00"
type input "[DATE] 15:02"
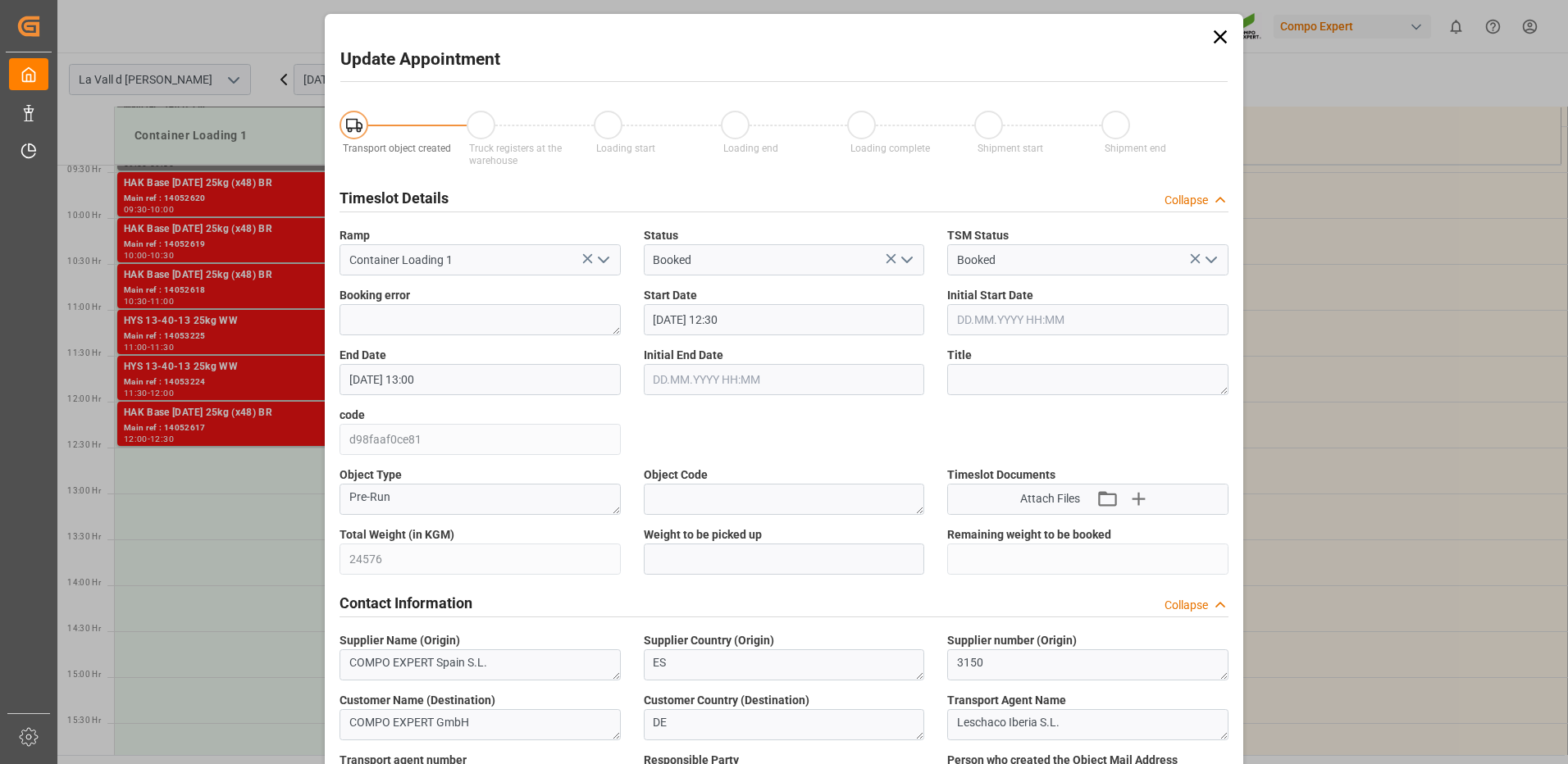
scroll to position [82, 0]
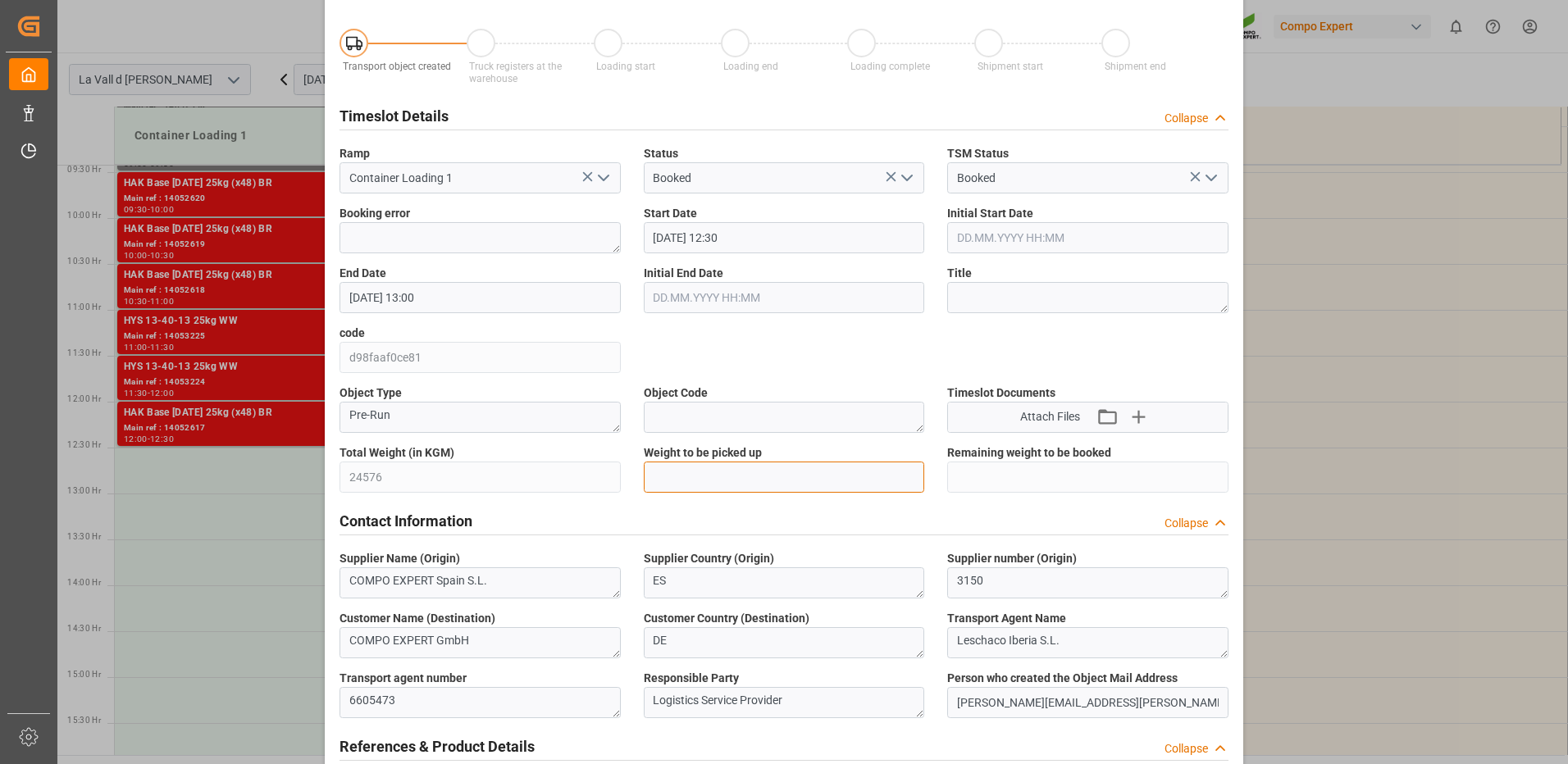
click at [762, 473] on input "text" at bounding box center [784, 477] width 282 height 32
type input "24576"
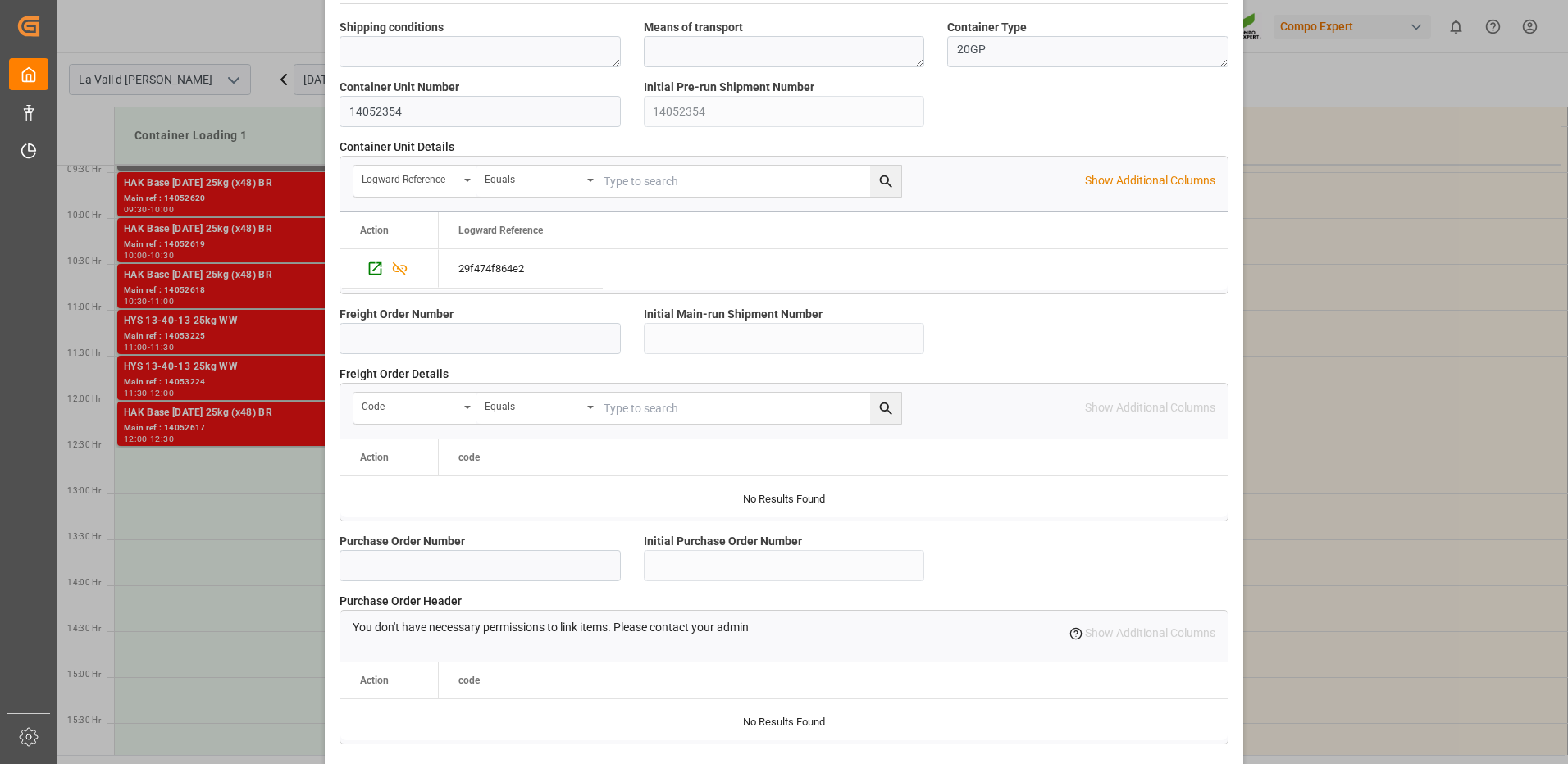
scroll to position [1399, 0]
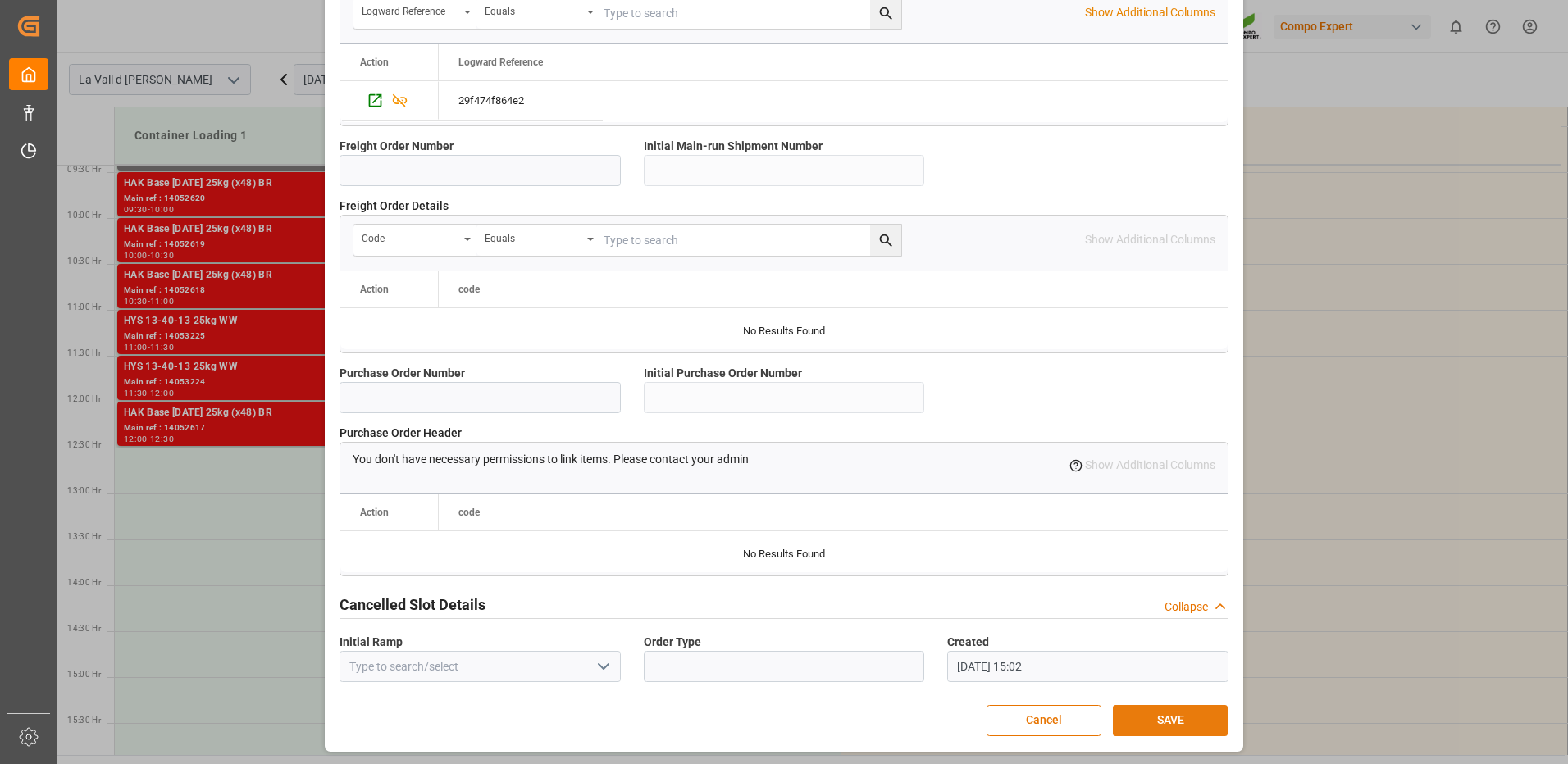
drag, startPoint x: 1153, startPoint y: 728, endPoint x: 1158, endPoint y: 719, distance: 10.3
click at [1154, 726] on button "SAVE" at bounding box center [1171, 721] width 115 height 32
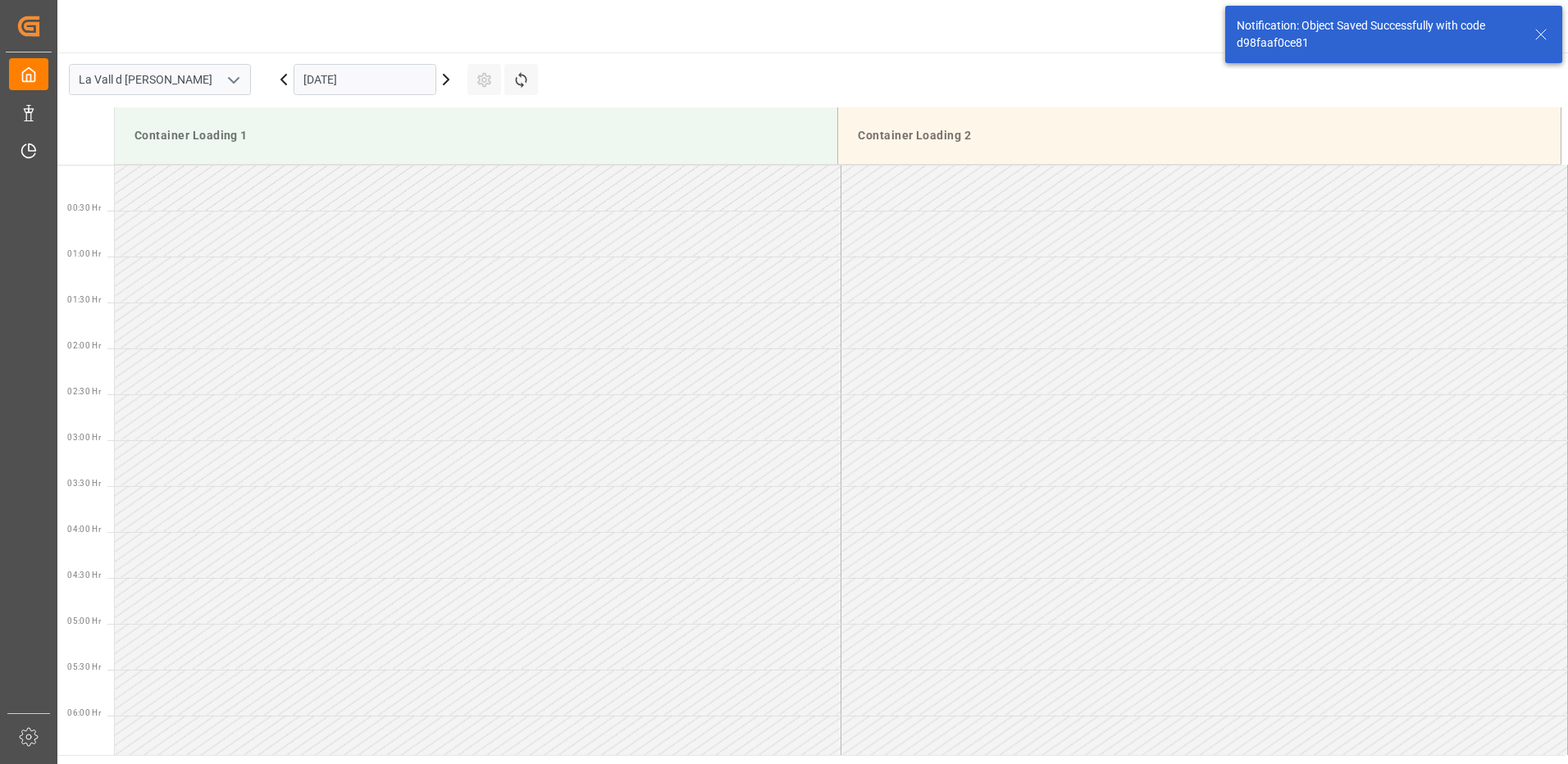
scroll to position [999, 0]
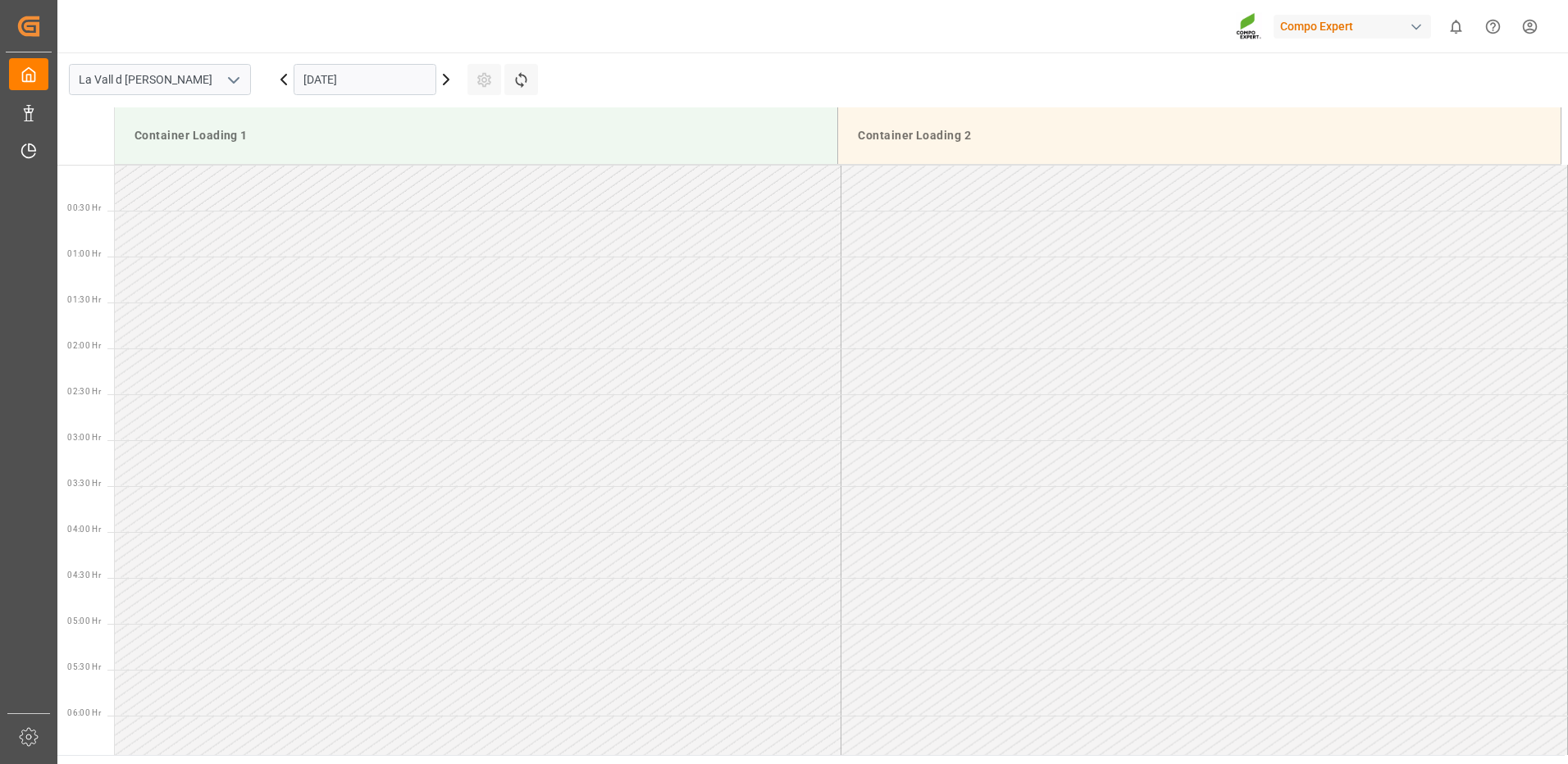
scroll to position [1275, 0]
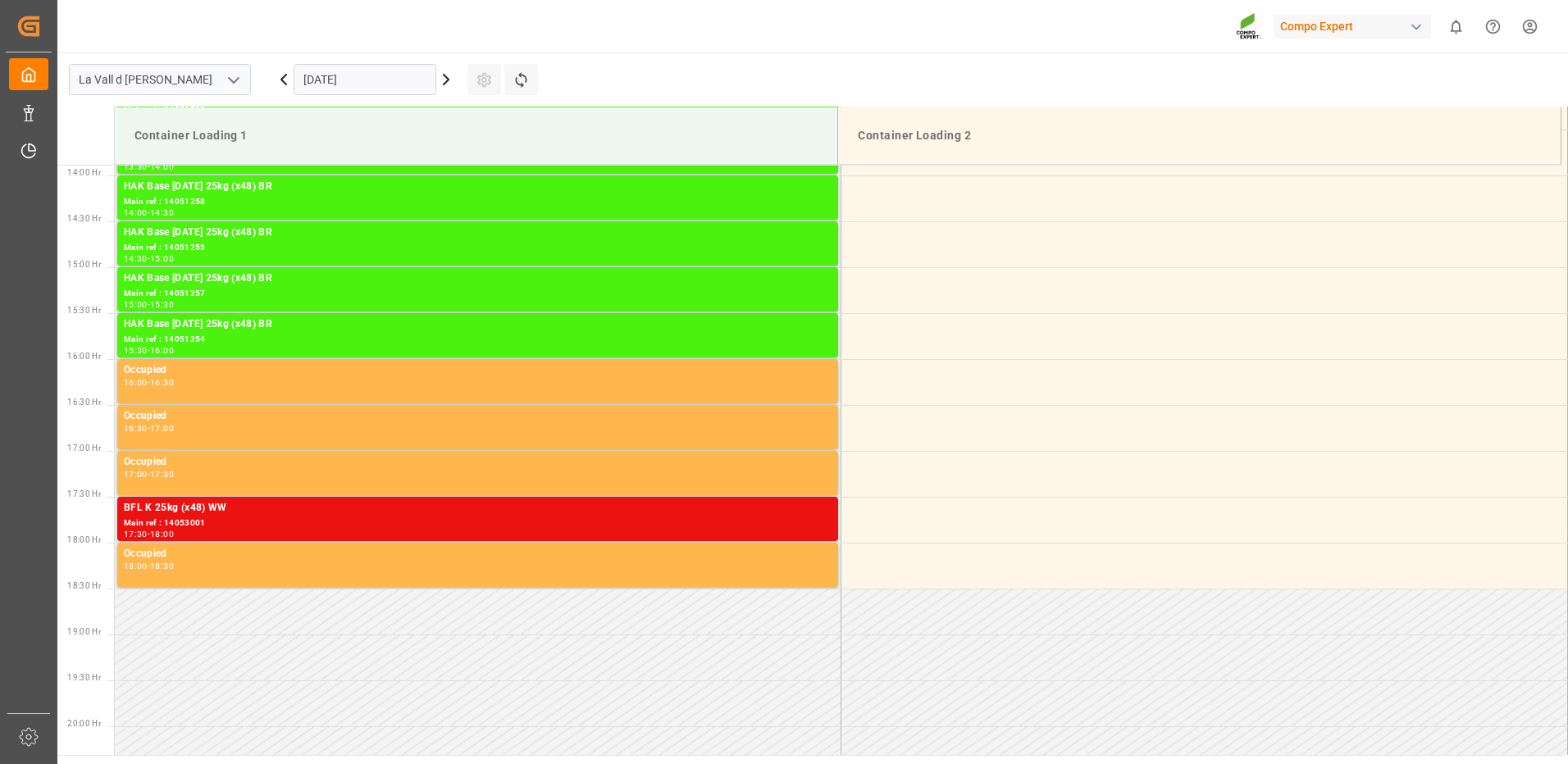
click at [359, 82] on input "[DATE]" at bounding box center [365, 80] width 142 height 32
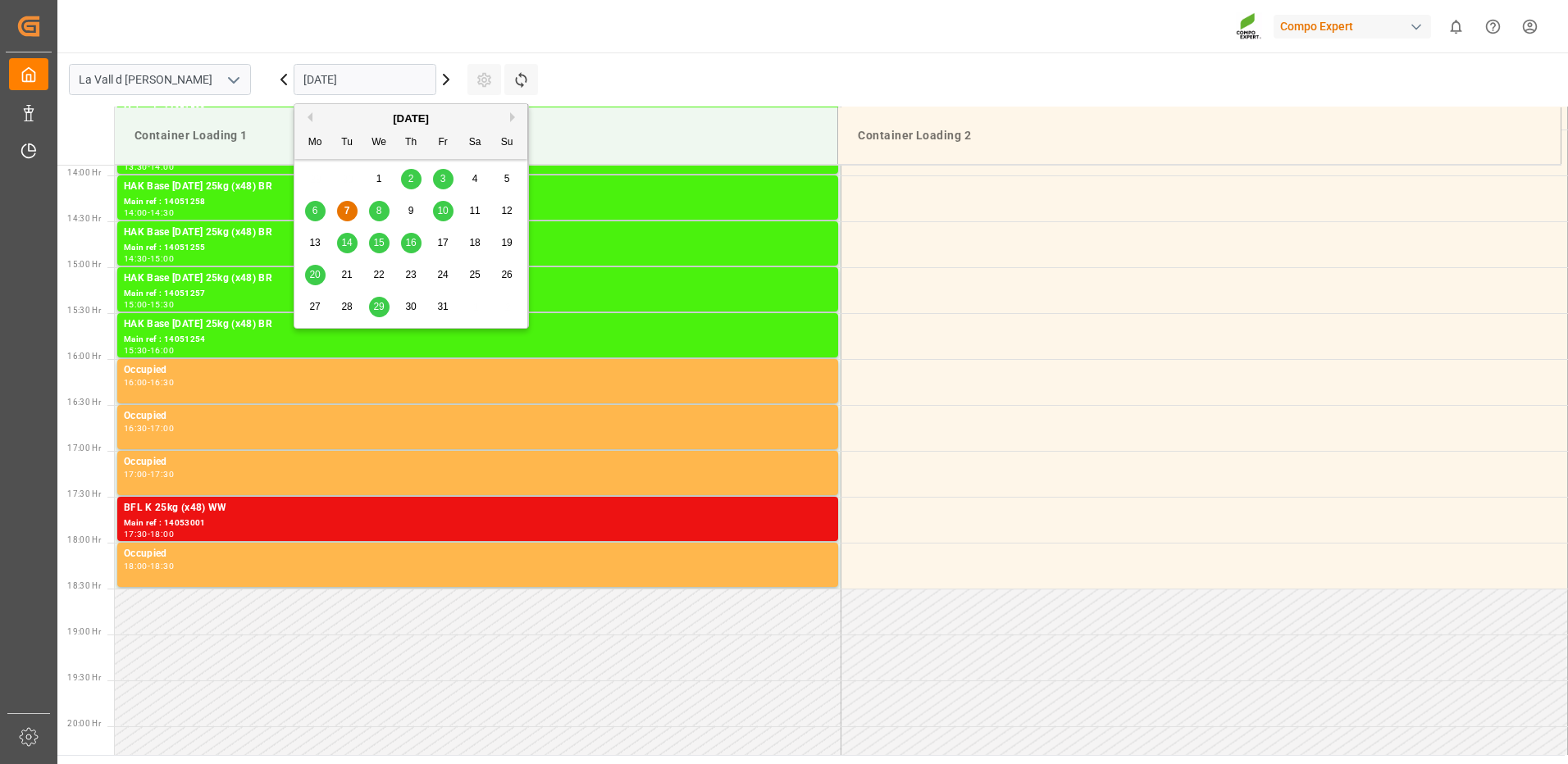
click at [384, 305] on span "29" at bounding box center [378, 306] width 11 height 12
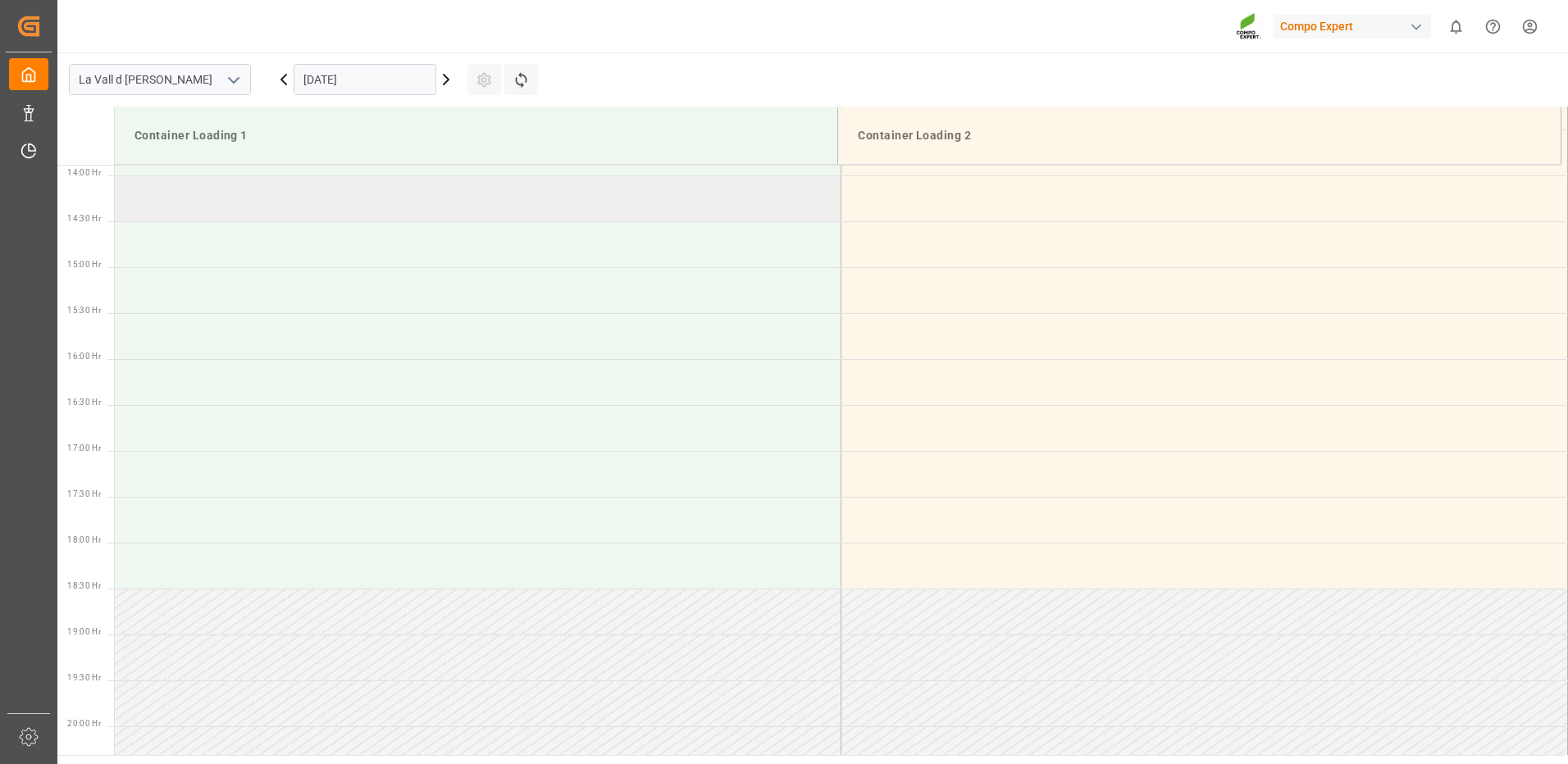
scroll to position [1029, 0]
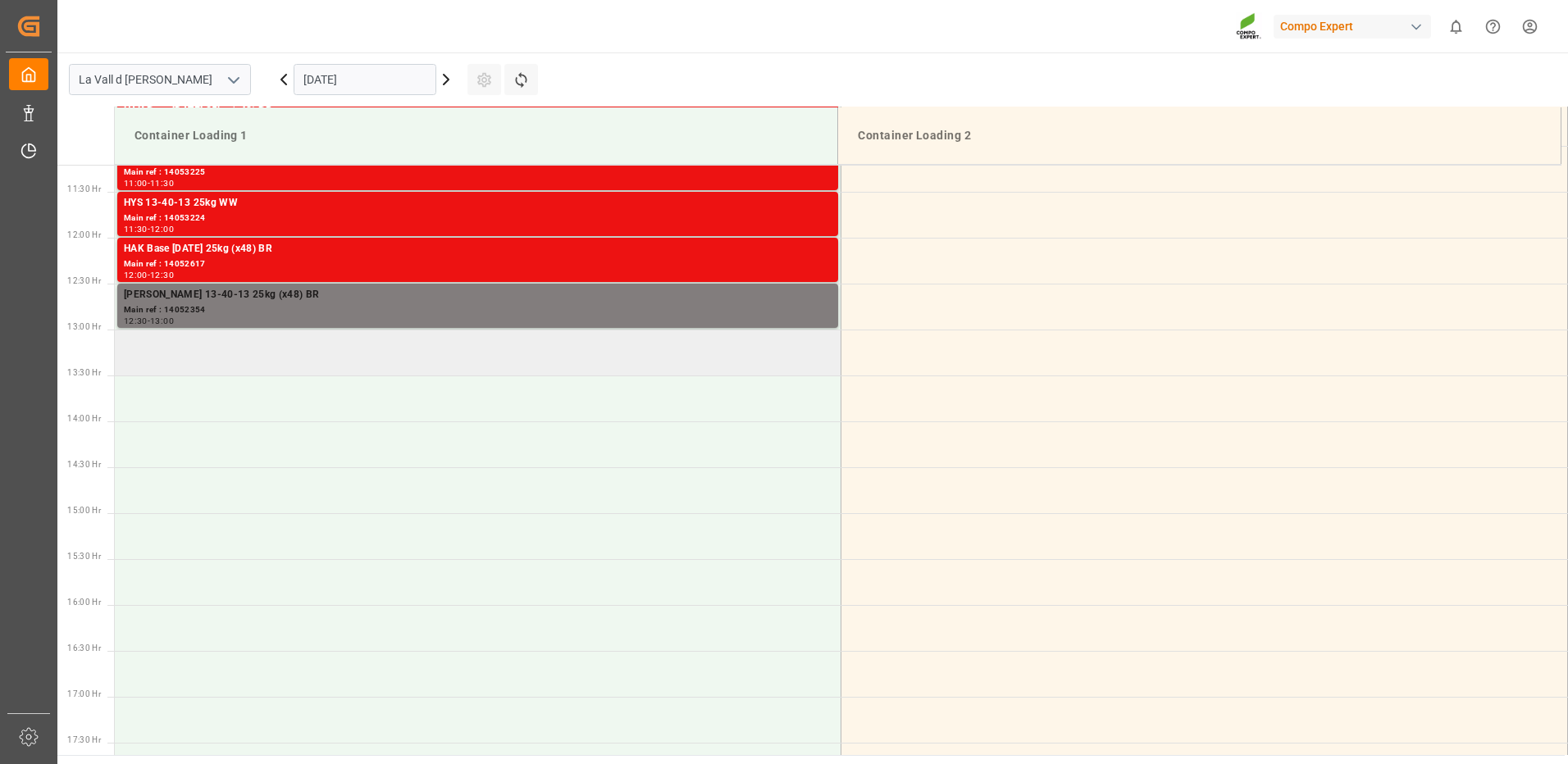
click at [226, 364] on td at bounding box center [478, 353] width 727 height 45
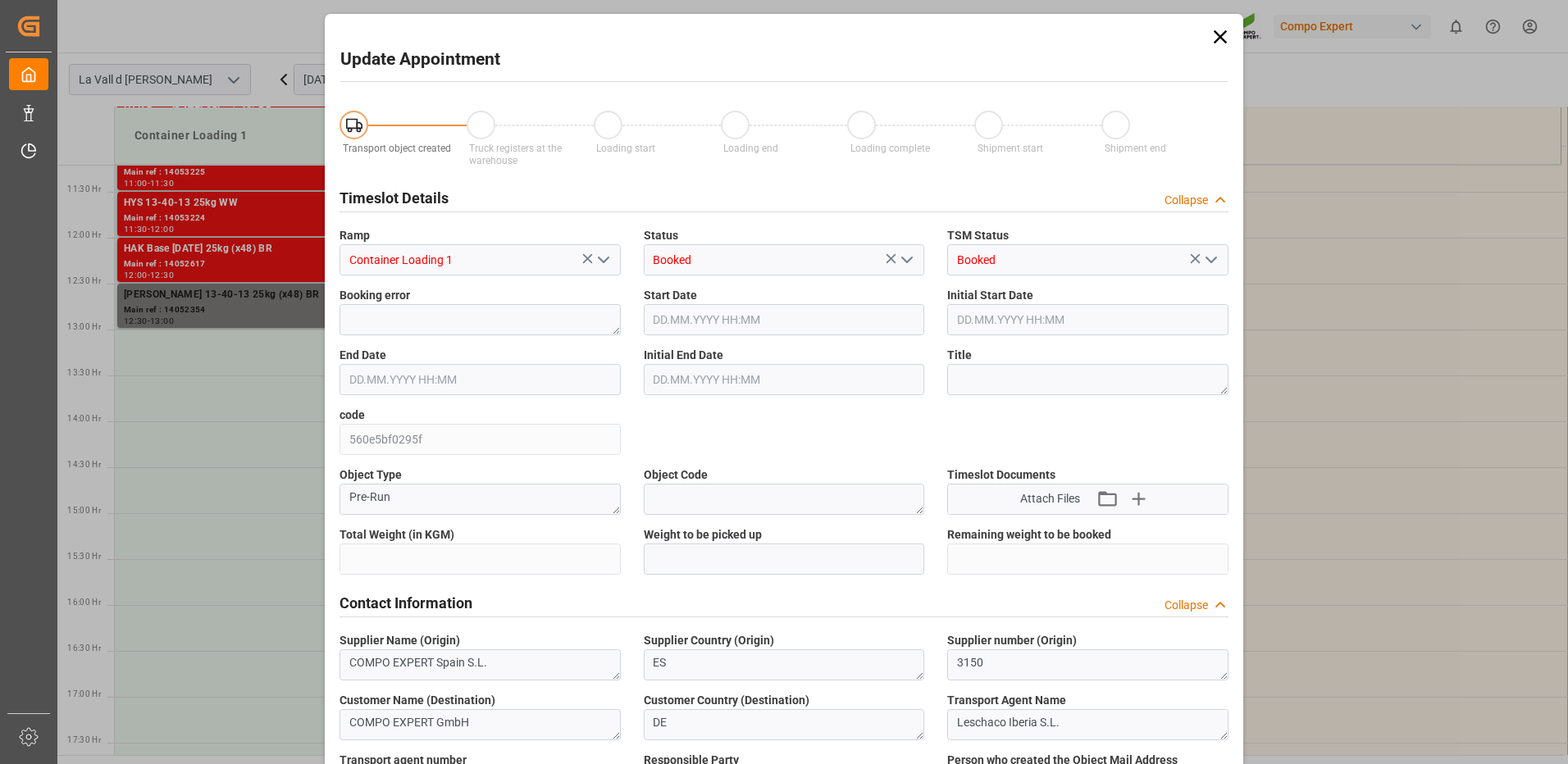
type input "24576"
type input "60"
type input "29.10.2025 13:00"
type input "29.10.2025 13:30"
type input "07.10.2025 15:03"
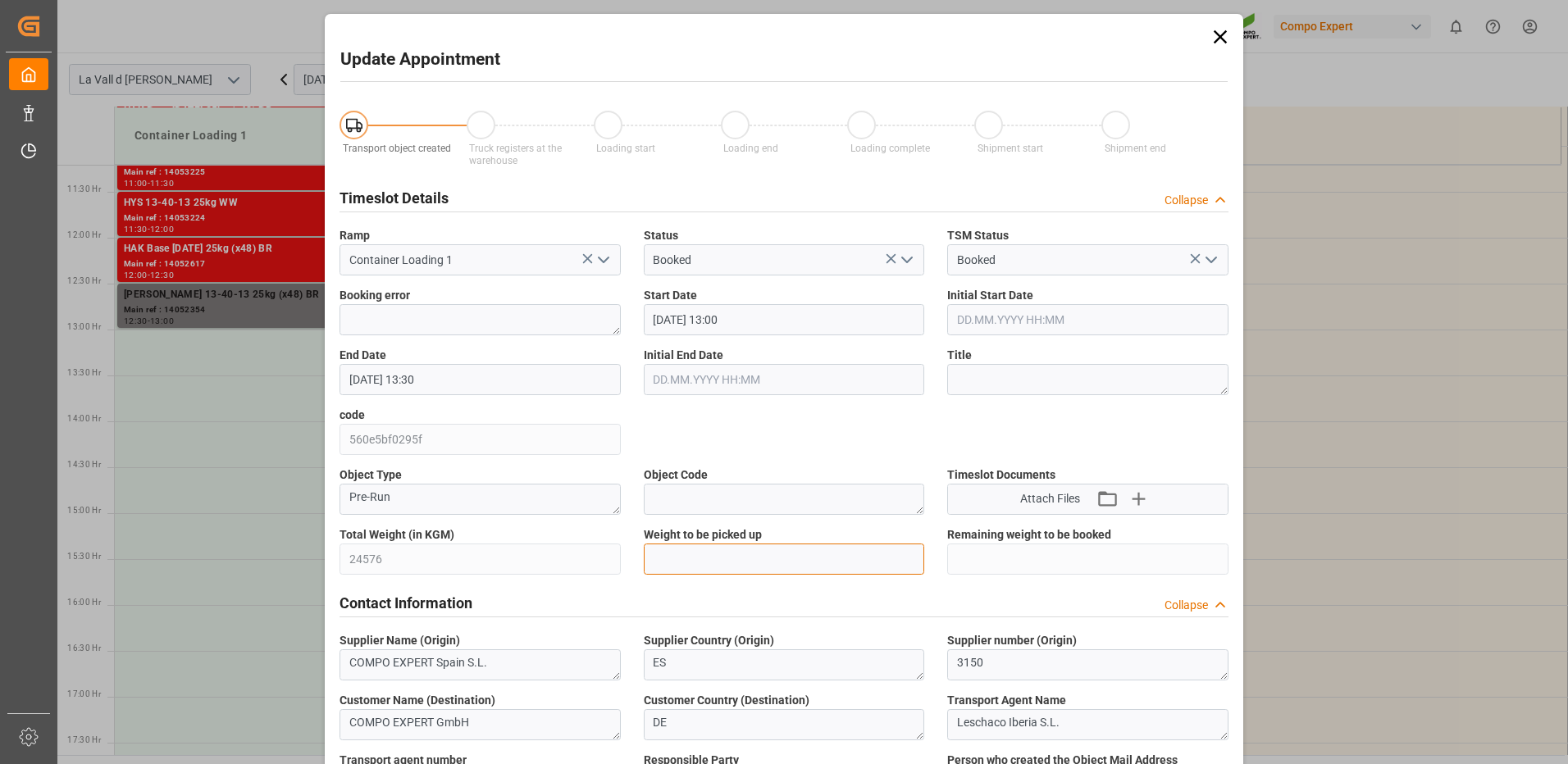
click at [717, 546] on input "text" at bounding box center [784, 559] width 282 height 32
type input "24576"
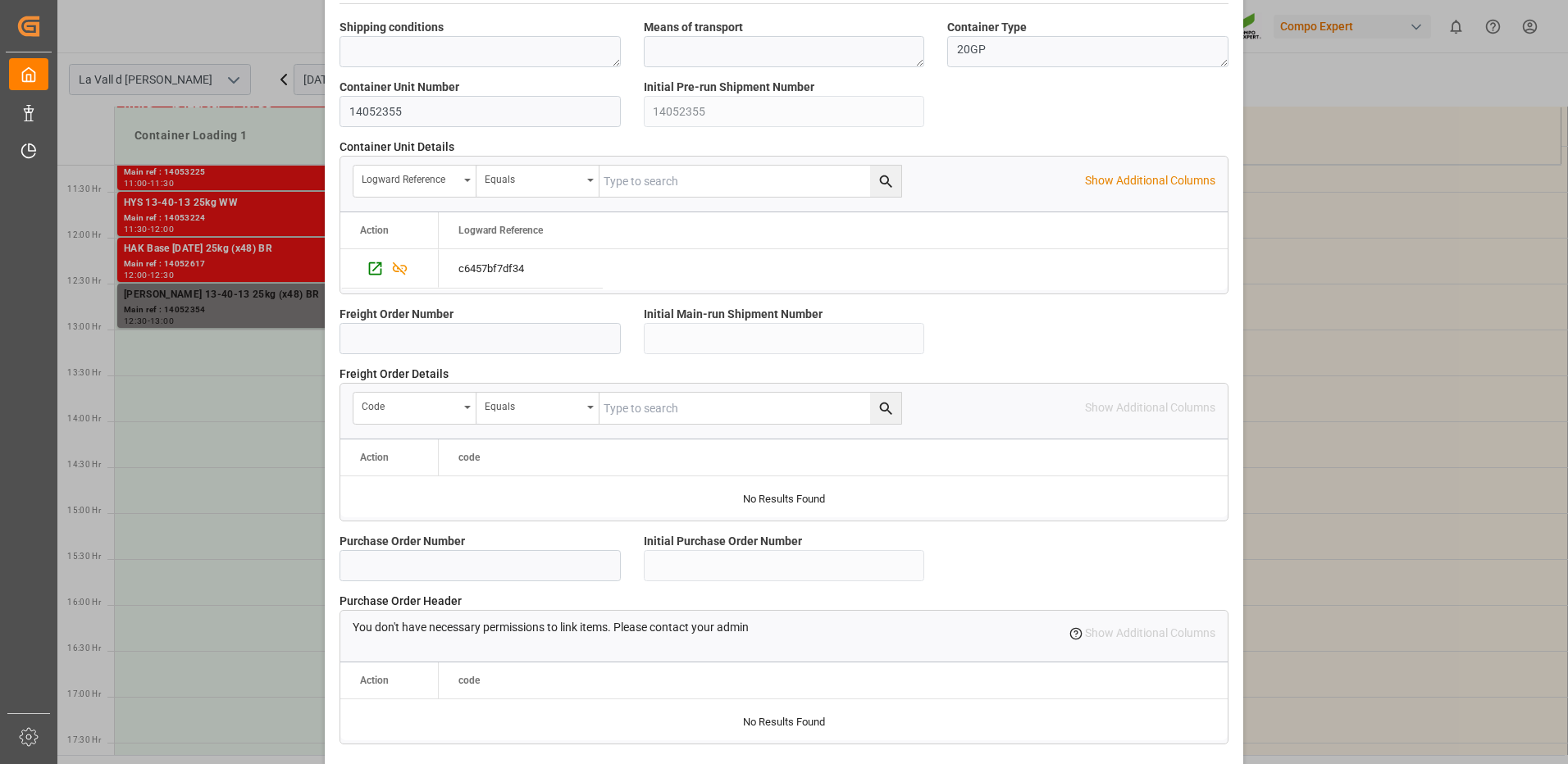
scroll to position [1399, 0]
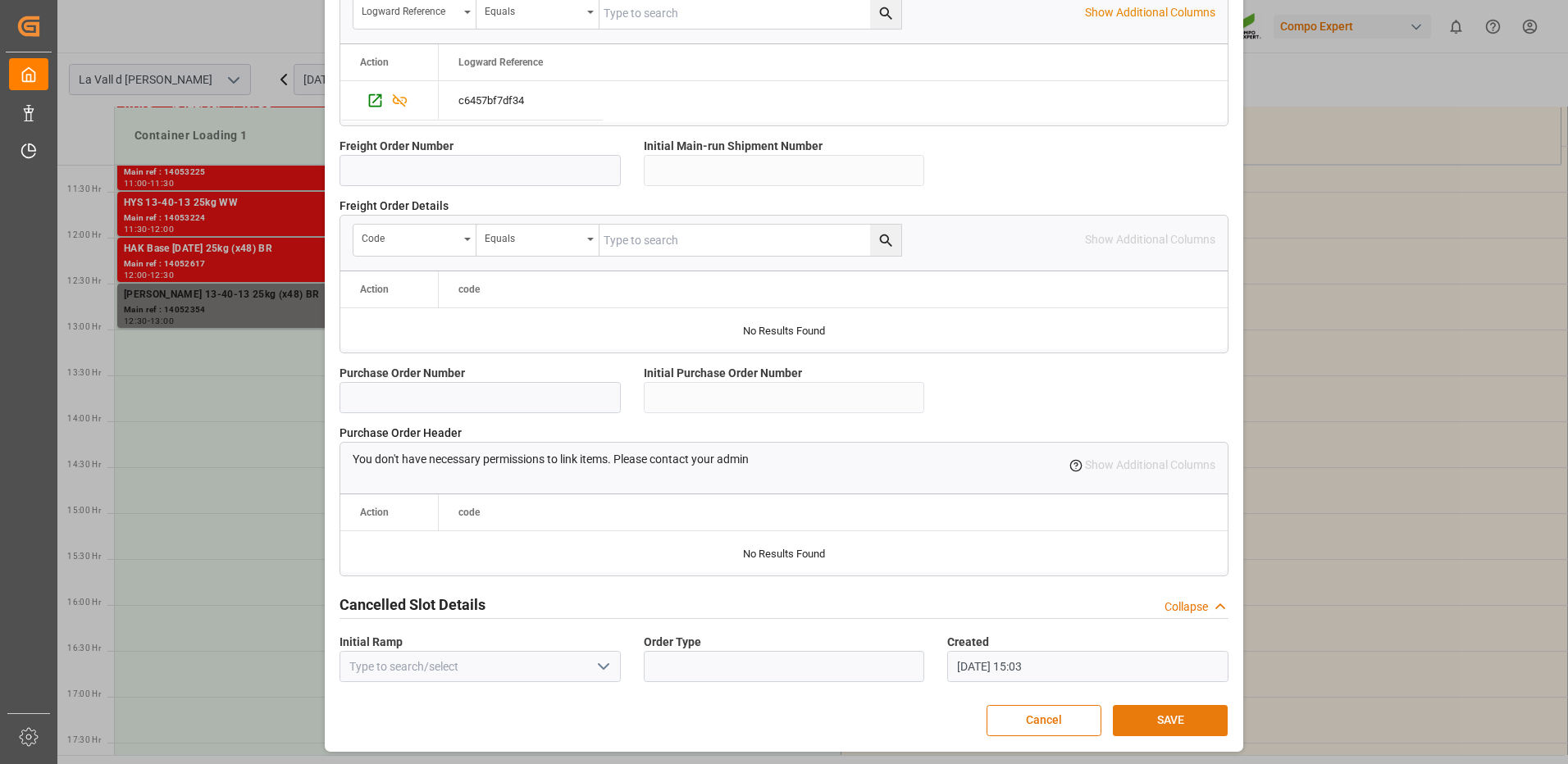
drag, startPoint x: 1168, startPoint y: 715, endPoint x: 1176, endPoint y: 710, distance: 9.4
click at [1168, 715] on button "SAVE" at bounding box center [1171, 721] width 115 height 32
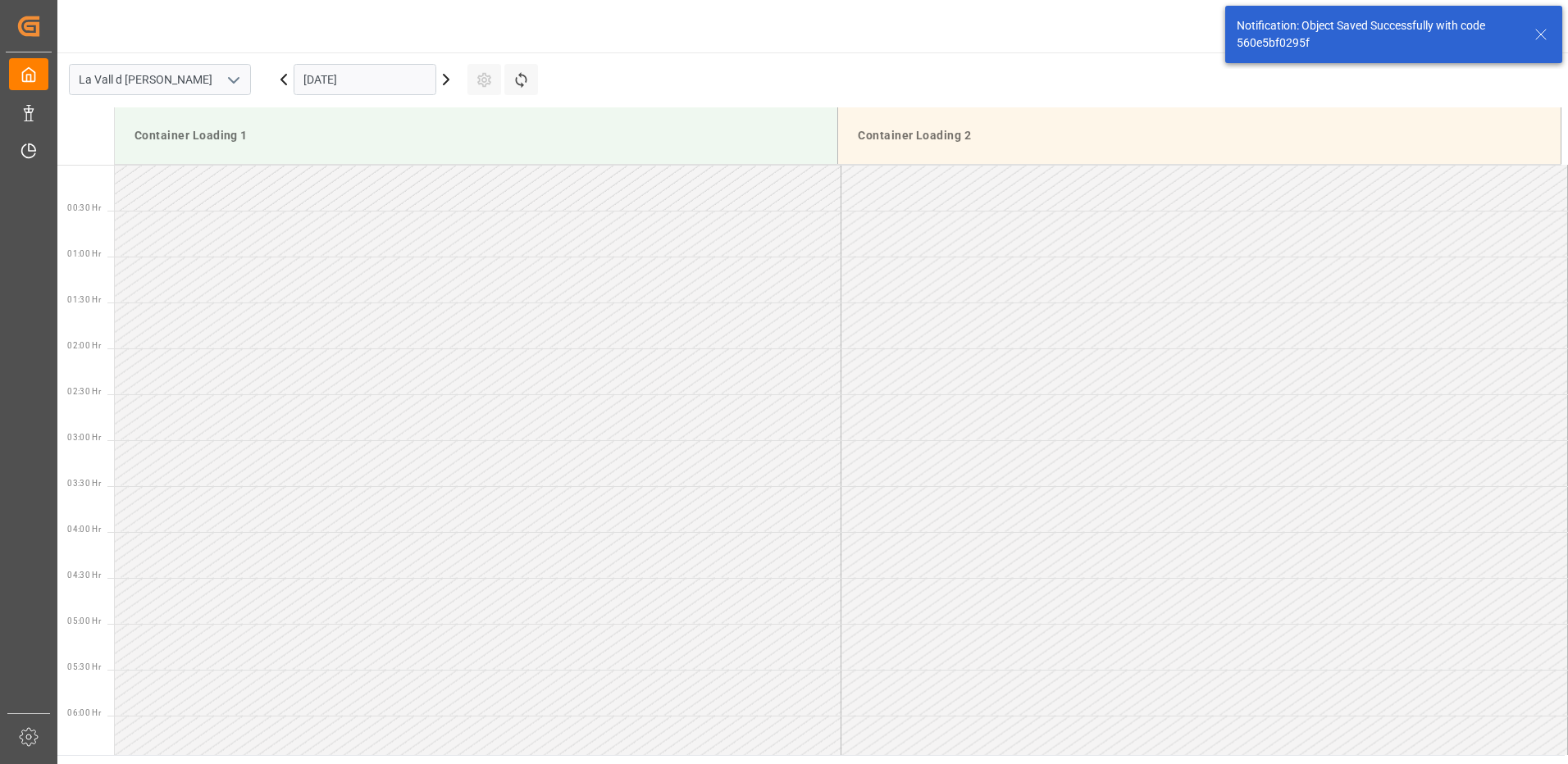
scroll to position [1091, 0]
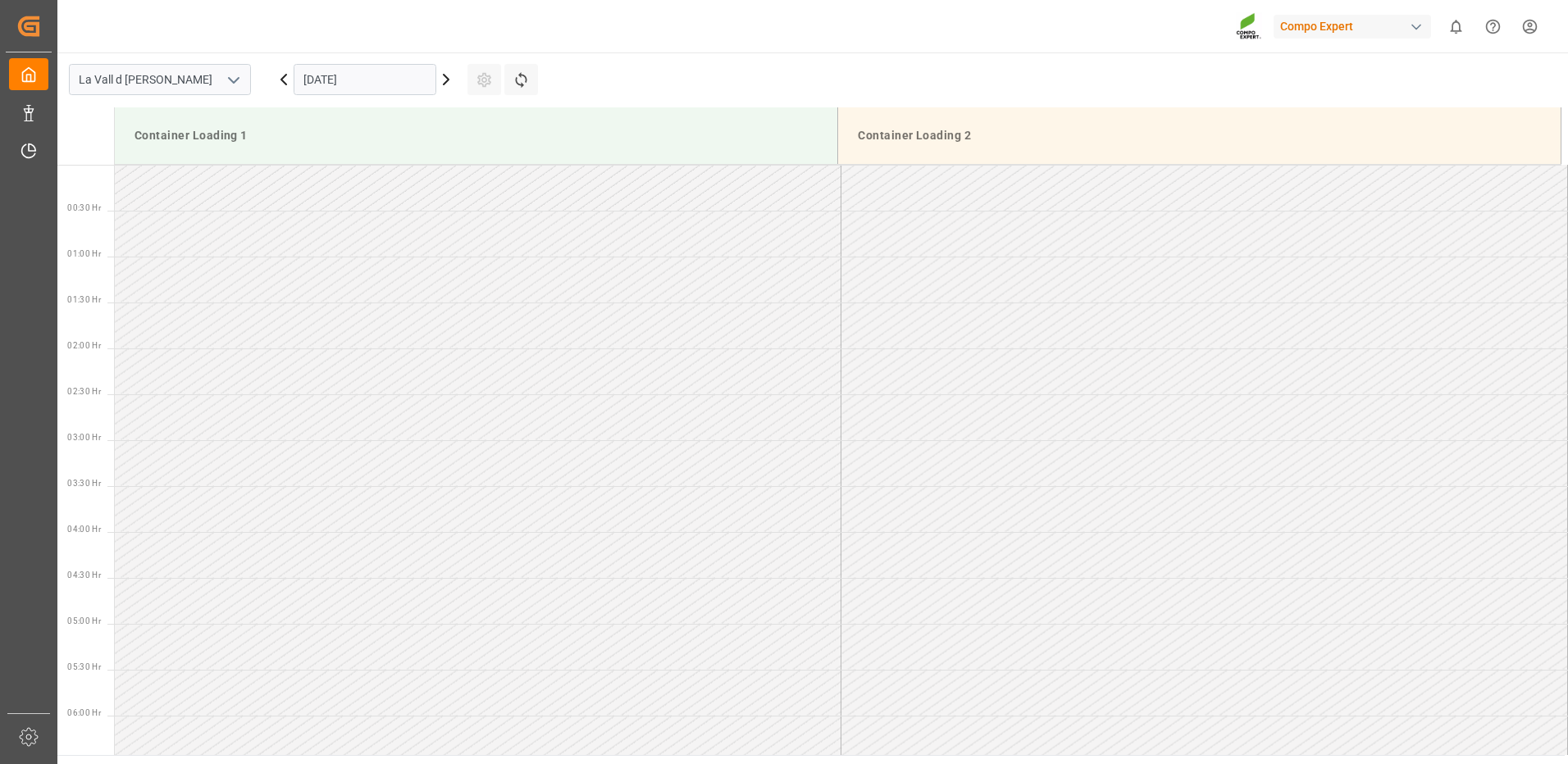
scroll to position [1275, 0]
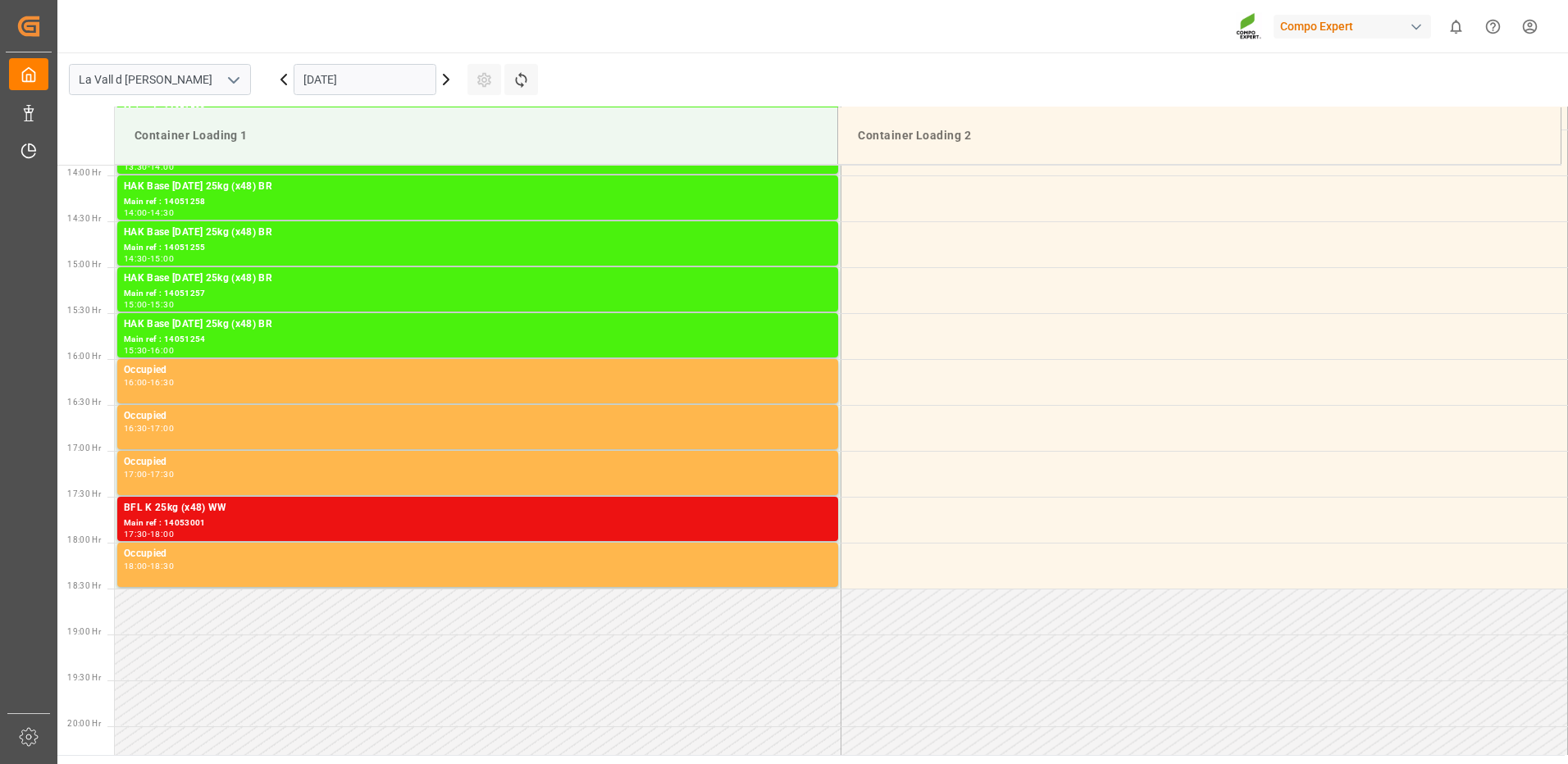
click at [370, 74] on input "07.10.2025" at bounding box center [365, 80] width 142 height 32
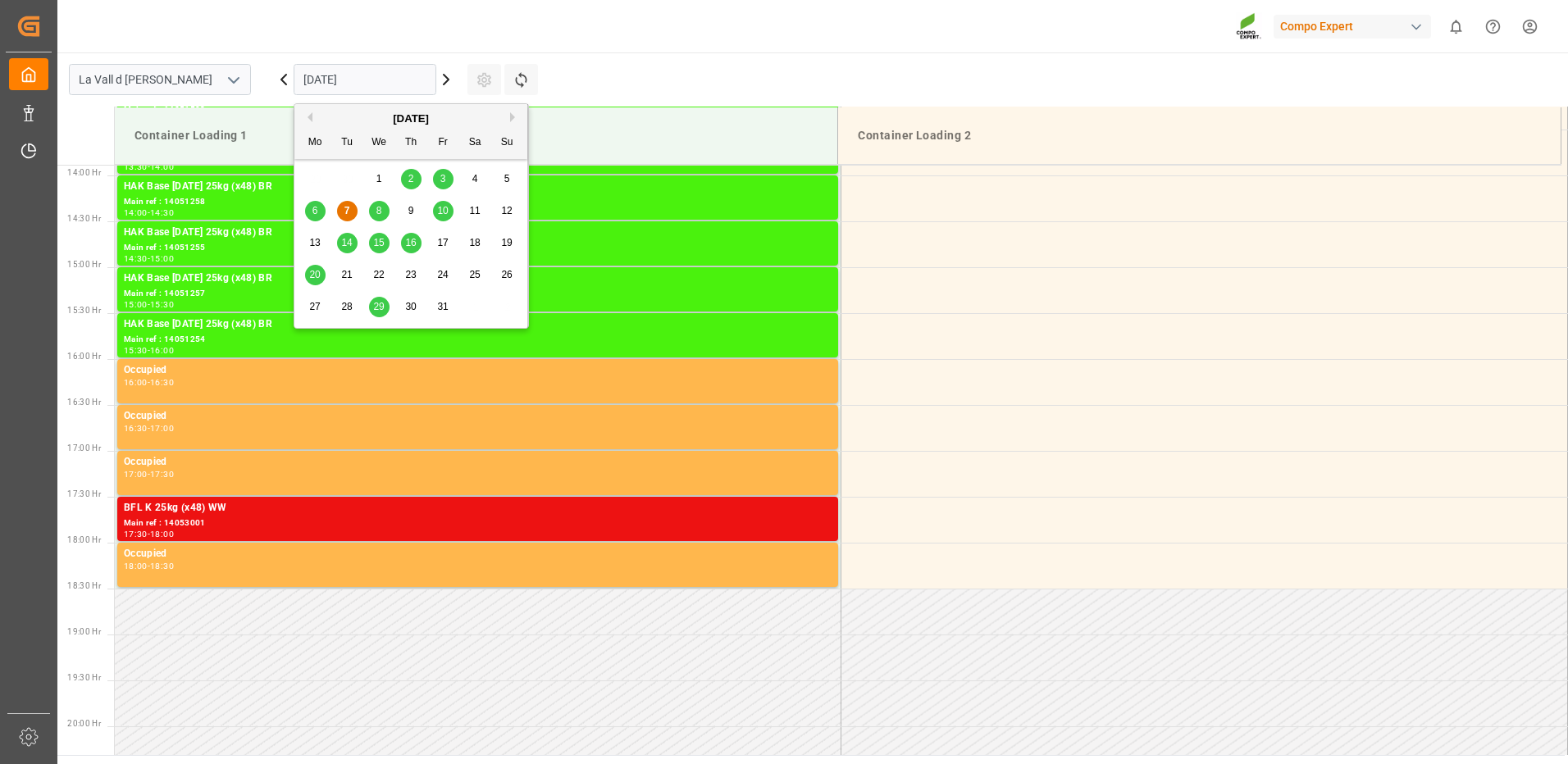
click at [374, 310] on span "29" at bounding box center [378, 306] width 11 height 12
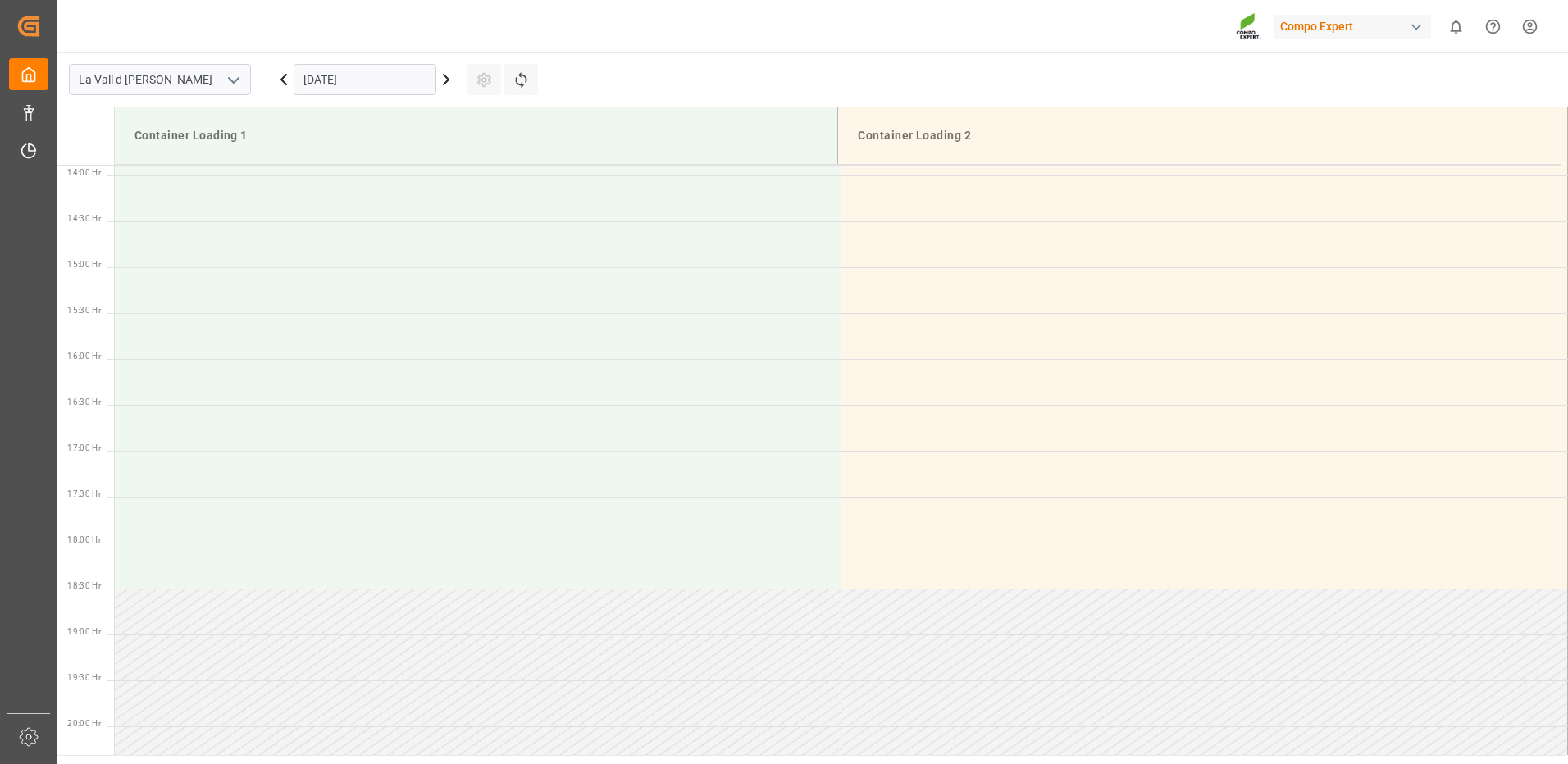
scroll to position [947, 0]
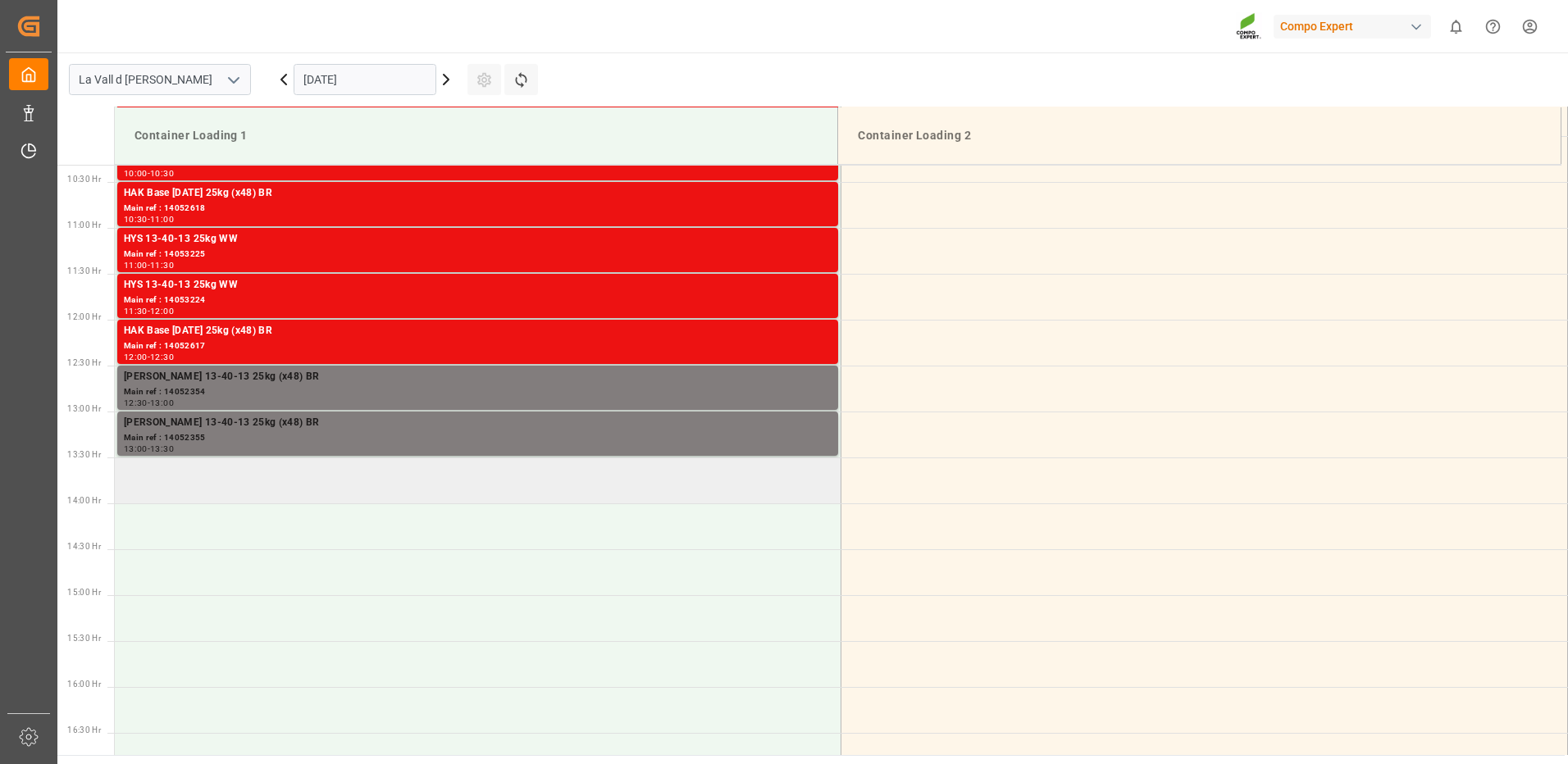
click at [328, 481] on td at bounding box center [478, 480] width 727 height 45
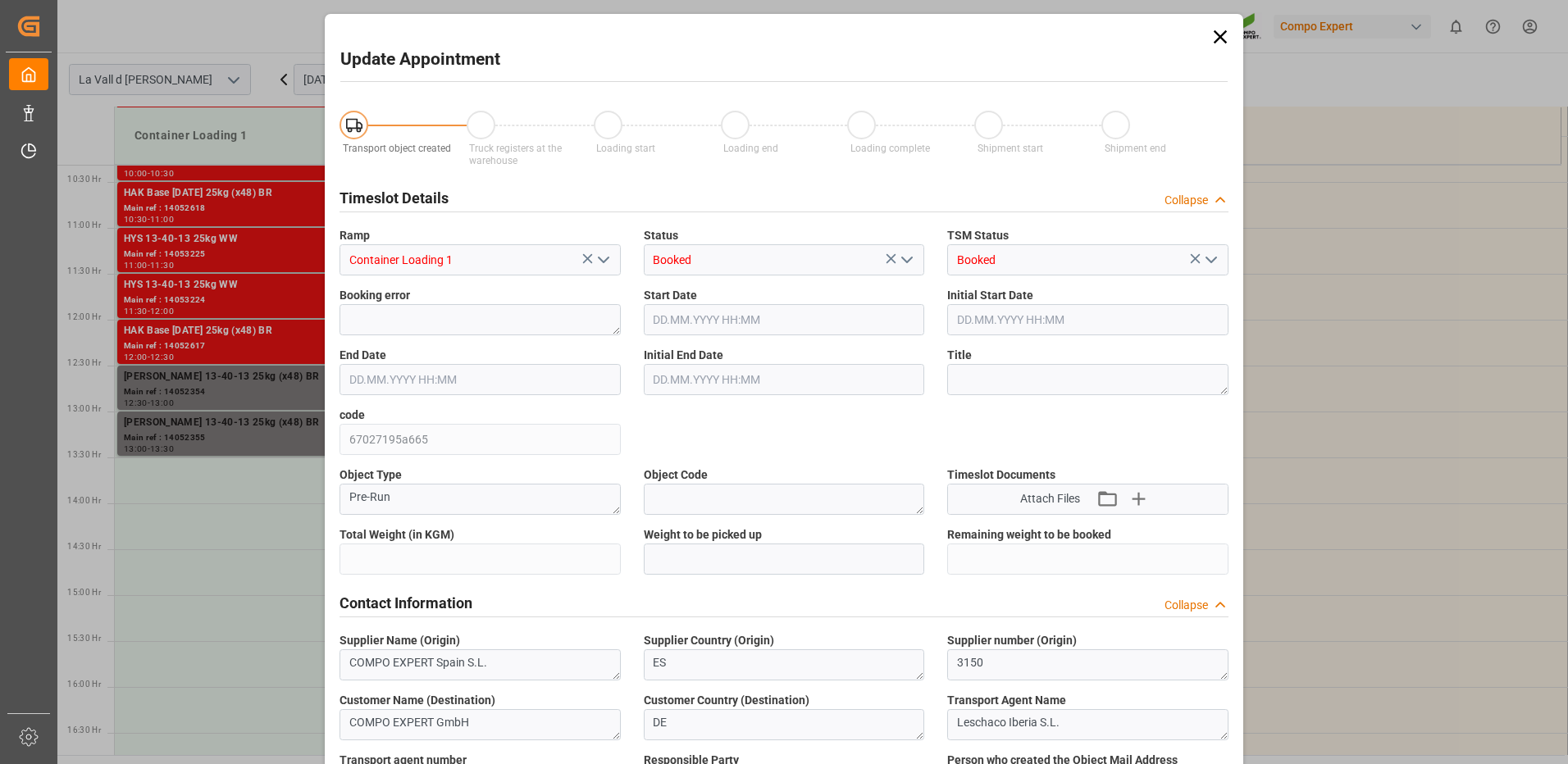
type input "24576"
type input "60"
type input "29.10.2025 13:30"
type input "29.10.2025 14:00"
type input "07.10.2025 15:04"
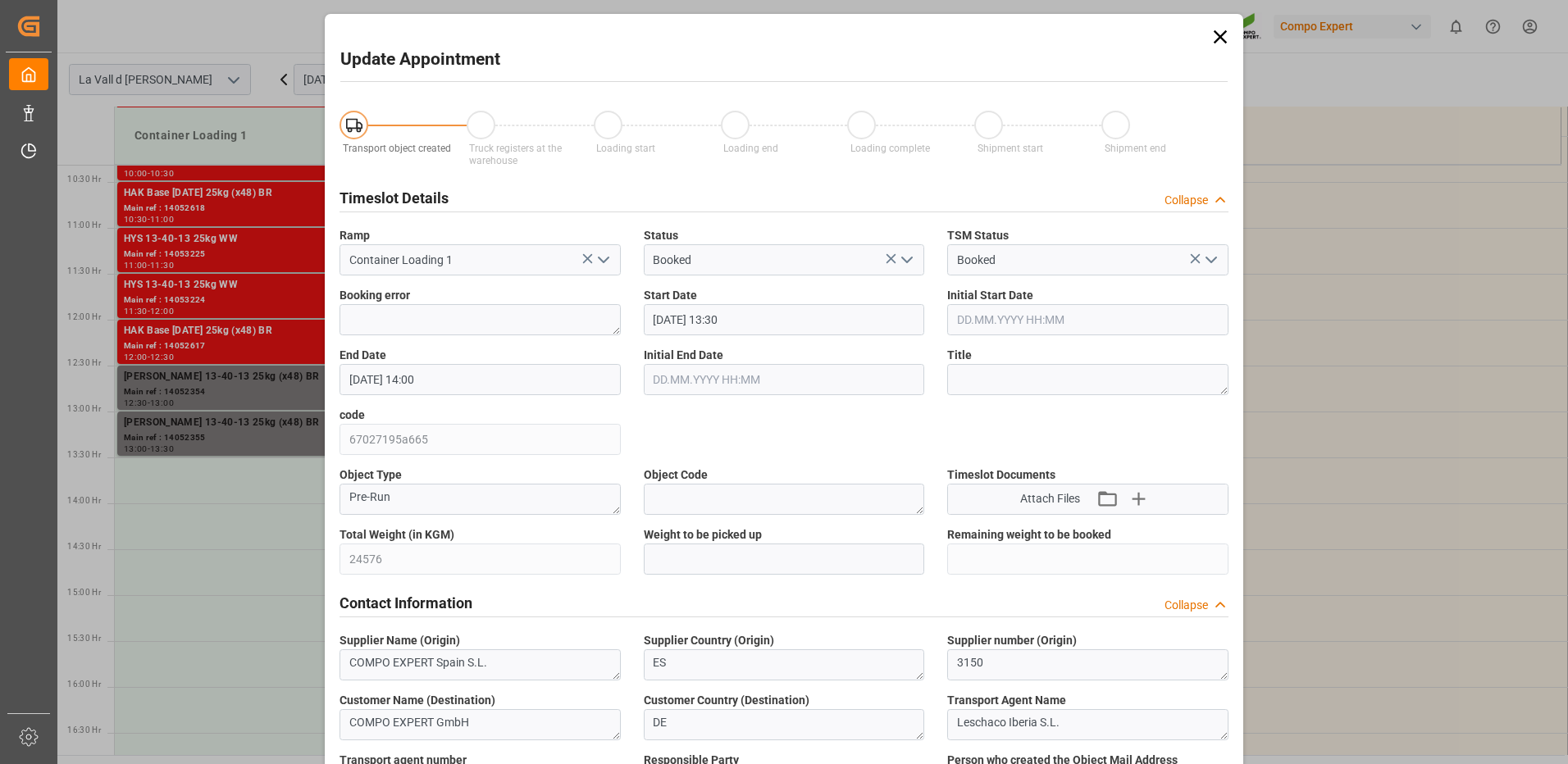
scroll to position [164, 0]
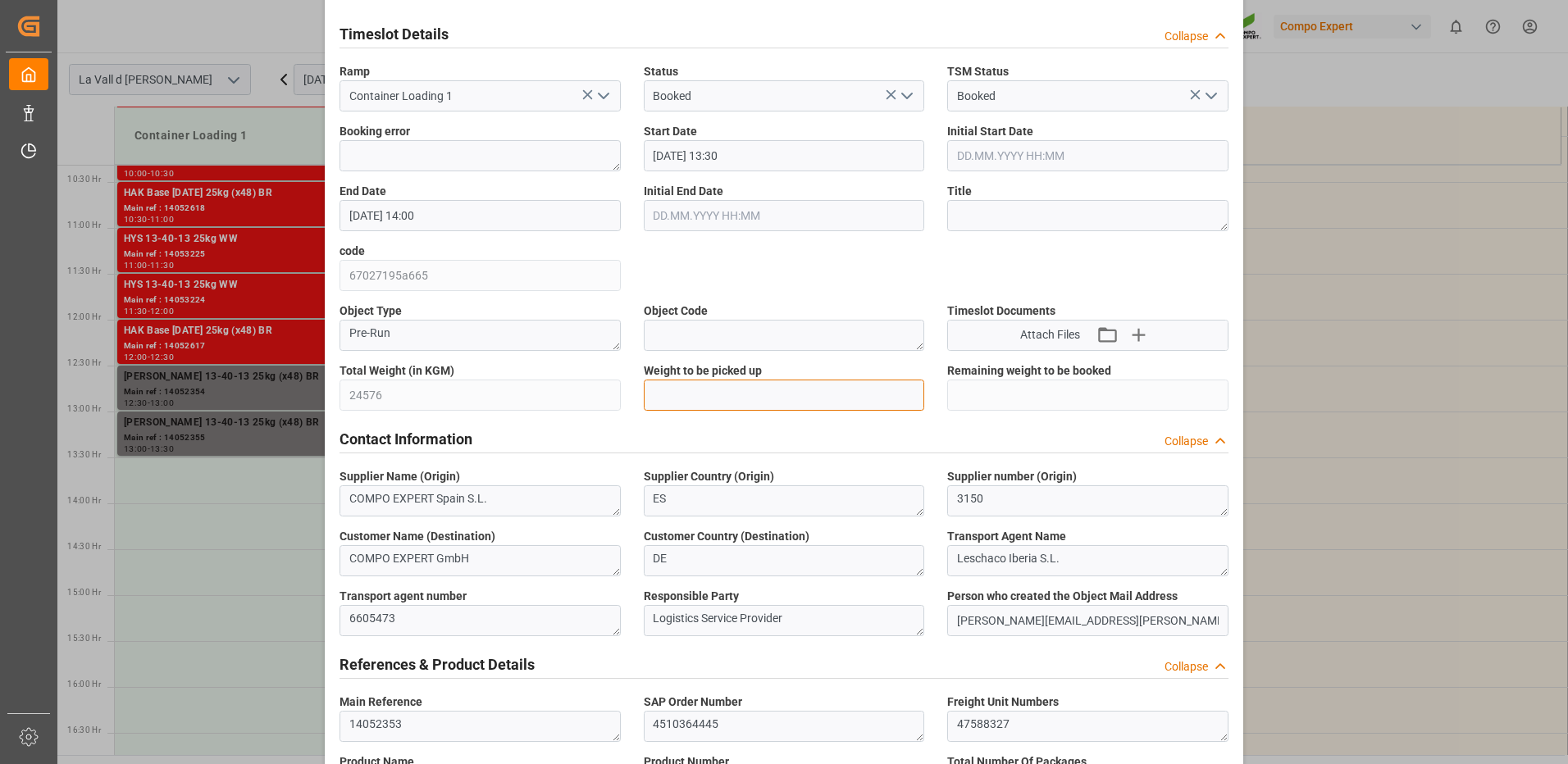
click at [707, 390] on input "text" at bounding box center [784, 395] width 282 height 32
type input "24576"
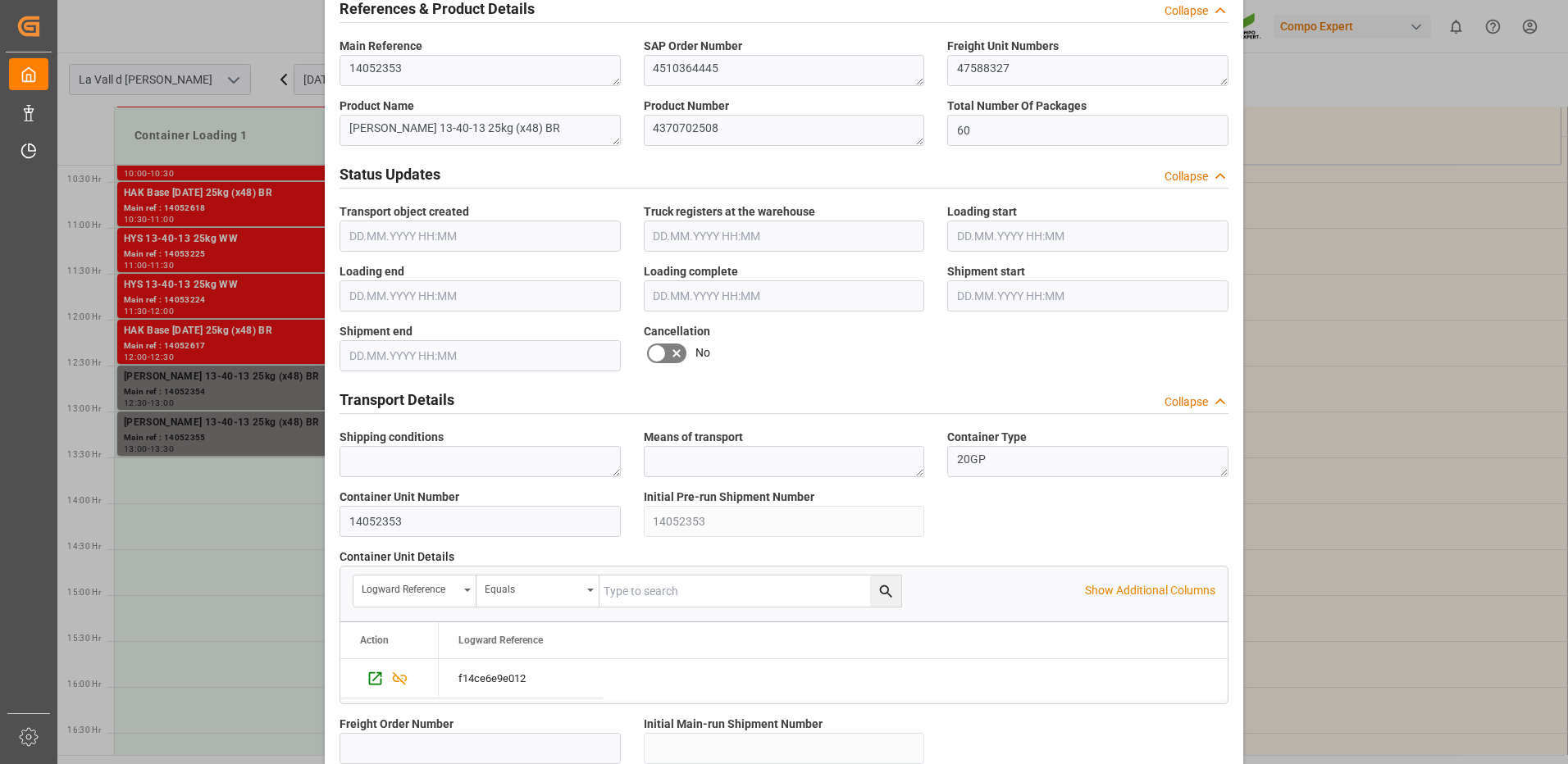
scroll to position [1394, 0]
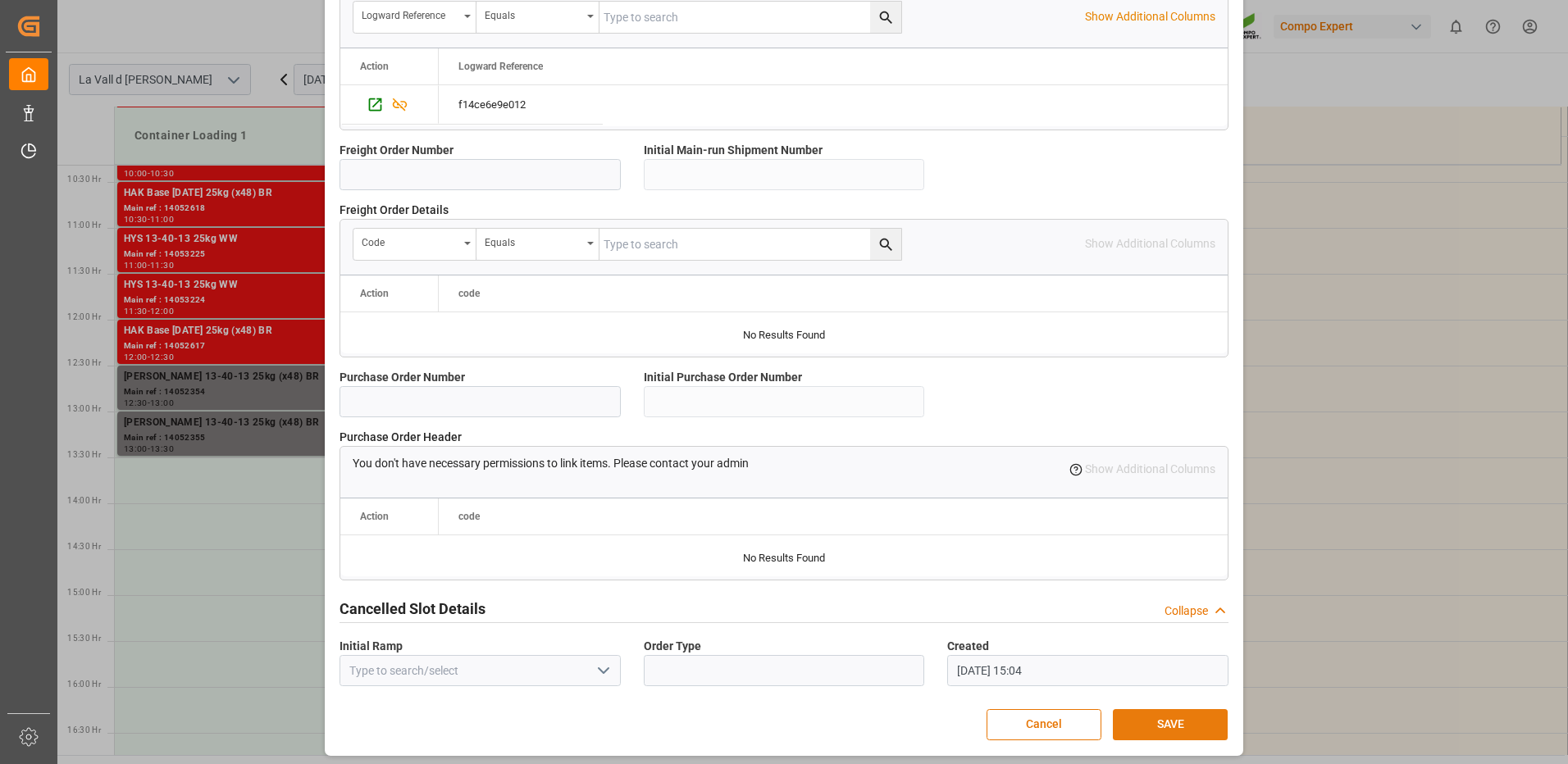
click at [1132, 722] on button "SAVE" at bounding box center [1171, 725] width 115 height 32
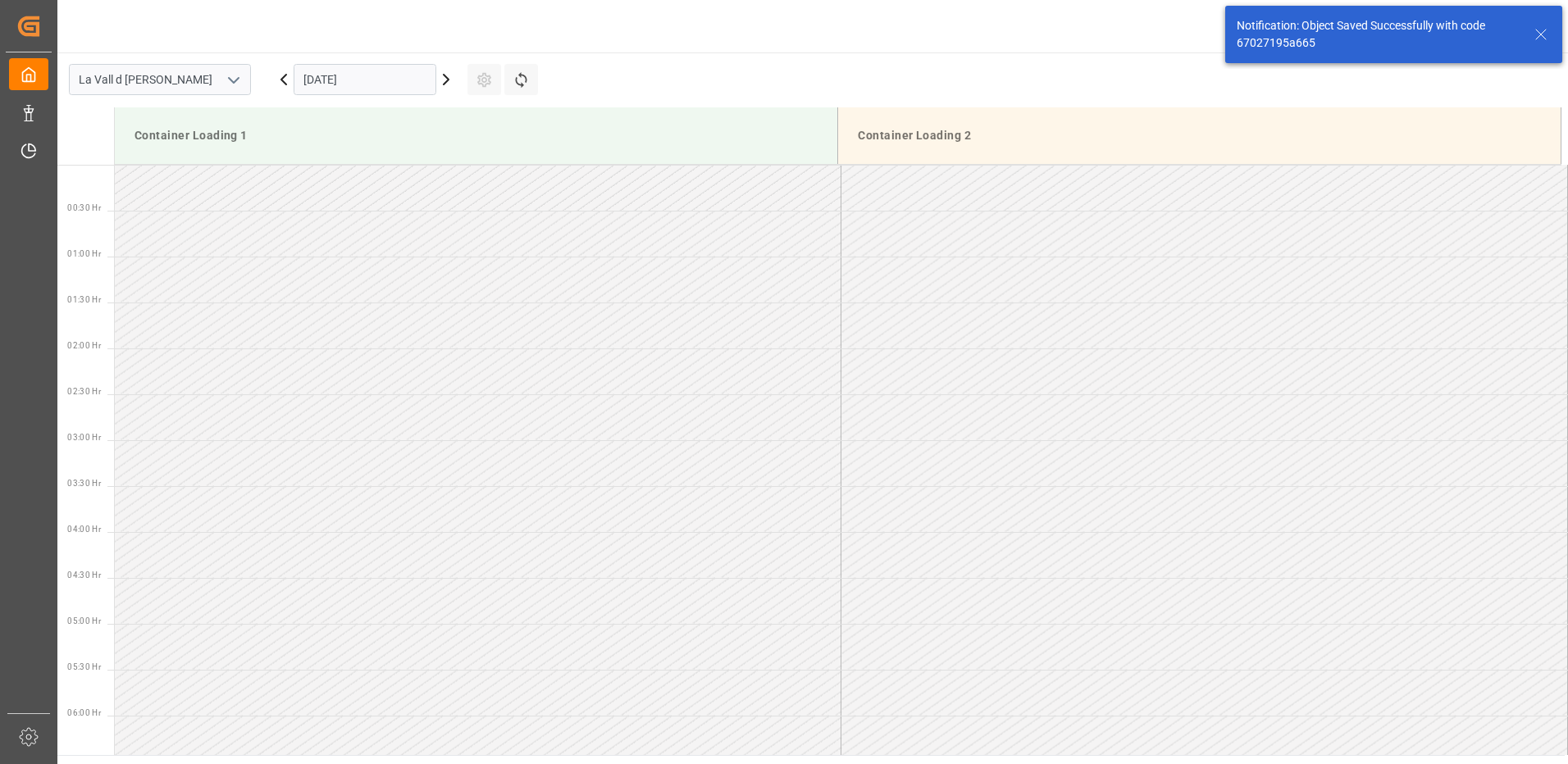
scroll to position [1091, 0]
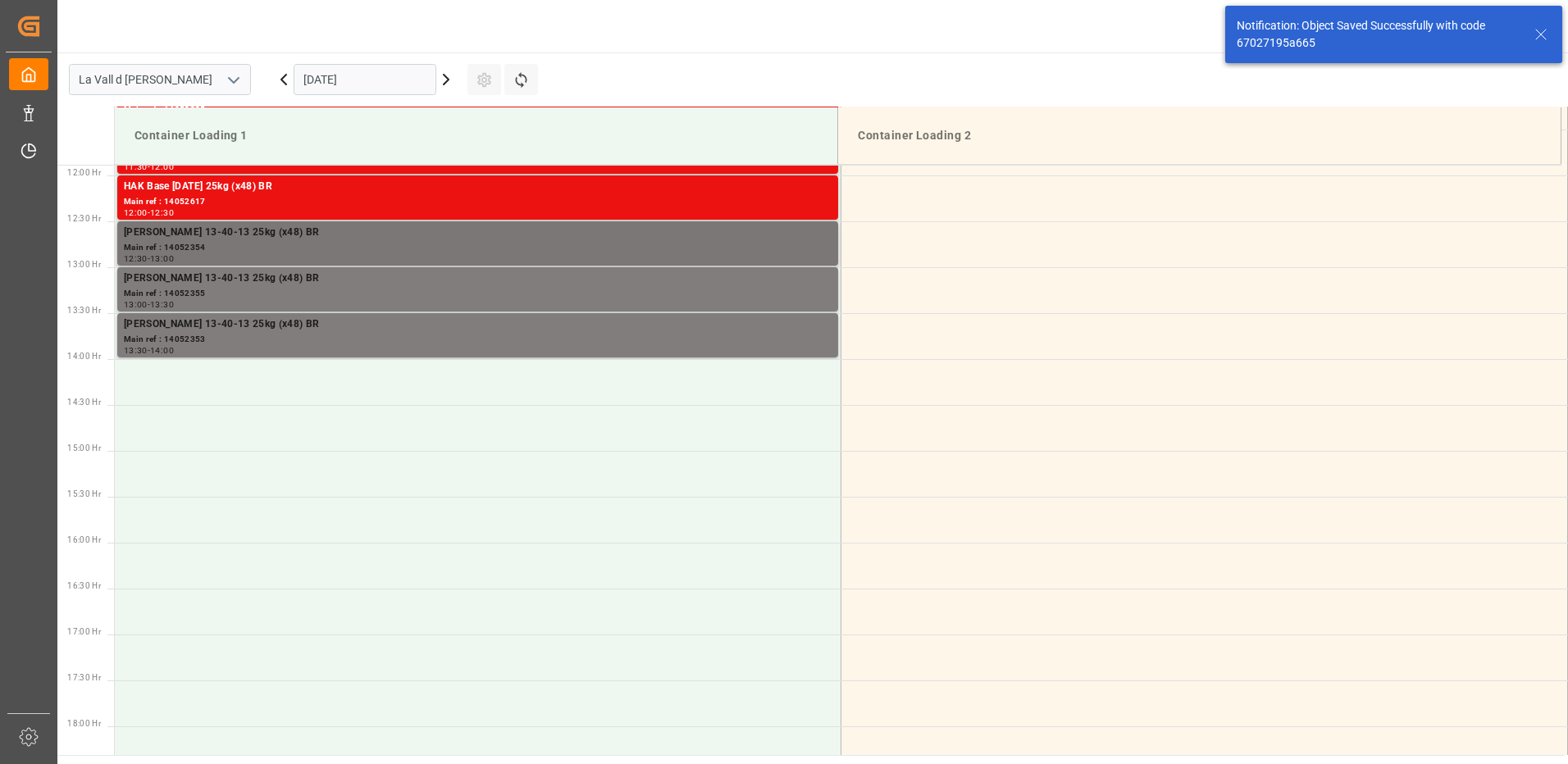
click at [825, 248] on div "Main ref : 14052354" at bounding box center [478, 248] width 708 height 14
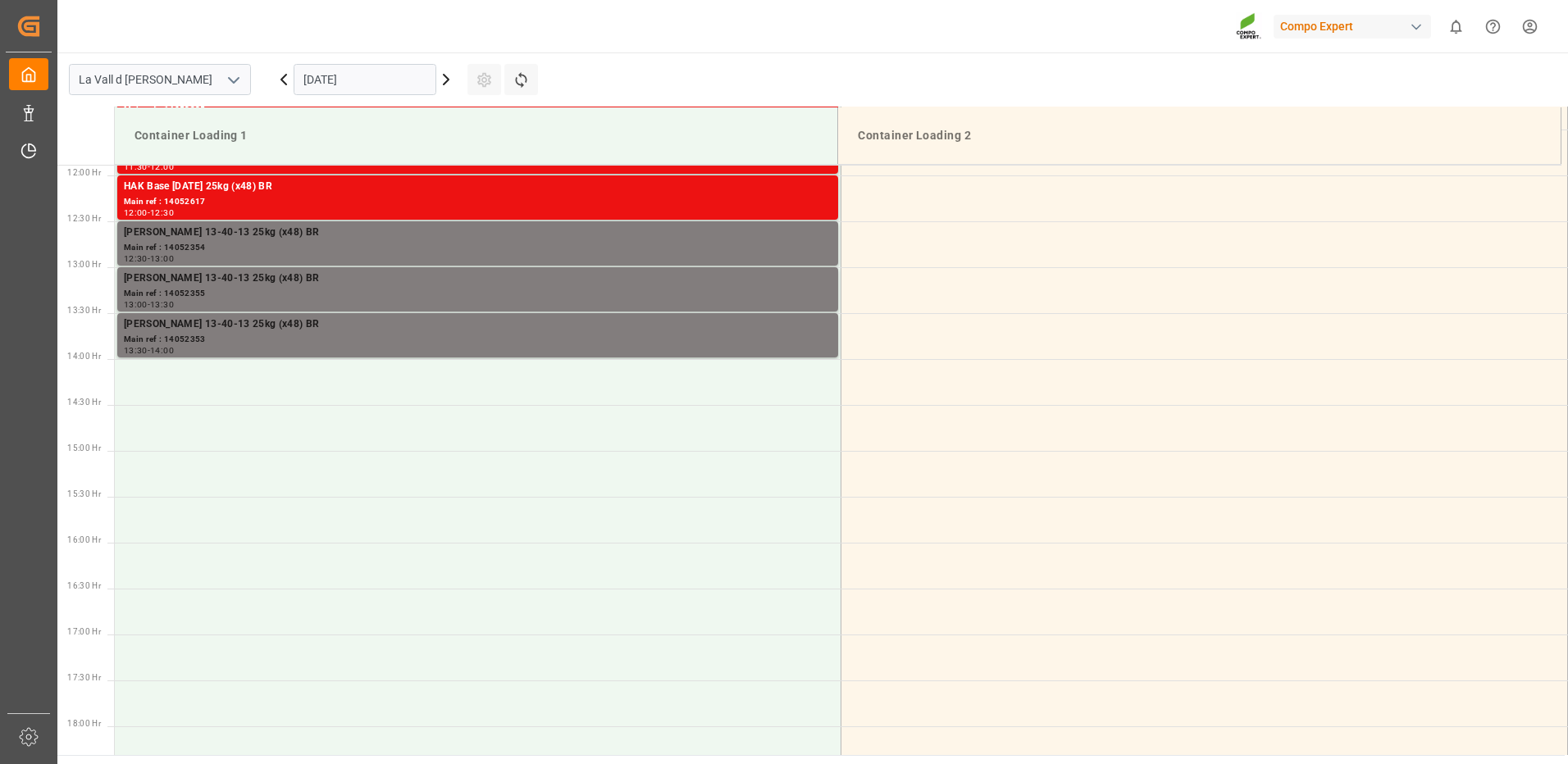
click at [812, 292] on div "Main ref : 14052355" at bounding box center [478, 294] width 708 height 14
click at [812, 333] on div "Main ref : 14052353" at bounding box center [478, 340] width 708 height 14
click at [789, 244] on div "Main ref : 14052354" at bounding box center [478, 248] width 708 height 14
click at [728, 291] on div "Main ref : 14052355" at bounding box center [478, 294] width 708 height 14
click at [744, 320] on div "[PERSON_NAME] 13-40-13 25kg (x48) BR" at bounding box center [478, 324] width 708 height 17
